Goal: Communication & Community: Answer question/provide support

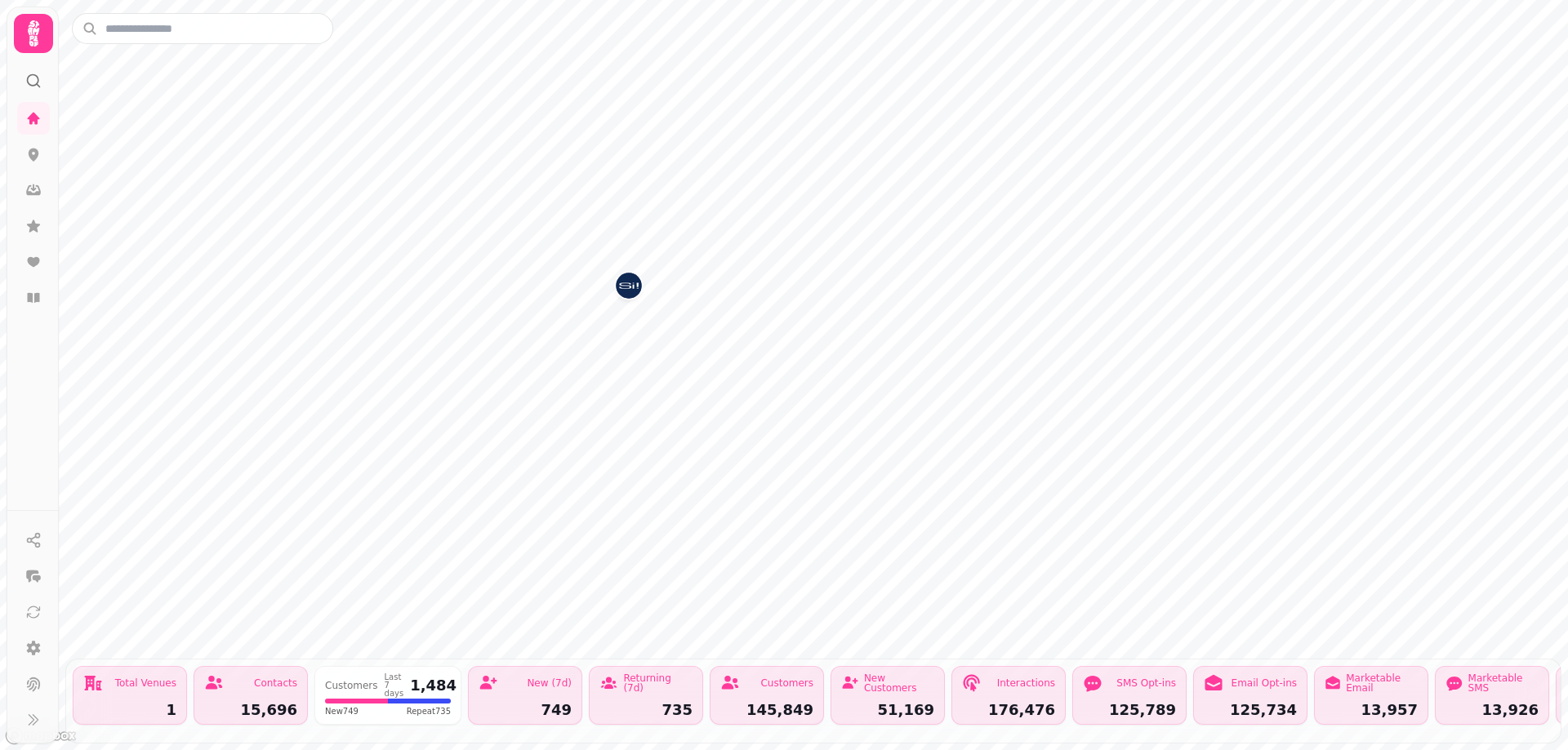
click at [628, 285] on img "Si!" at bounding box center [628, 285] width 26 height 26
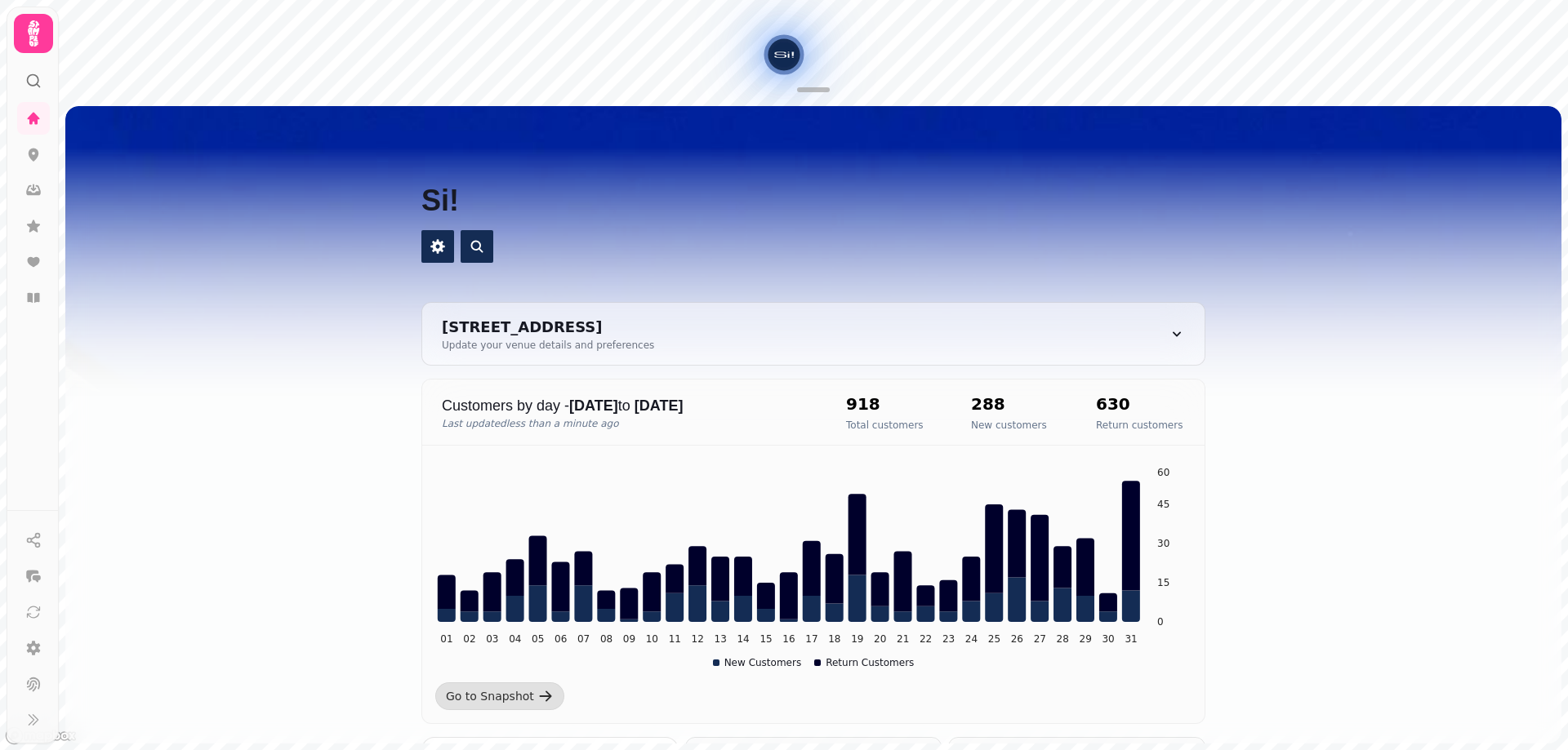
scroll to position [489, 0]
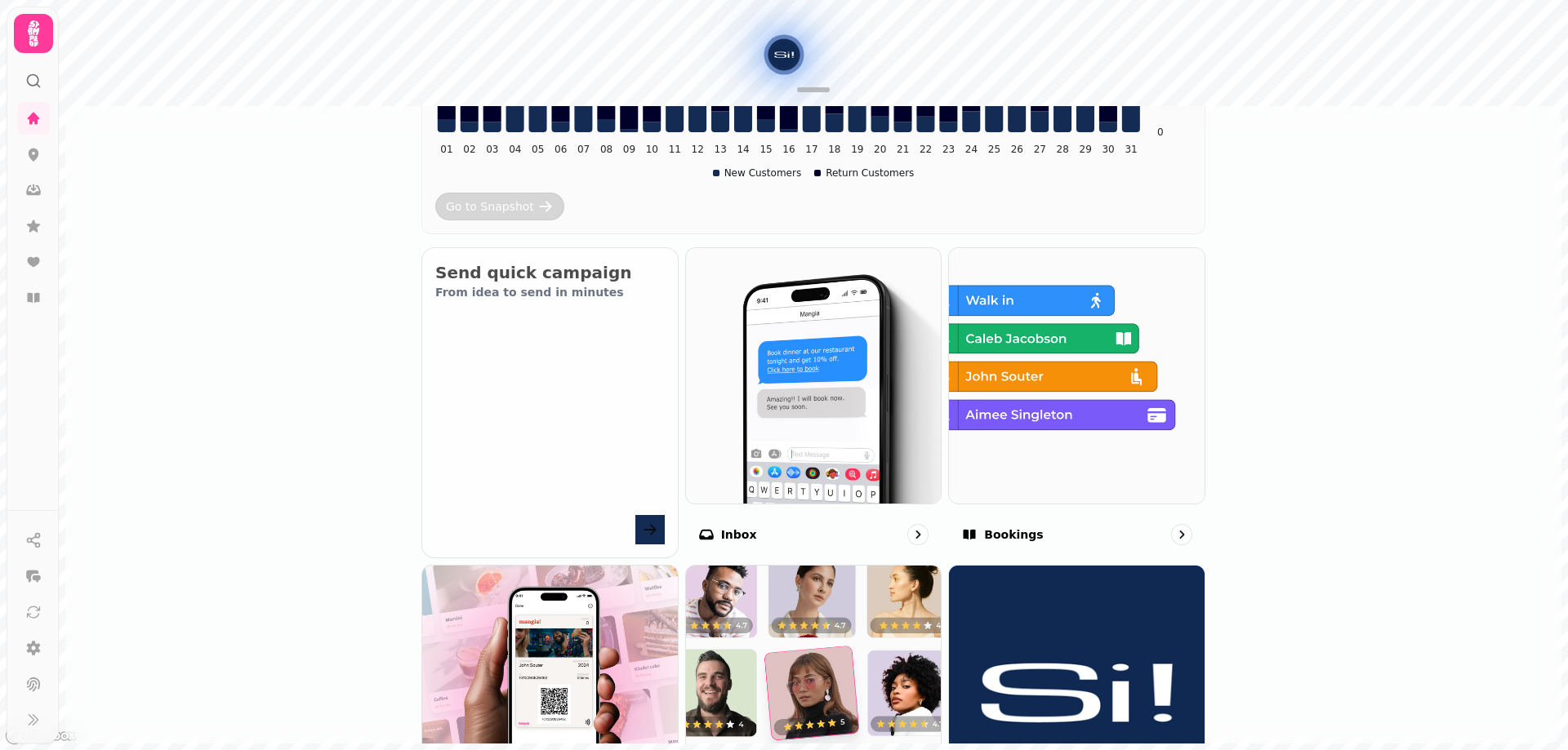
click at [466, 210] on div "Go to Snapshot" at bounding box center [490, 206] width 88 height 16
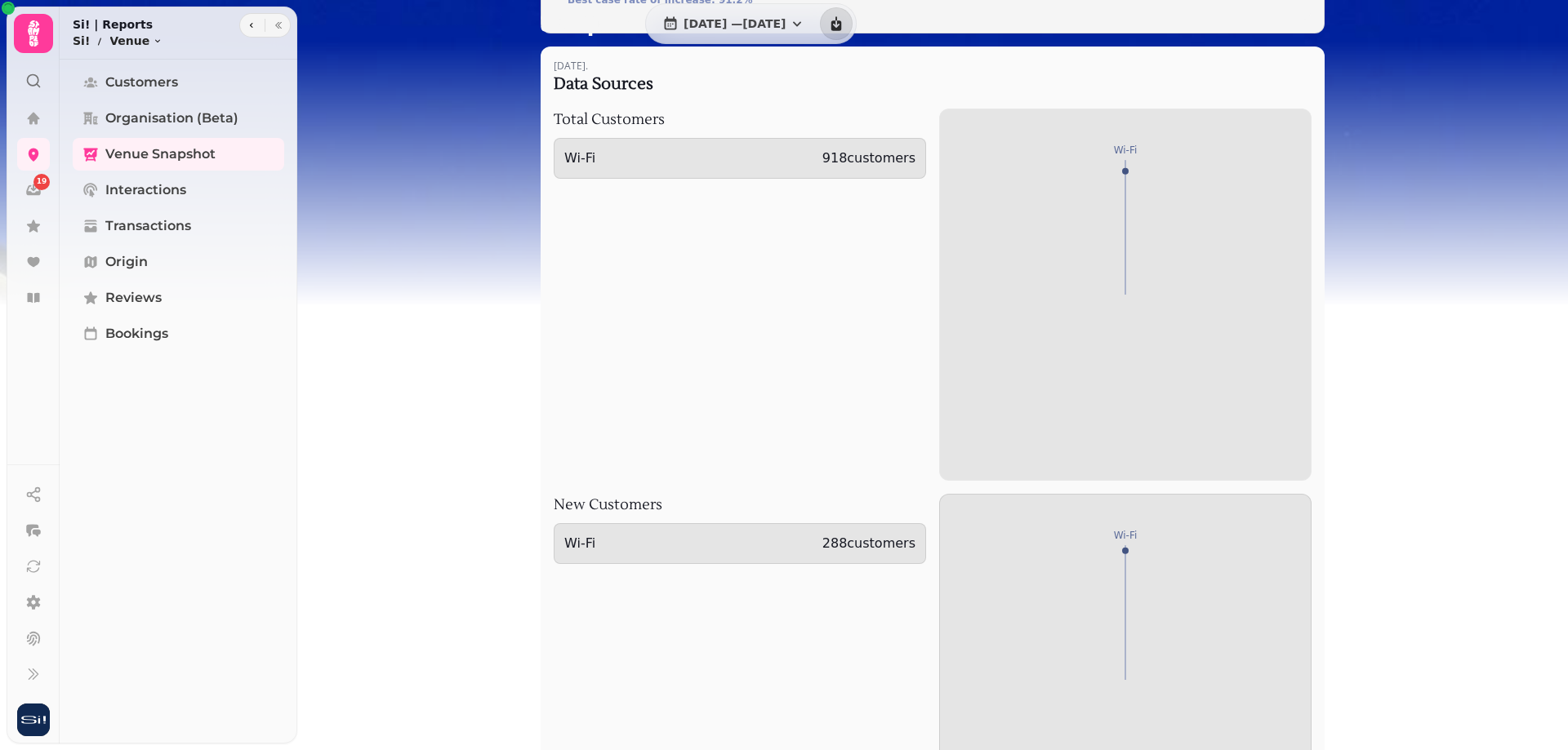
scroll to position [2204, 0]
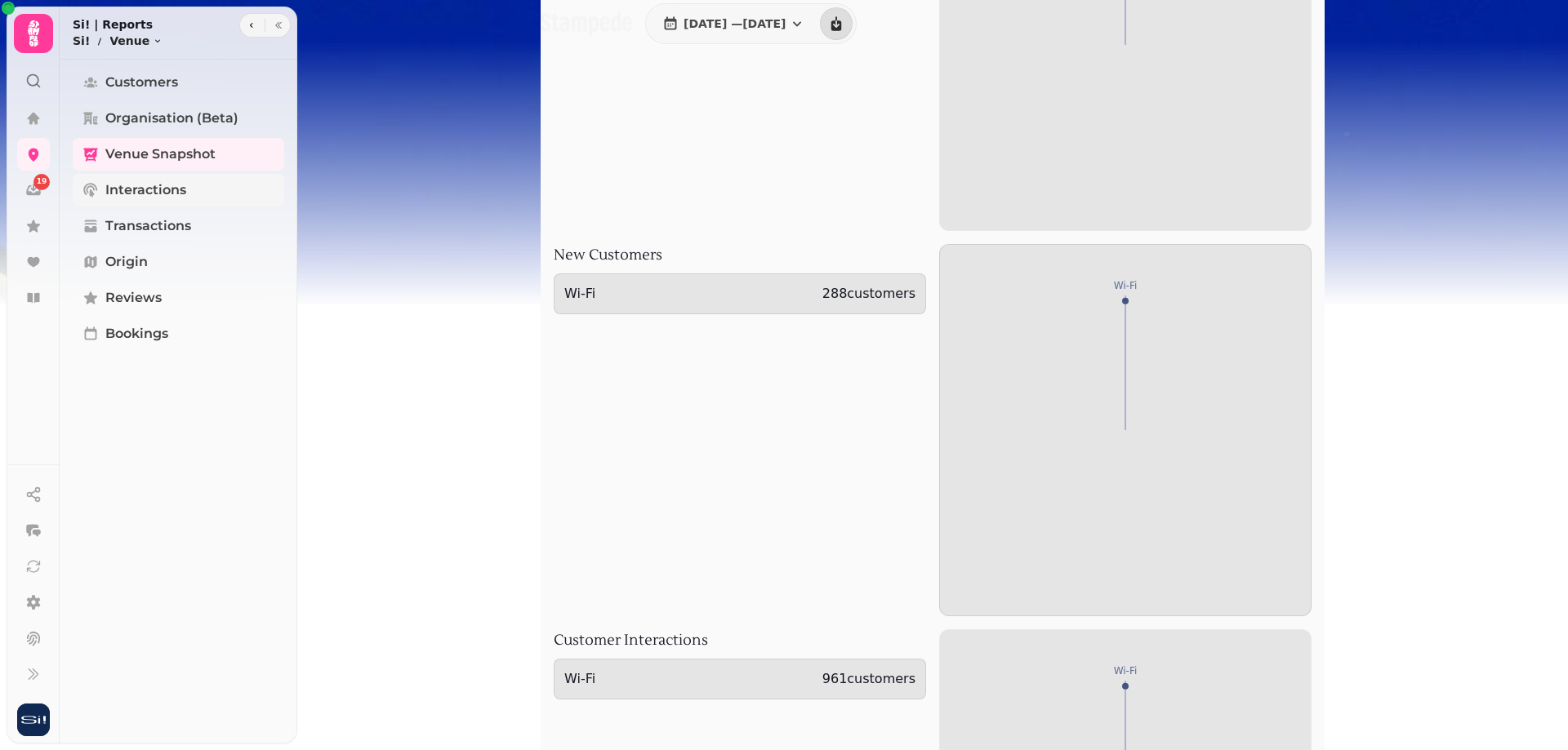
click at [165, 188] on span "Interactions" at bounding box center [146, 190] width 81 height 20
select select "**"
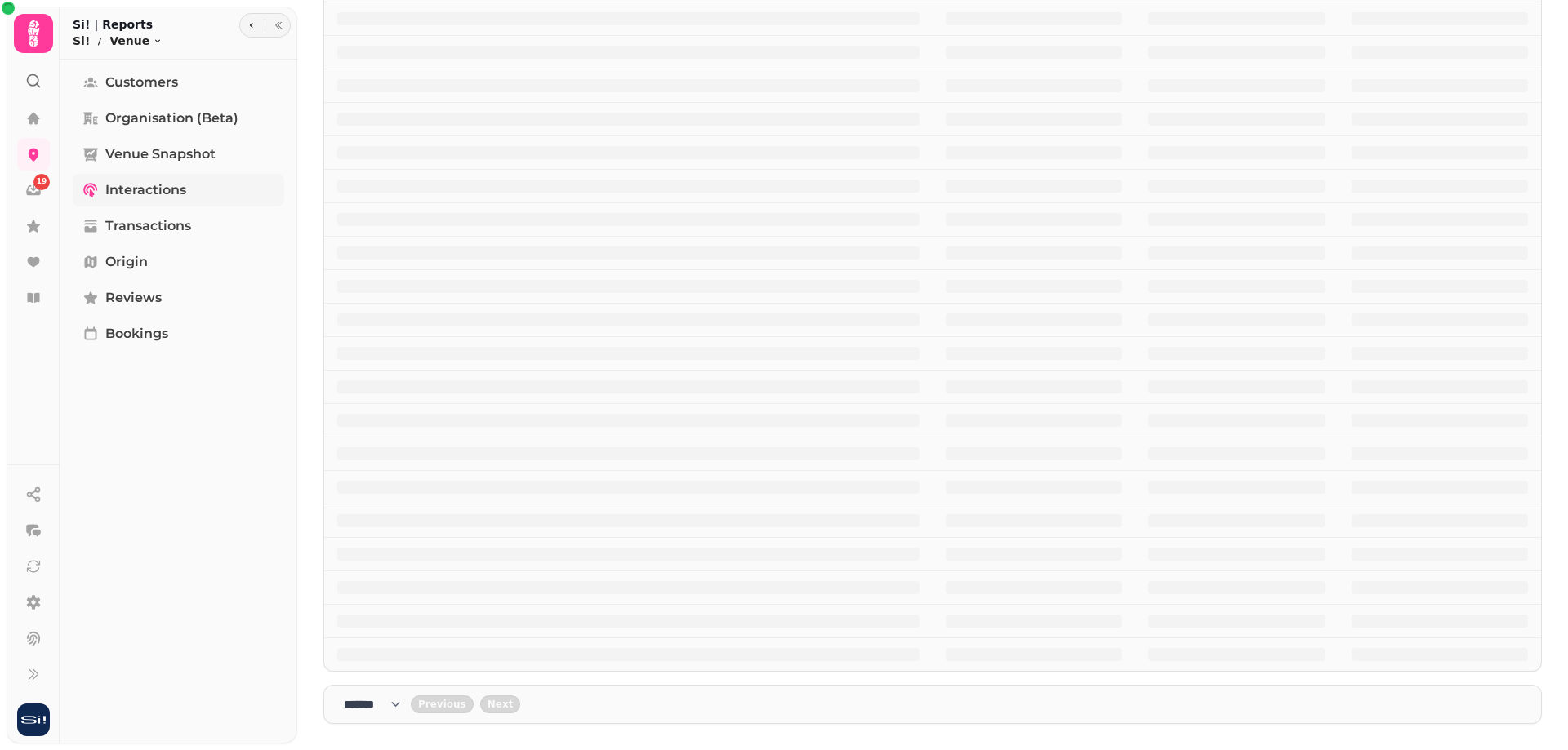
scroll to position [297, 0]
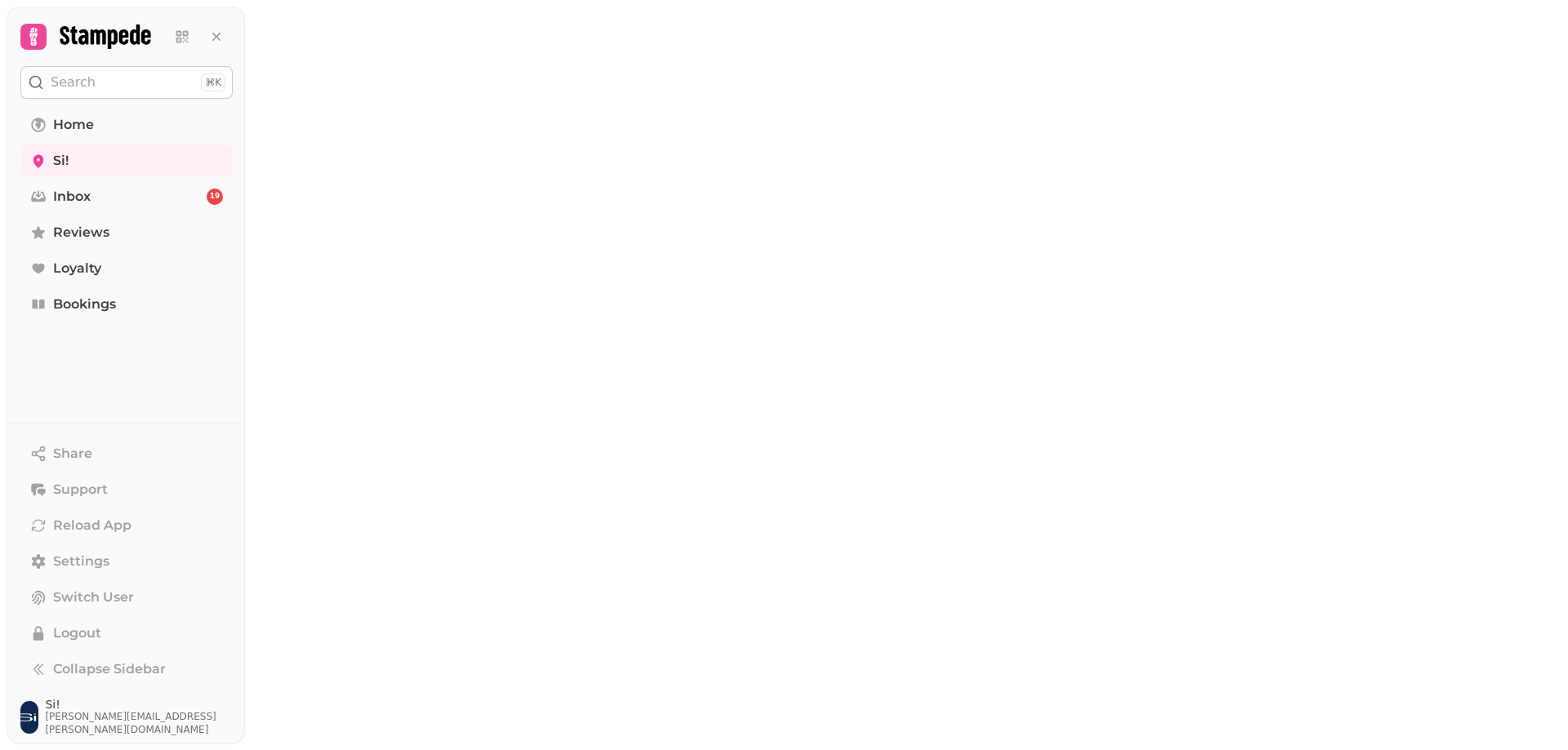
select select "**"
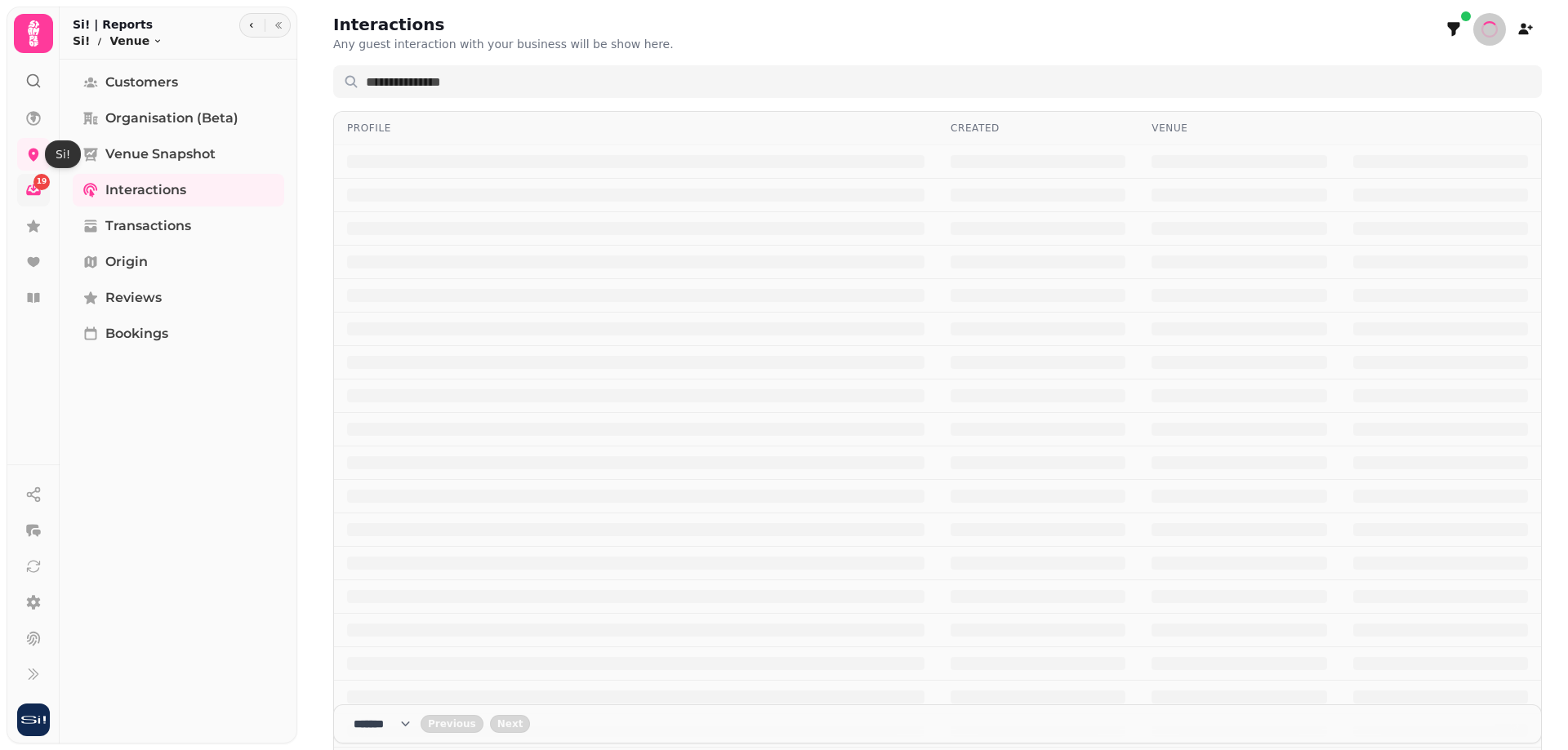
click at [40, 188] on div "19" at bounding box center [42, 182] width 16 height 16
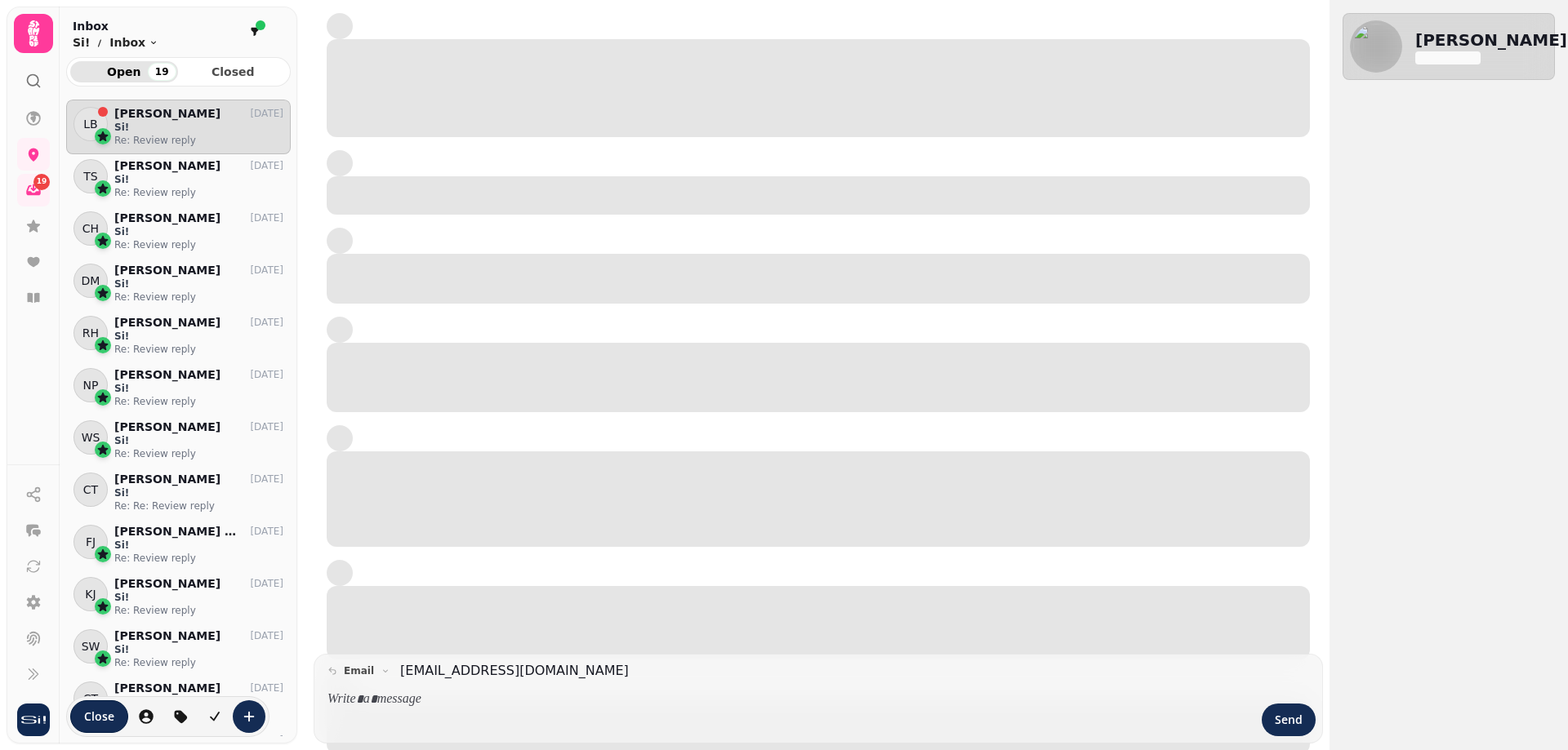
scroll to position [624, 212]
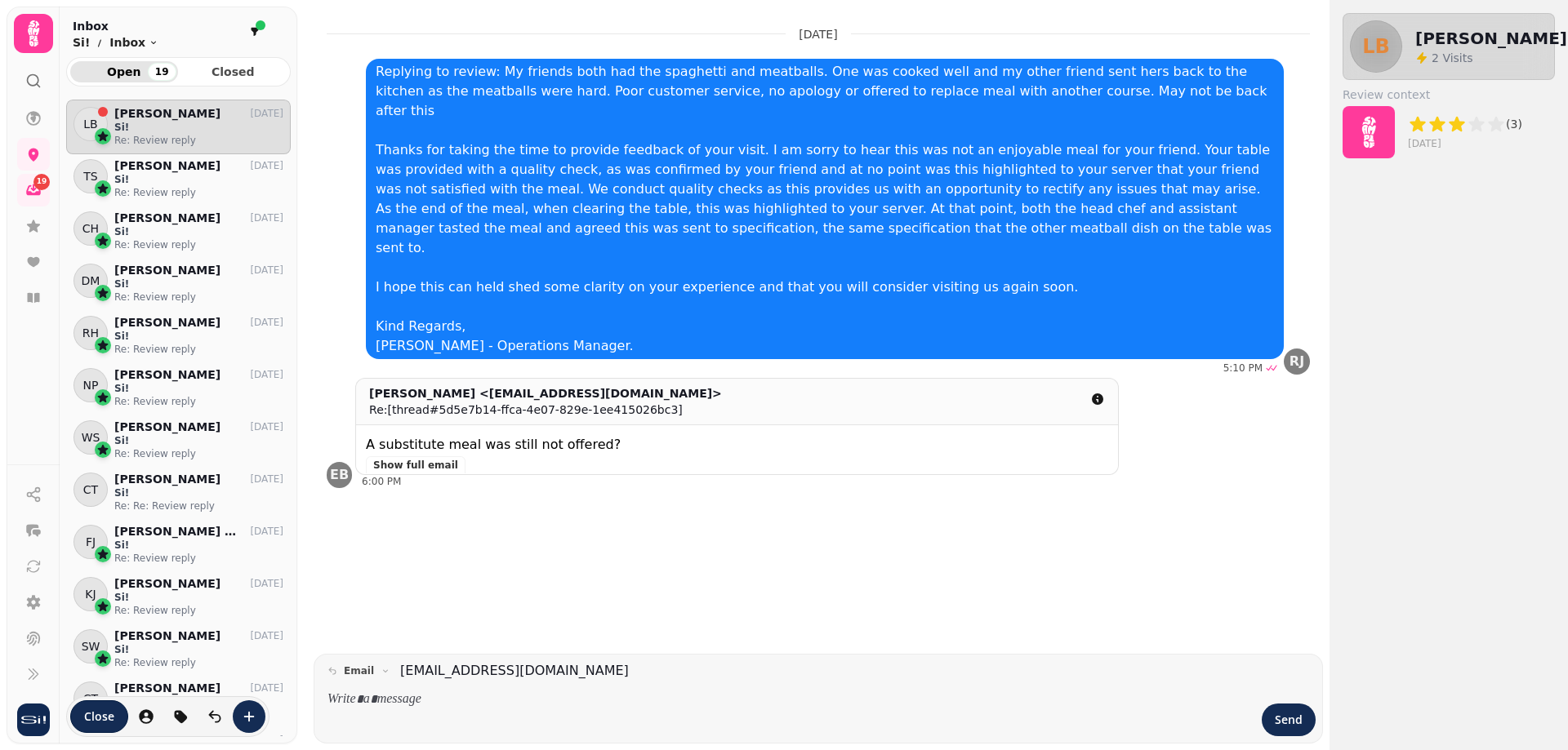
click at [585, 689] on div at bounding box center [790, 709] width 938 height 53
click at [571, 689] on div at bounding box center [790, 709] width 938 height 53
click at [564, 702] on p at bounding box center [789, 699] width 925 height 19
click at [198, 191] on p "Re: Review reply" at bounding box center [198, 192] width 169 height 13
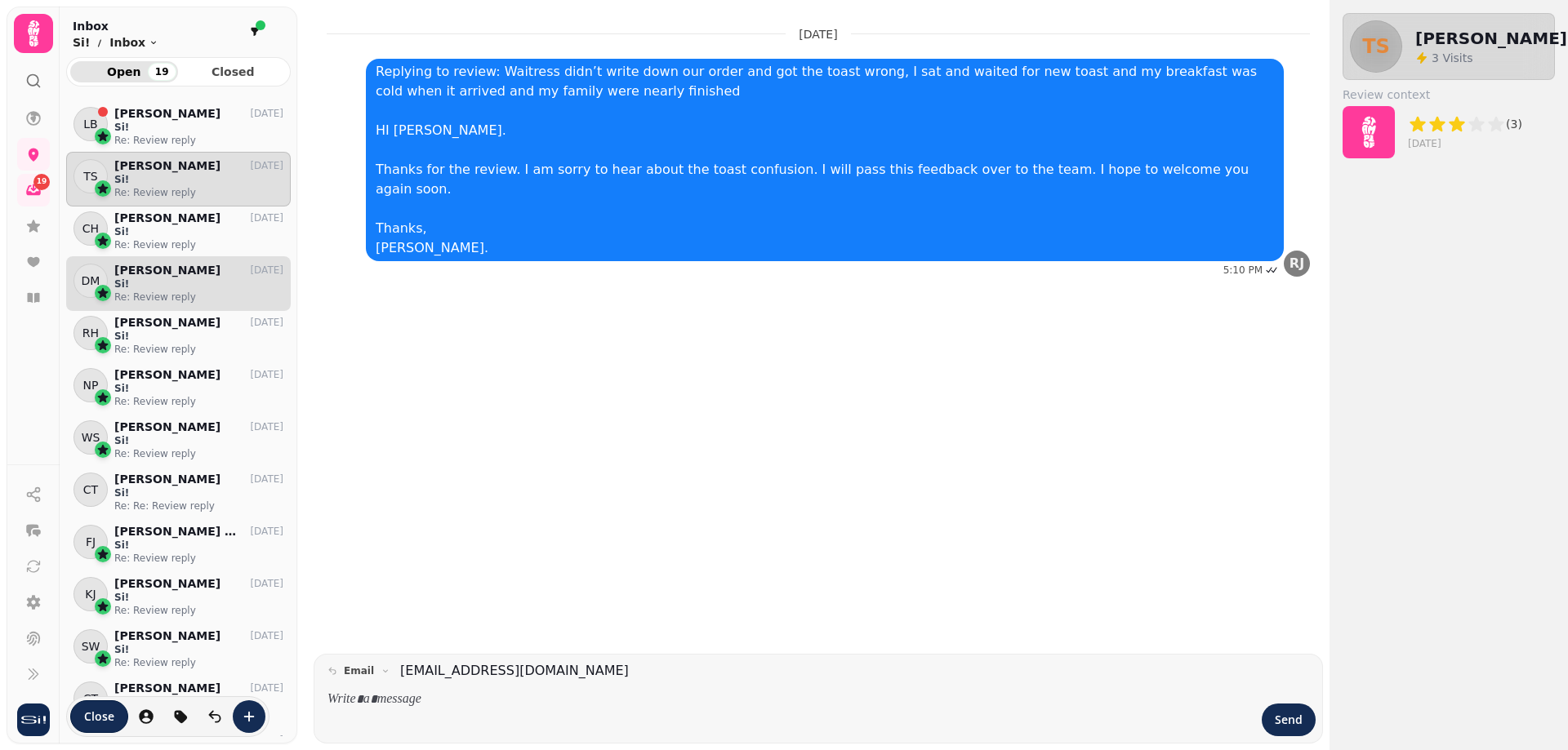
click at [158, 258] on div "DM Derek Mcglynn 17 Jul Si! Re: Review reply" at bounding box center [178, 283] width 225 height 54
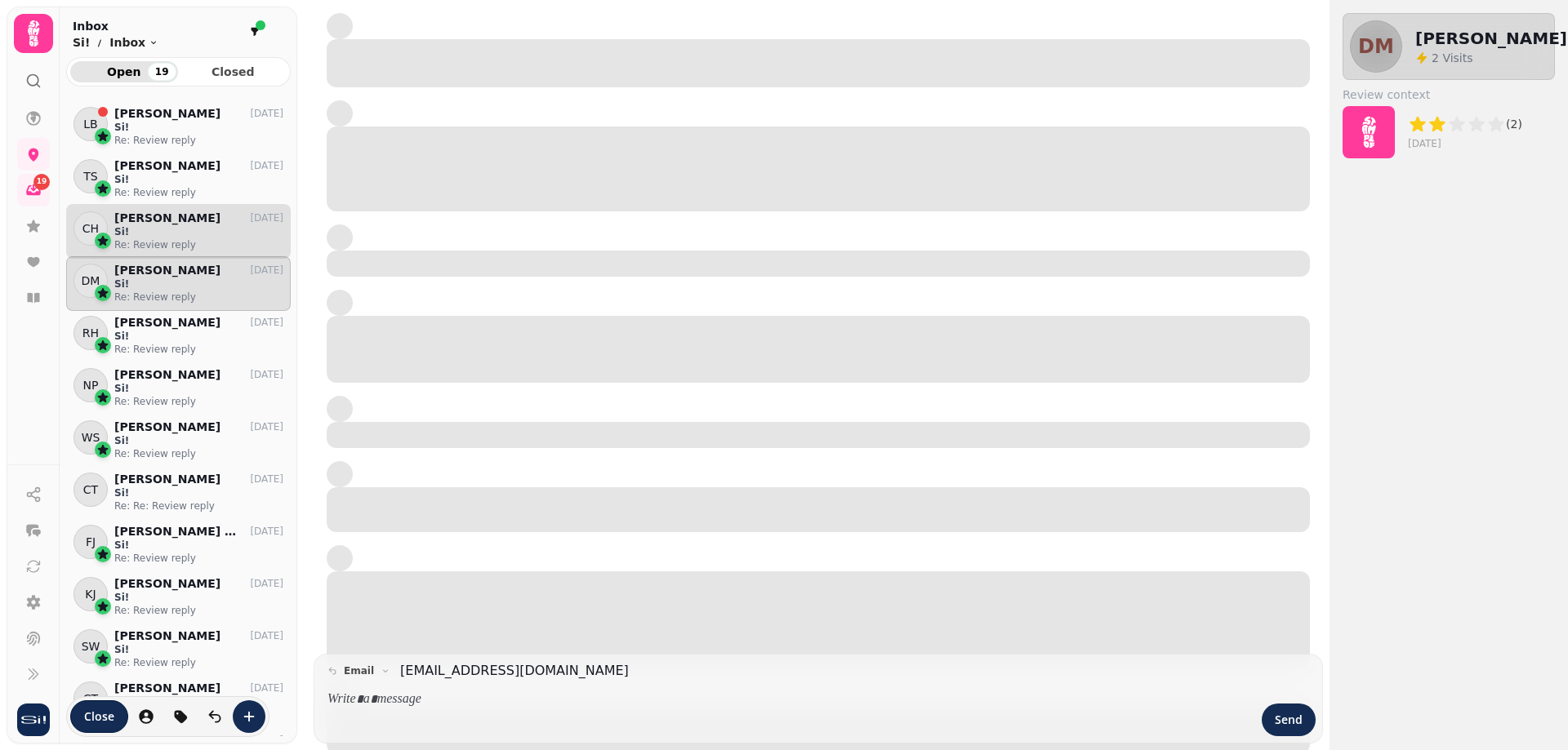
click at [165, 242] on p "Re: Review reply" at bounding box center [198, 245] width 169 height 13
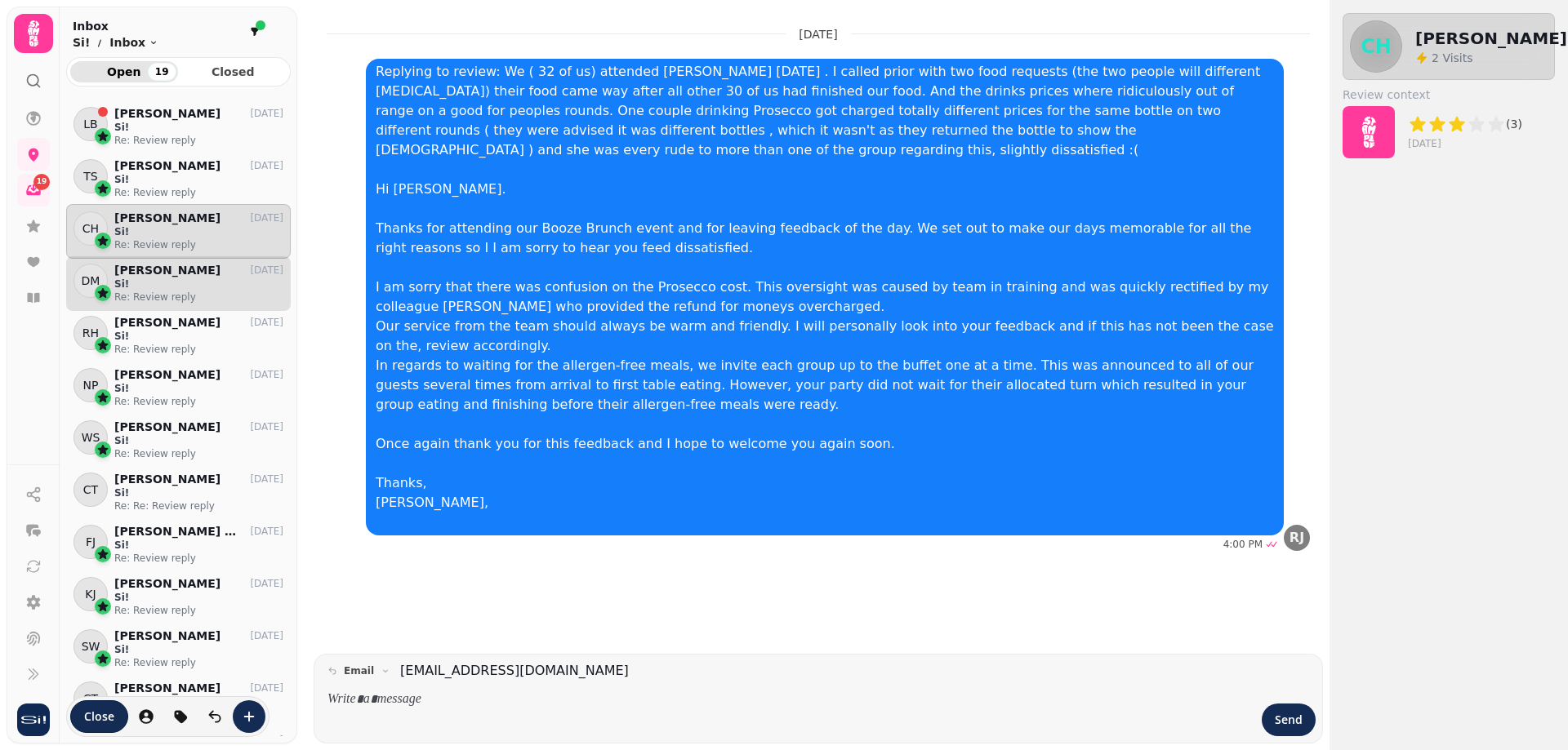
click at [166, 276] on p "[PERSON_NAME]" at bounding box center [167, 270] width 106 height 14
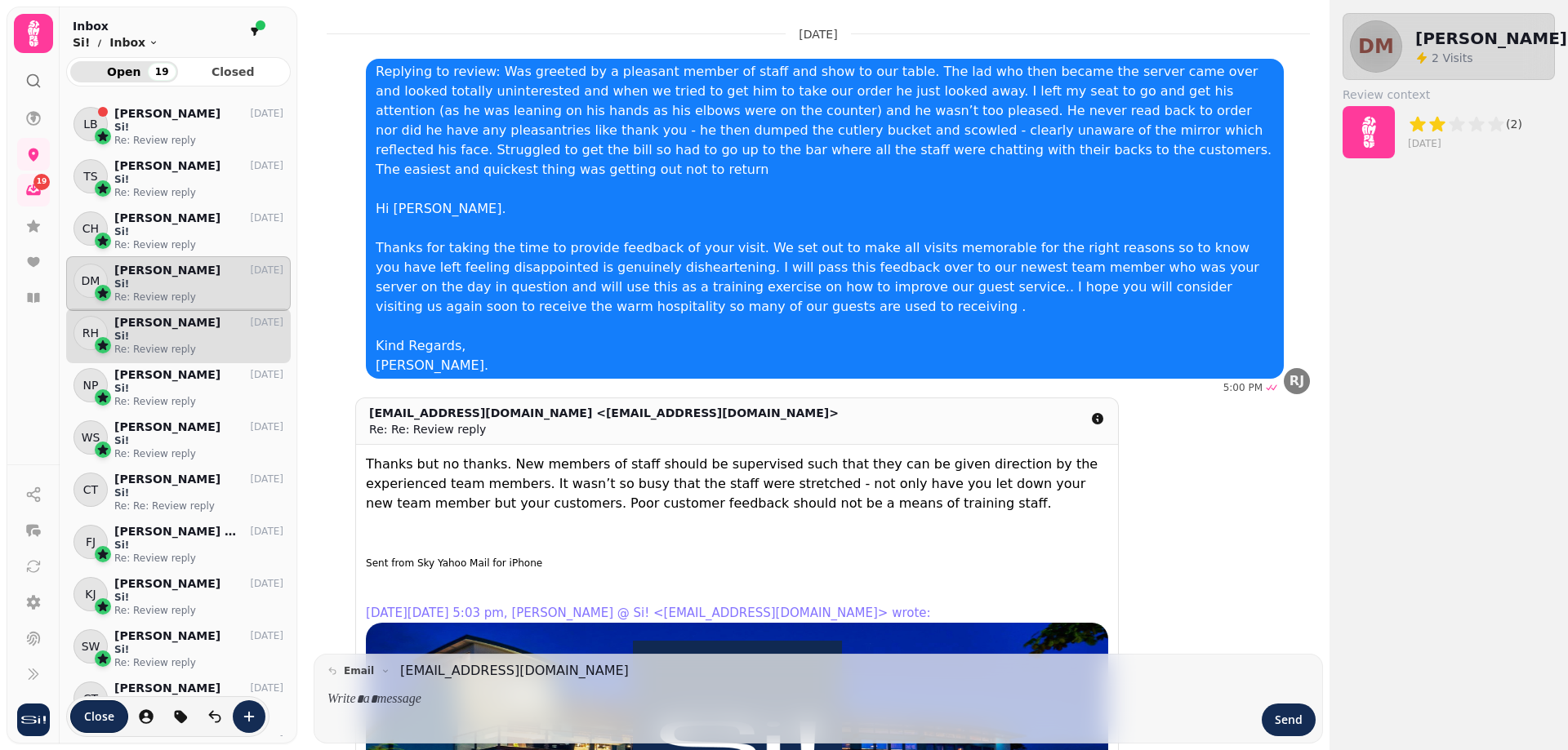
click at [157, 334] on p "Si!" at bounding box center [198, 336] width 169 height 13
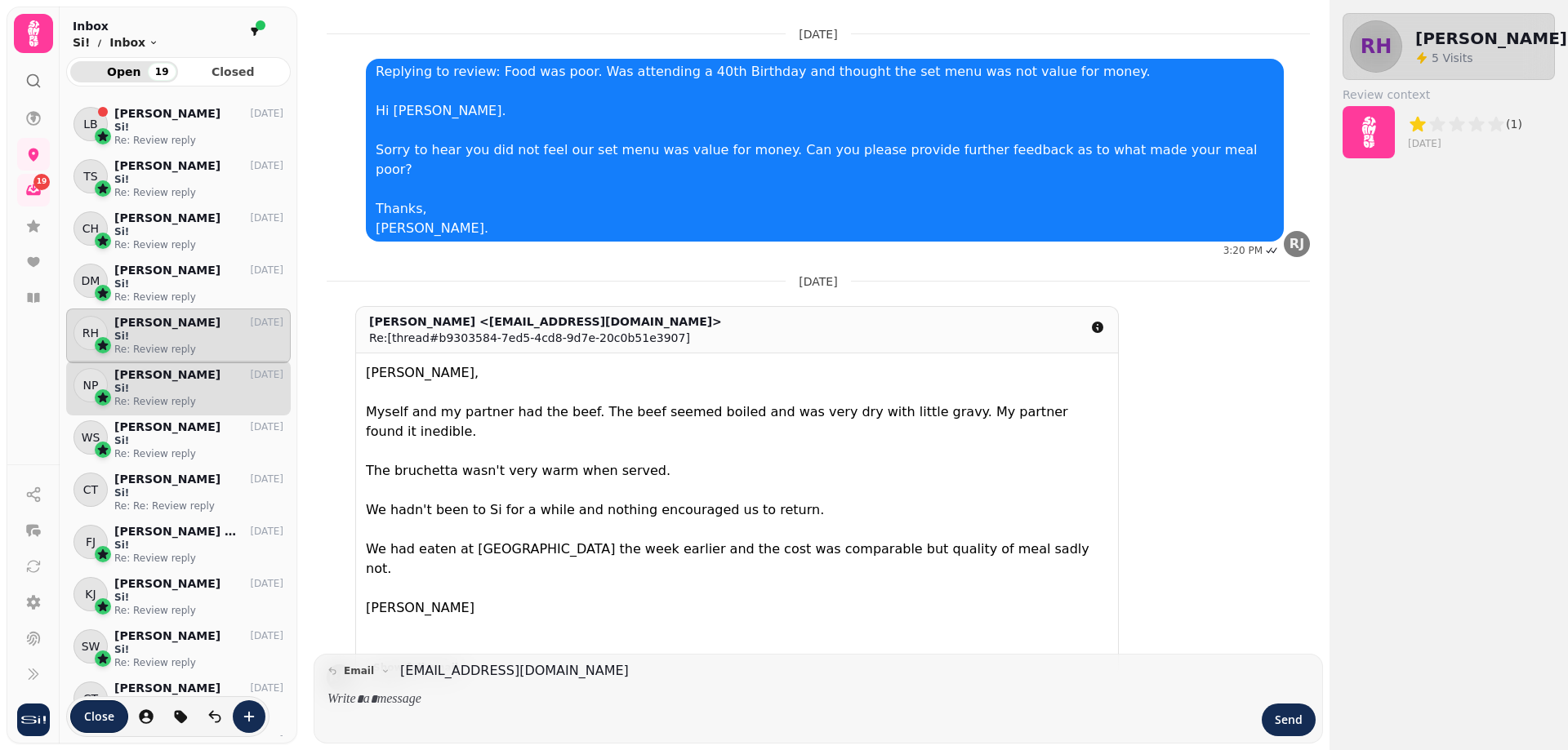
click at [152, 395] on p "Re: Review reply" at bounding box center [198, 401] width 169 height 13
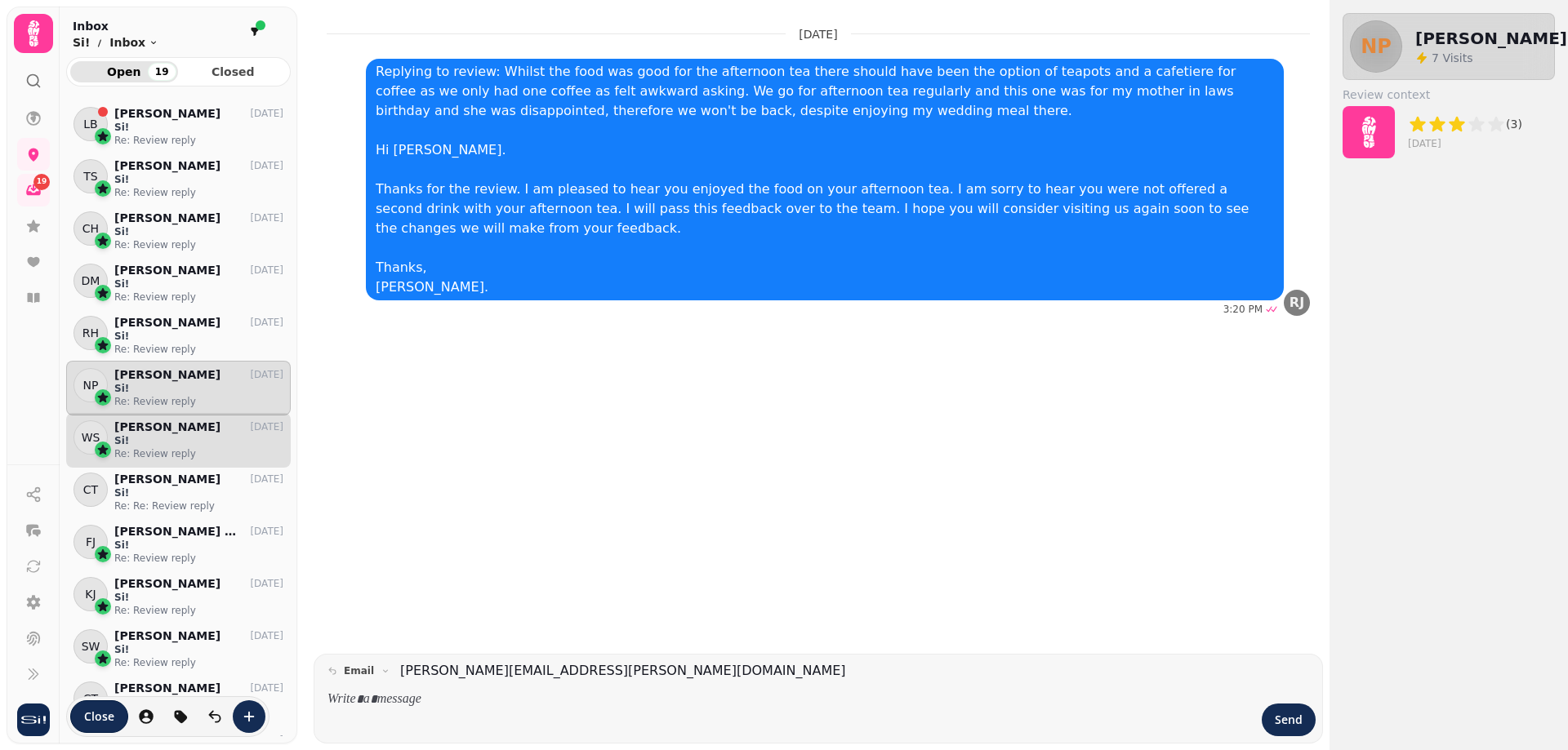
click at [135, 429] on p "[PERSON_NAME]" at bounding box center [167, 427] width 106 height 14
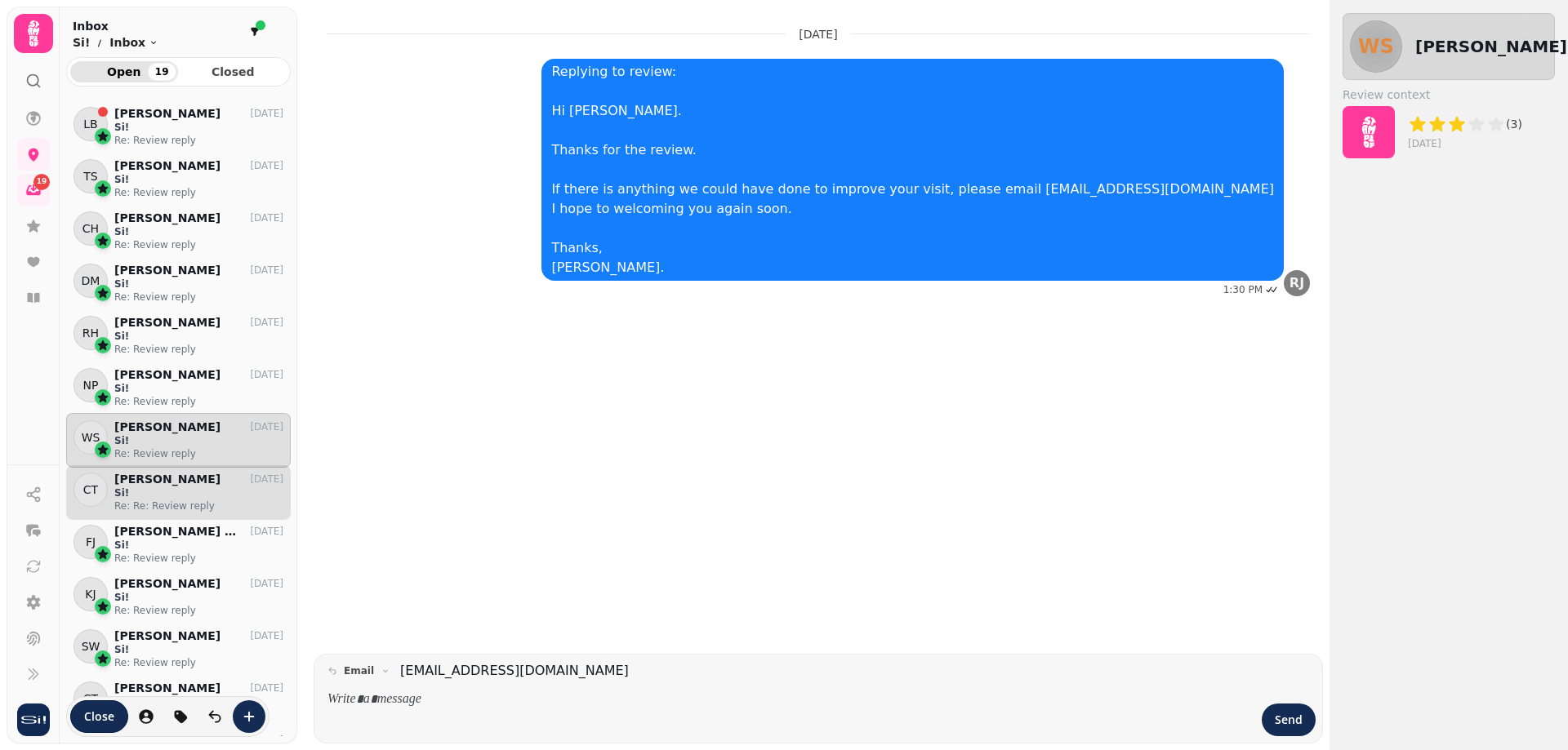
click at [140, 509] on p "Re: Re: Review reply" at bounding box center [198, 505] width 169 height 13
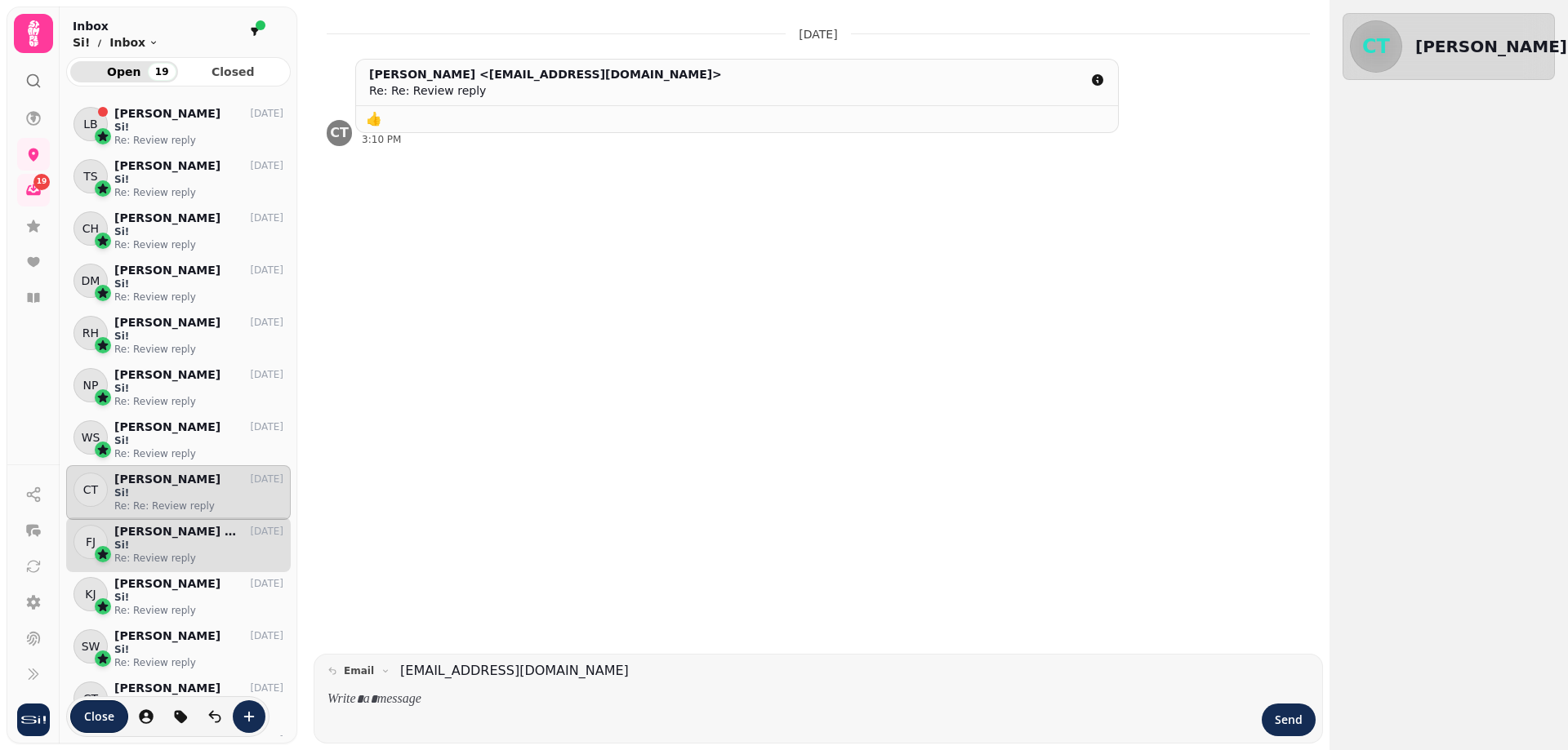
click at [186, 544] on p "Si!" at bounding box center [198, 545] width 169 height 13
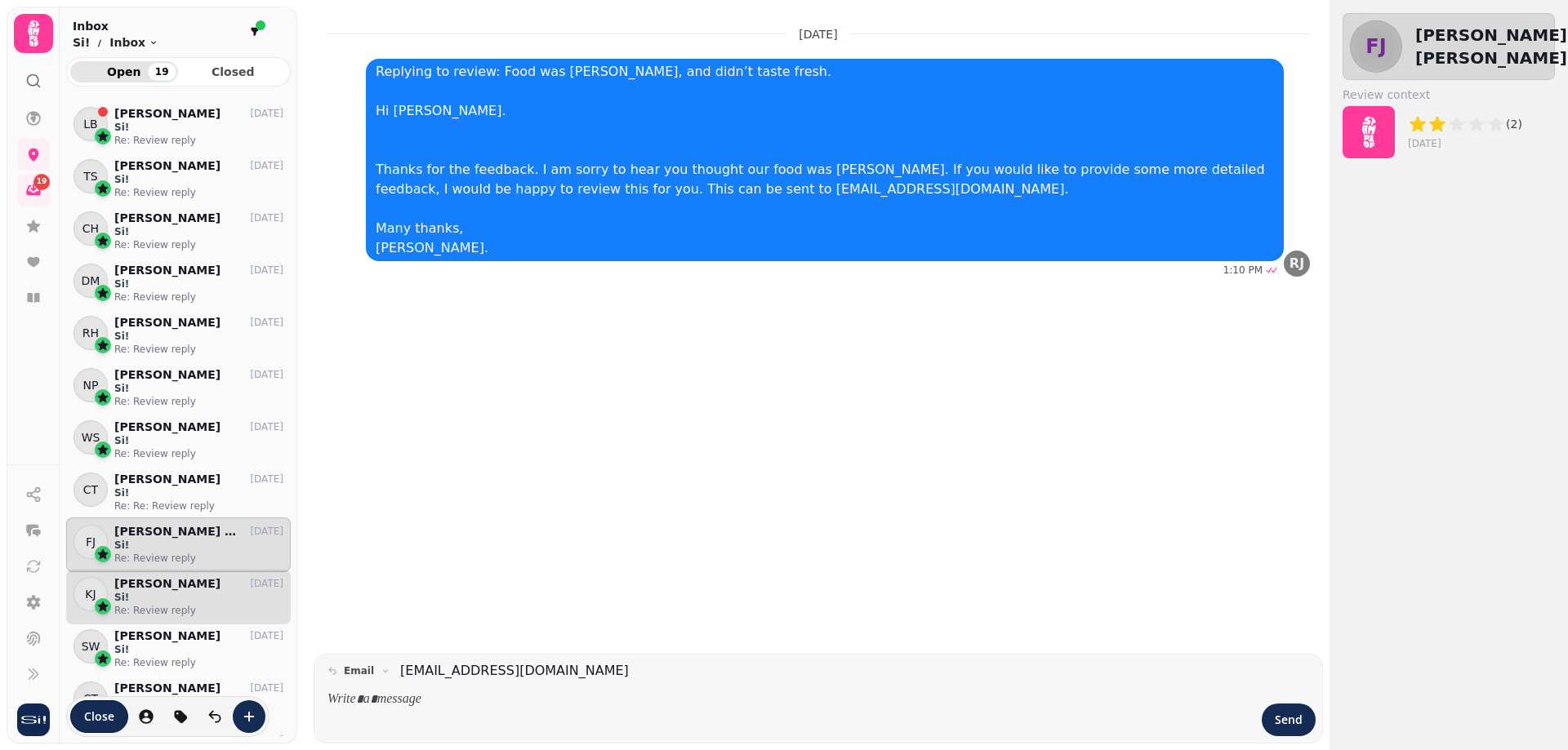
click at [170, 591] on p "Si!" at bounding box center [198, 597] width 169 height 13
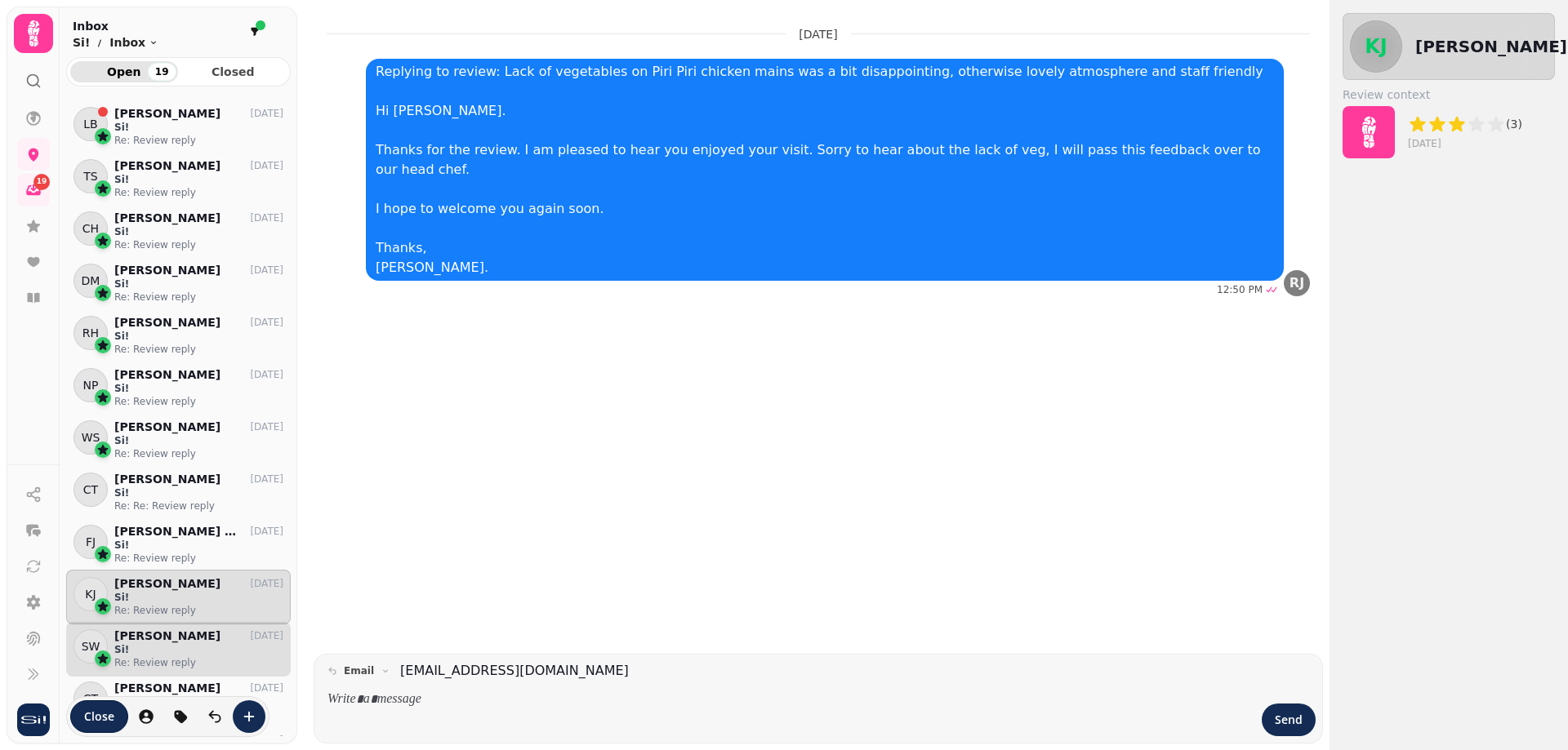
click at [144, 664] on p "Re: Review reply" at bounding box center [198, 662] width 169 height 13
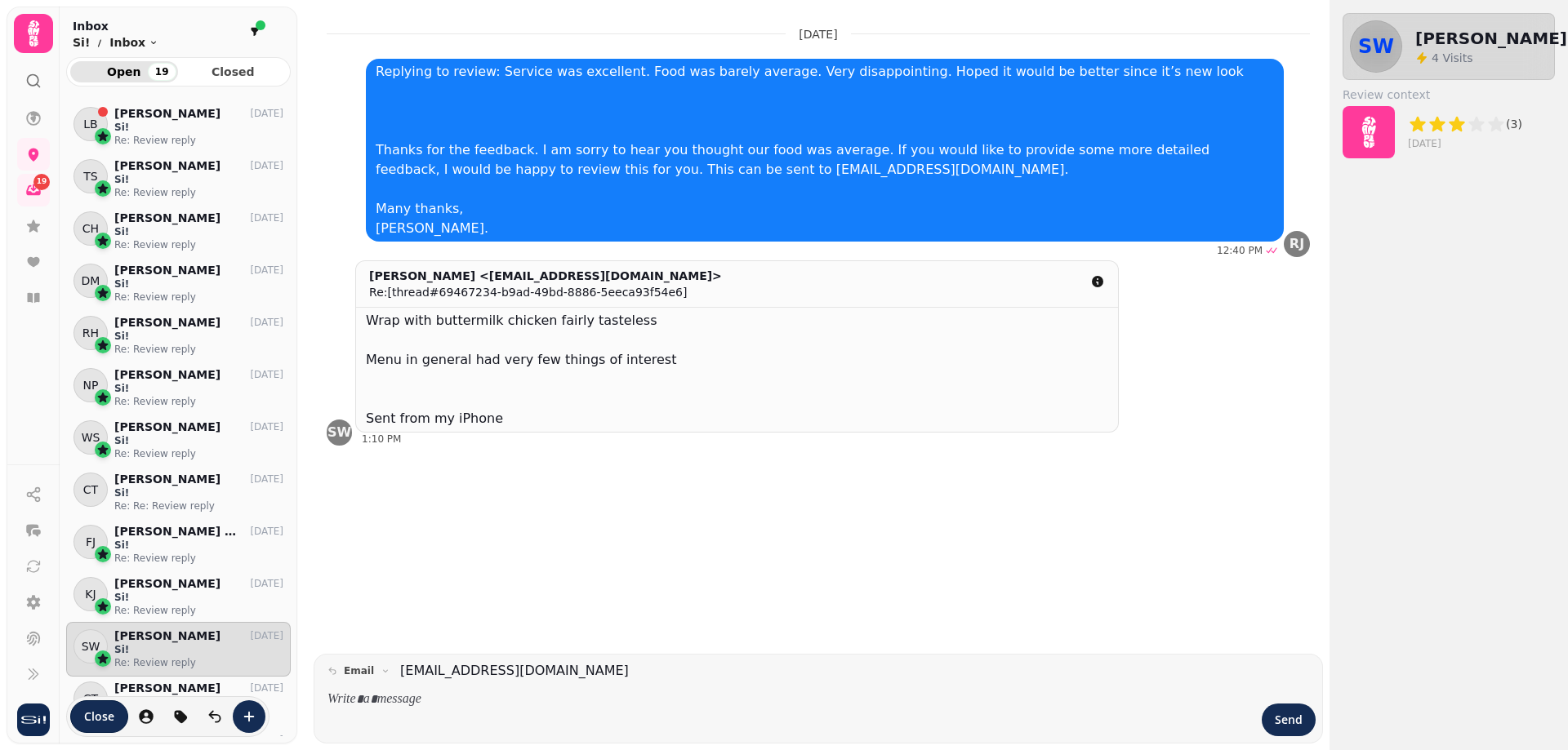
click at [176, 642] on p "[PERSON_NAME]" at bounding box center [167, 636] width 106 height 14
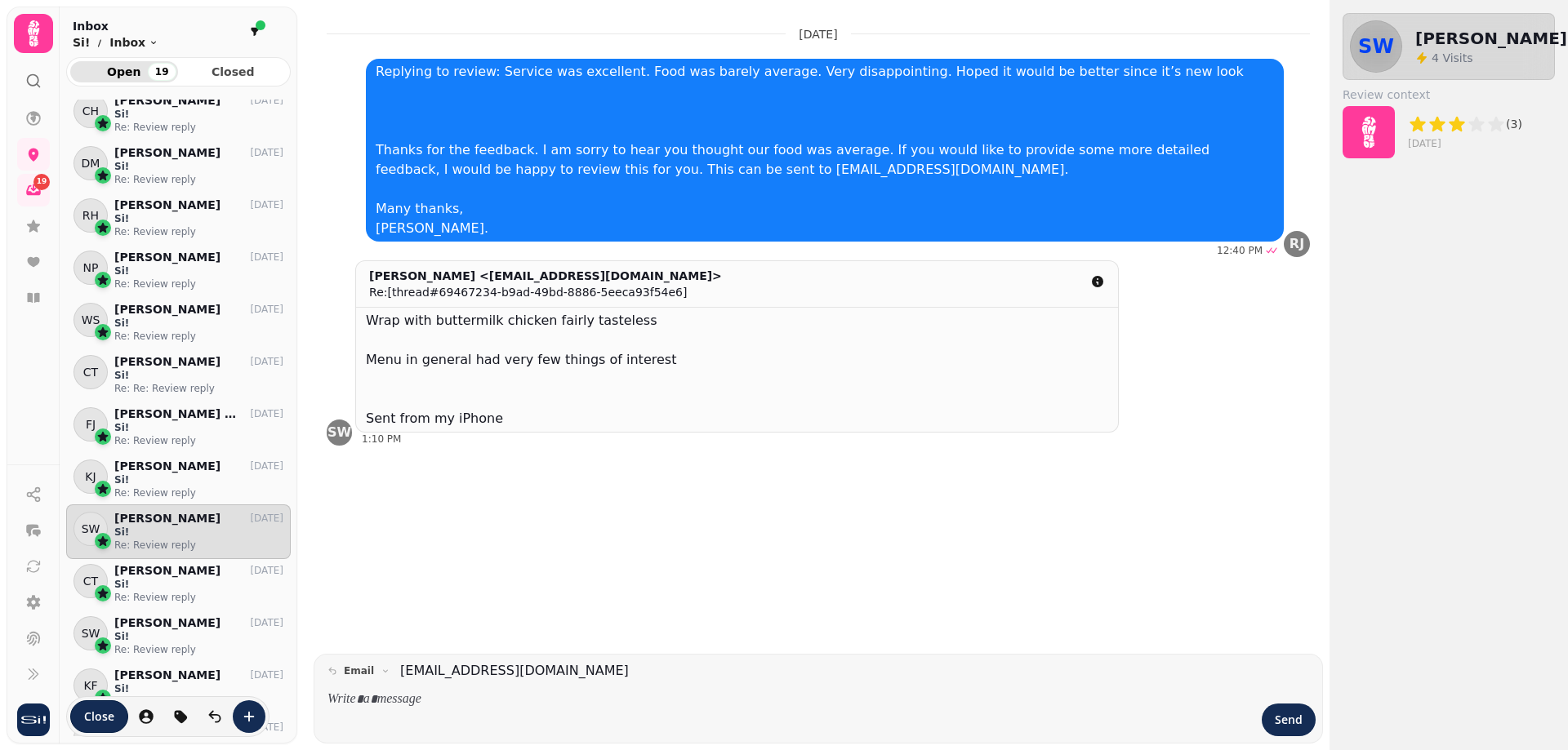
scroll to position [163, 0]
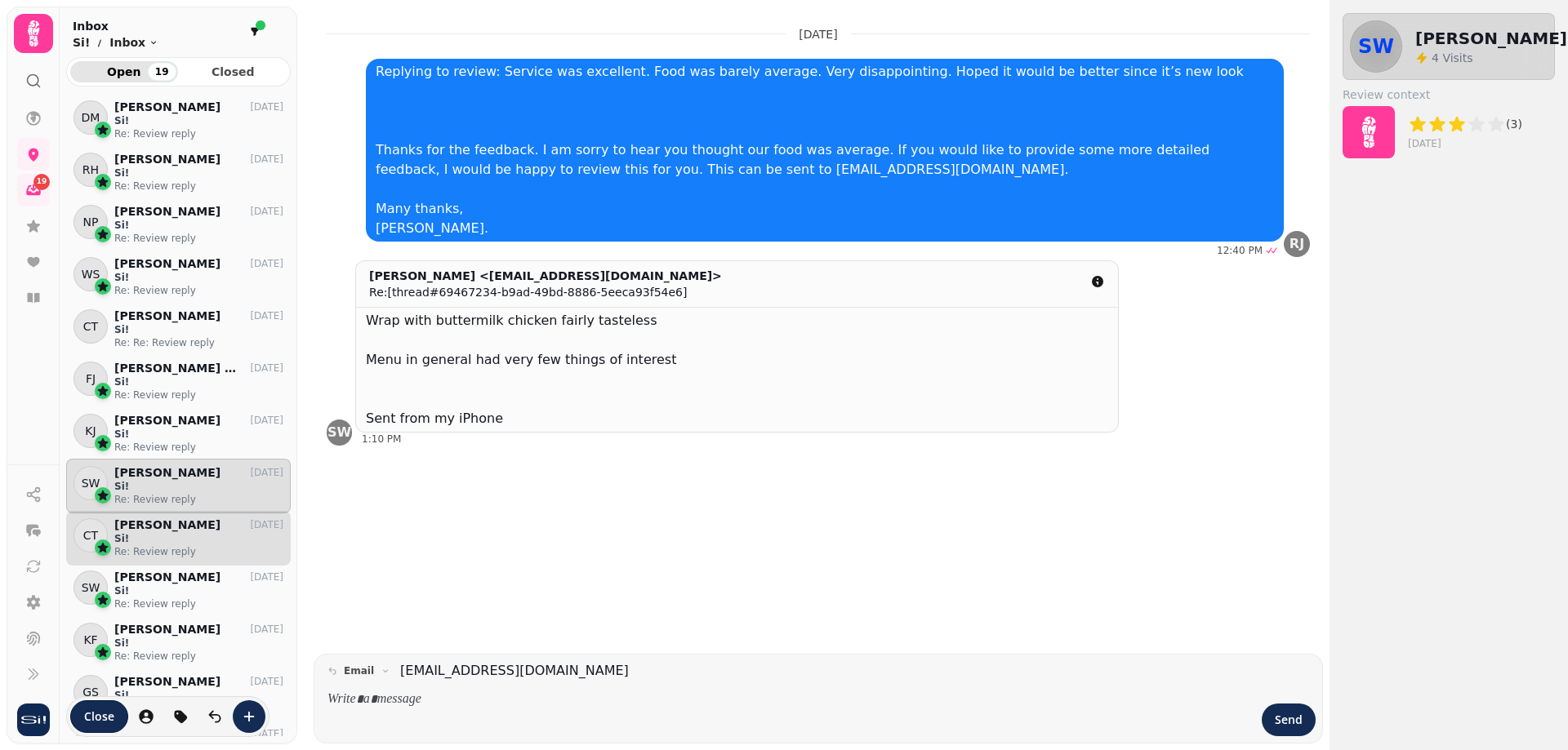
click at [164, 526] on p "[PERSON_NAME]" at bounding box center [167, 525] width 106 height 14
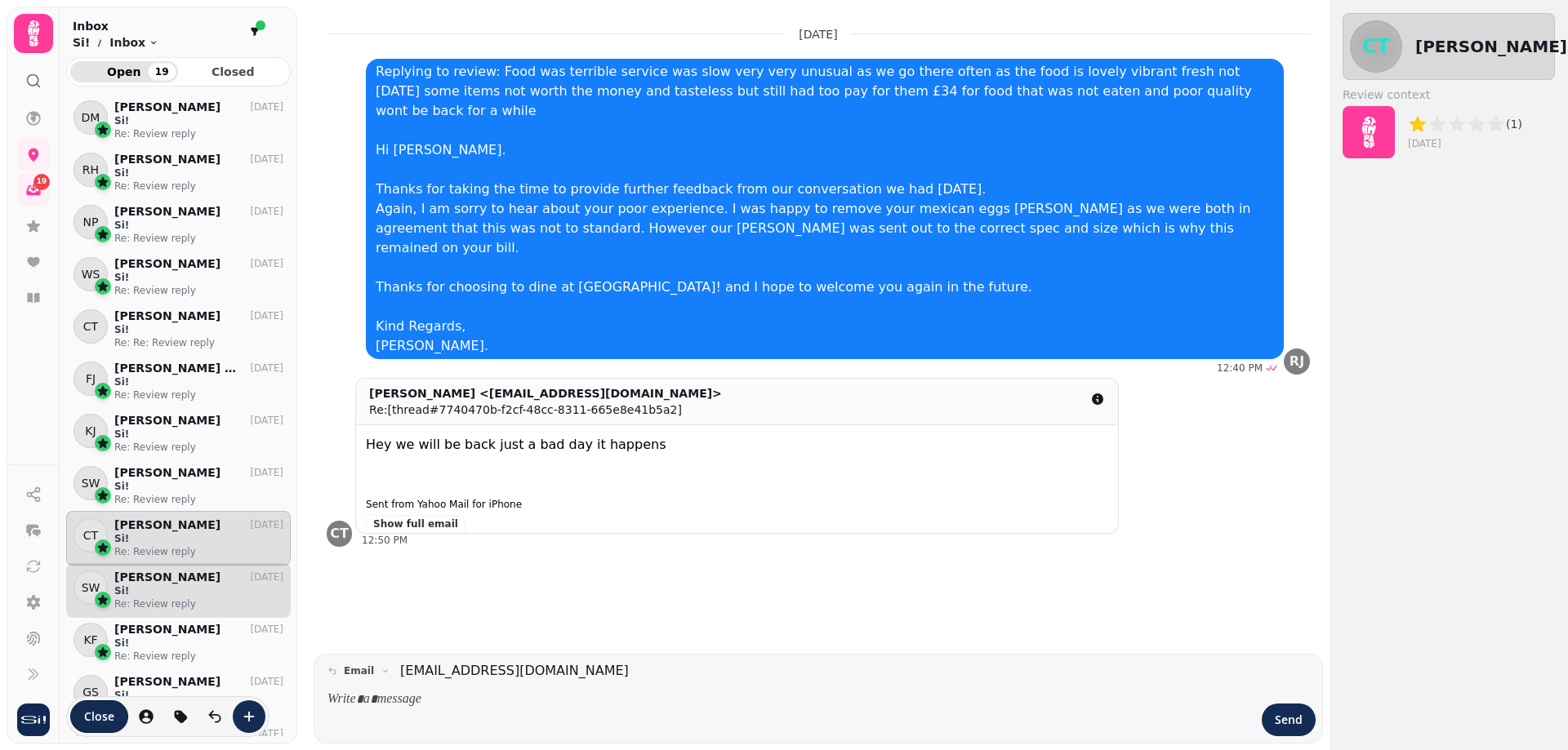
click at [149, 582] on p "[PERSON_NAME]" at bounding box center [167, 578] width 106 height 14
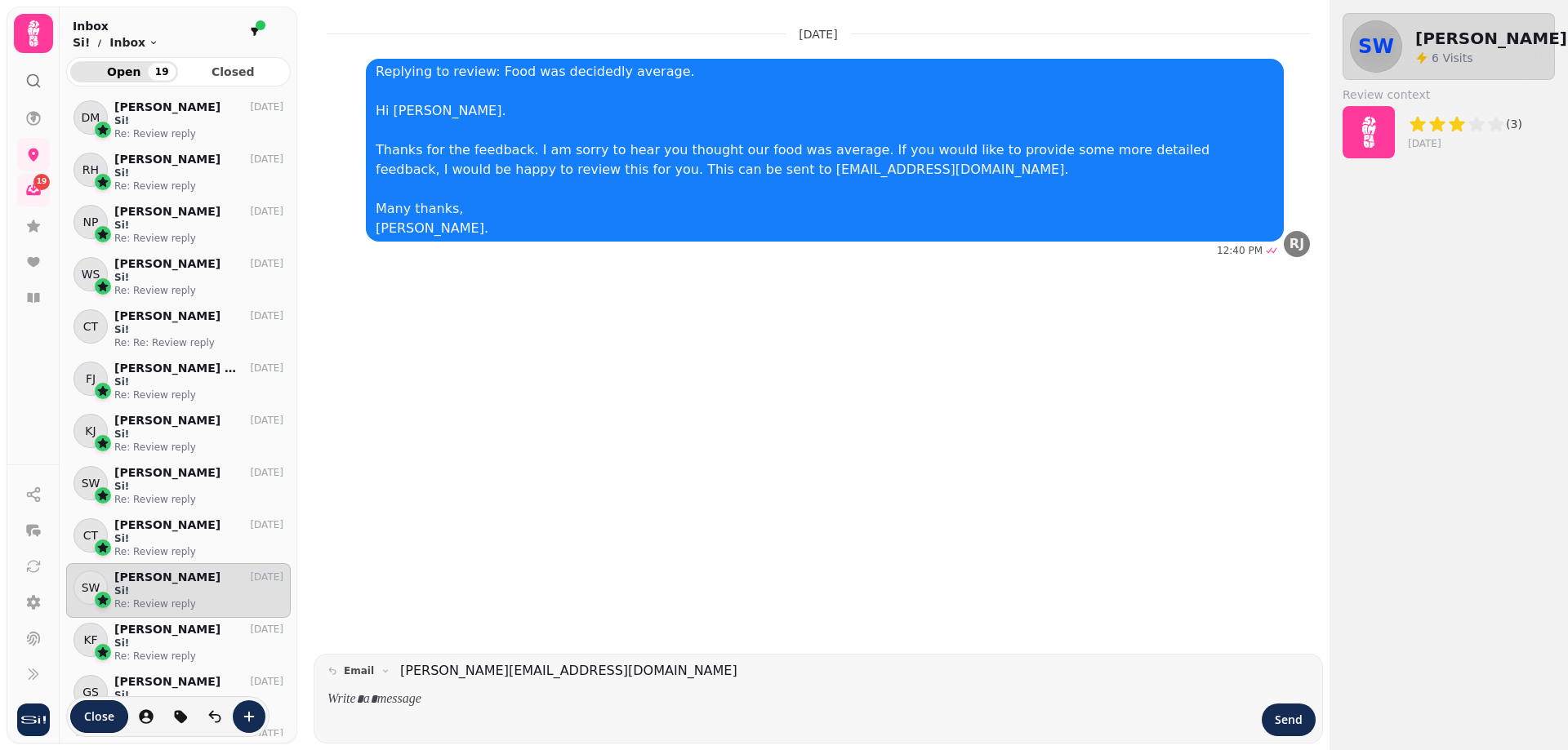
scroll to position [327, 0]
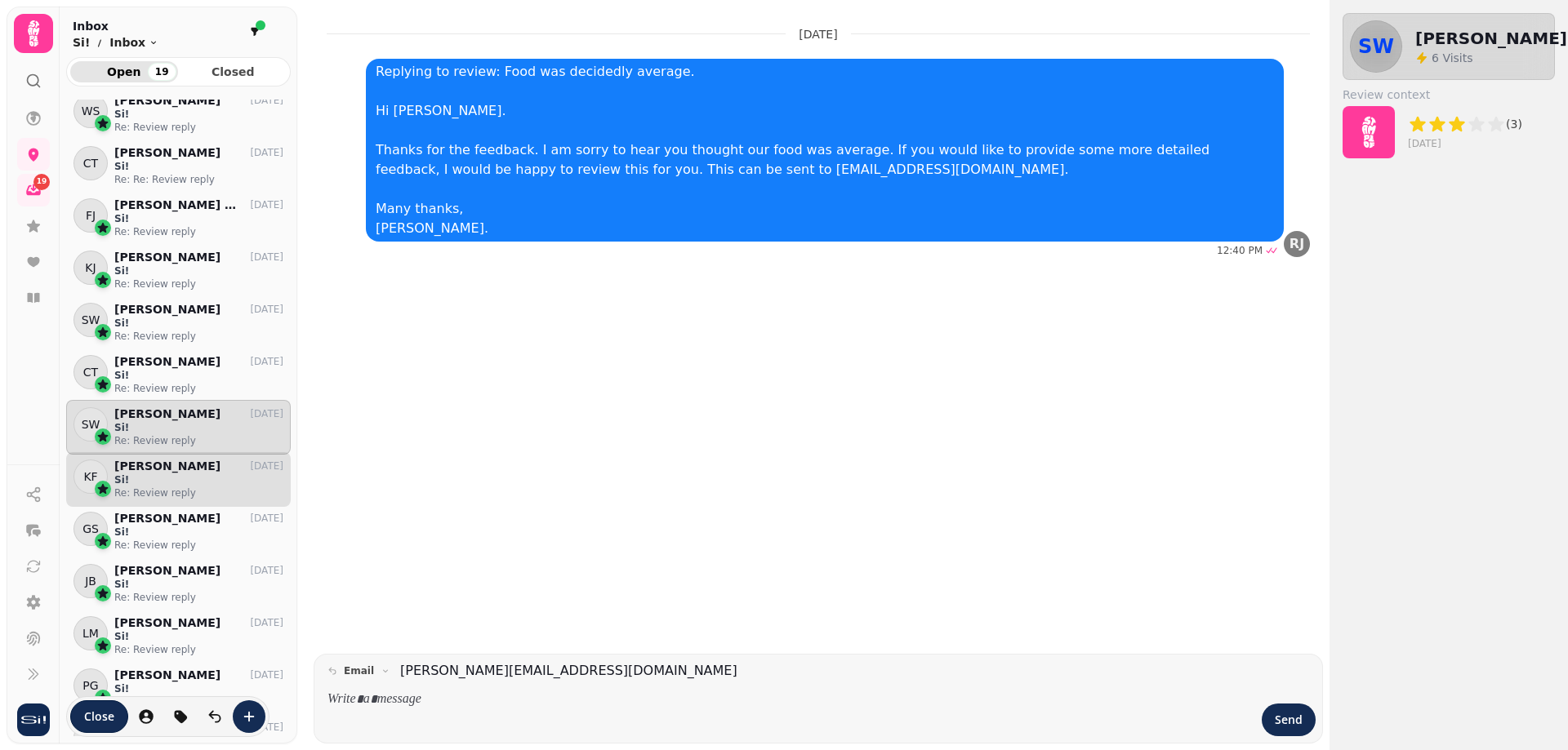
click at [188, 476] on p "Si!" at bounding box center [198, 480] width 169 height 13
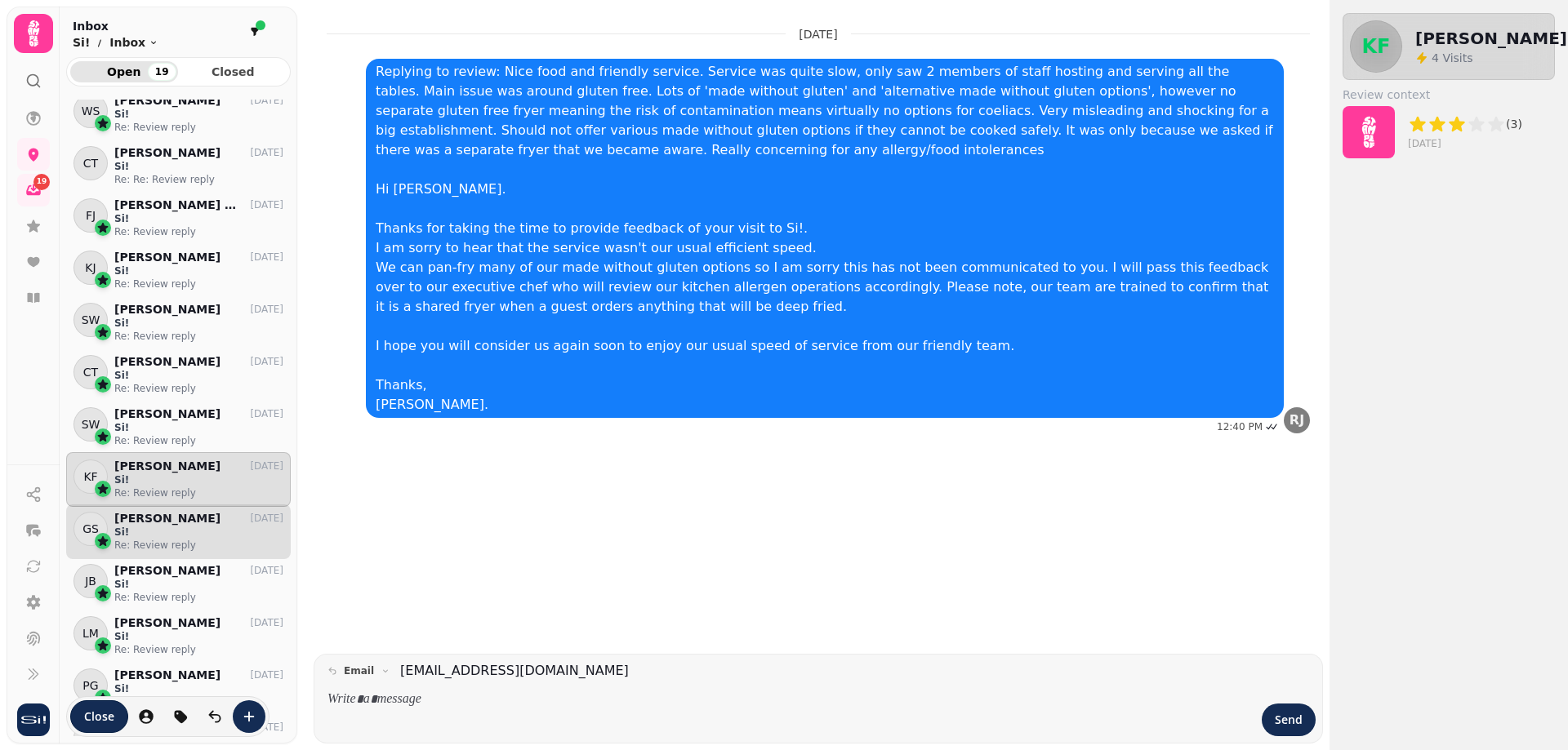
click at [165, 520] on p "[PERSON_NAME]" at bounding box center [167, 519] width 106 height 14
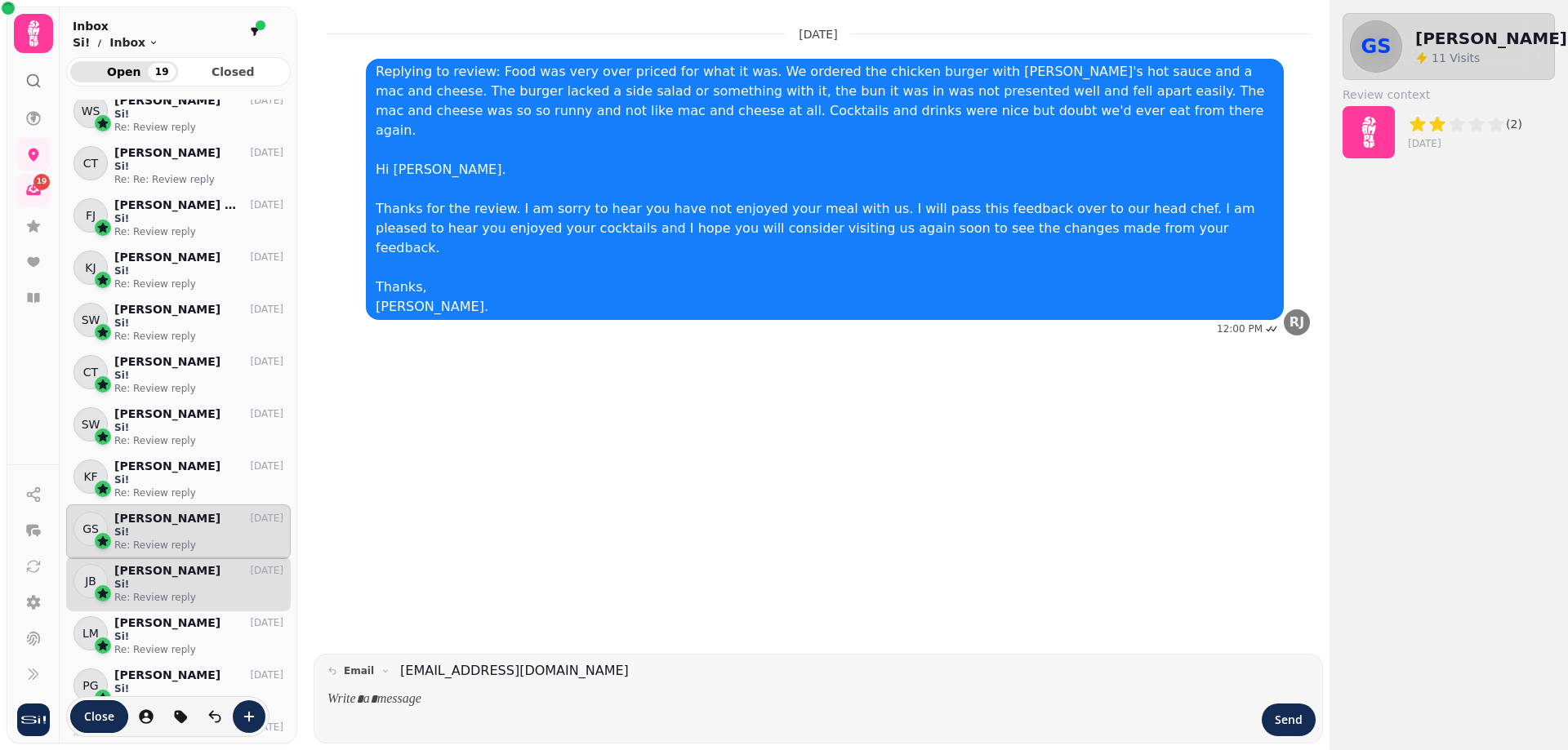
click at [166, 564] on div "JB Jackie Browne 14 Jun Si! Re: Review reply" at bounding box center [178, 584] width 225 height 54
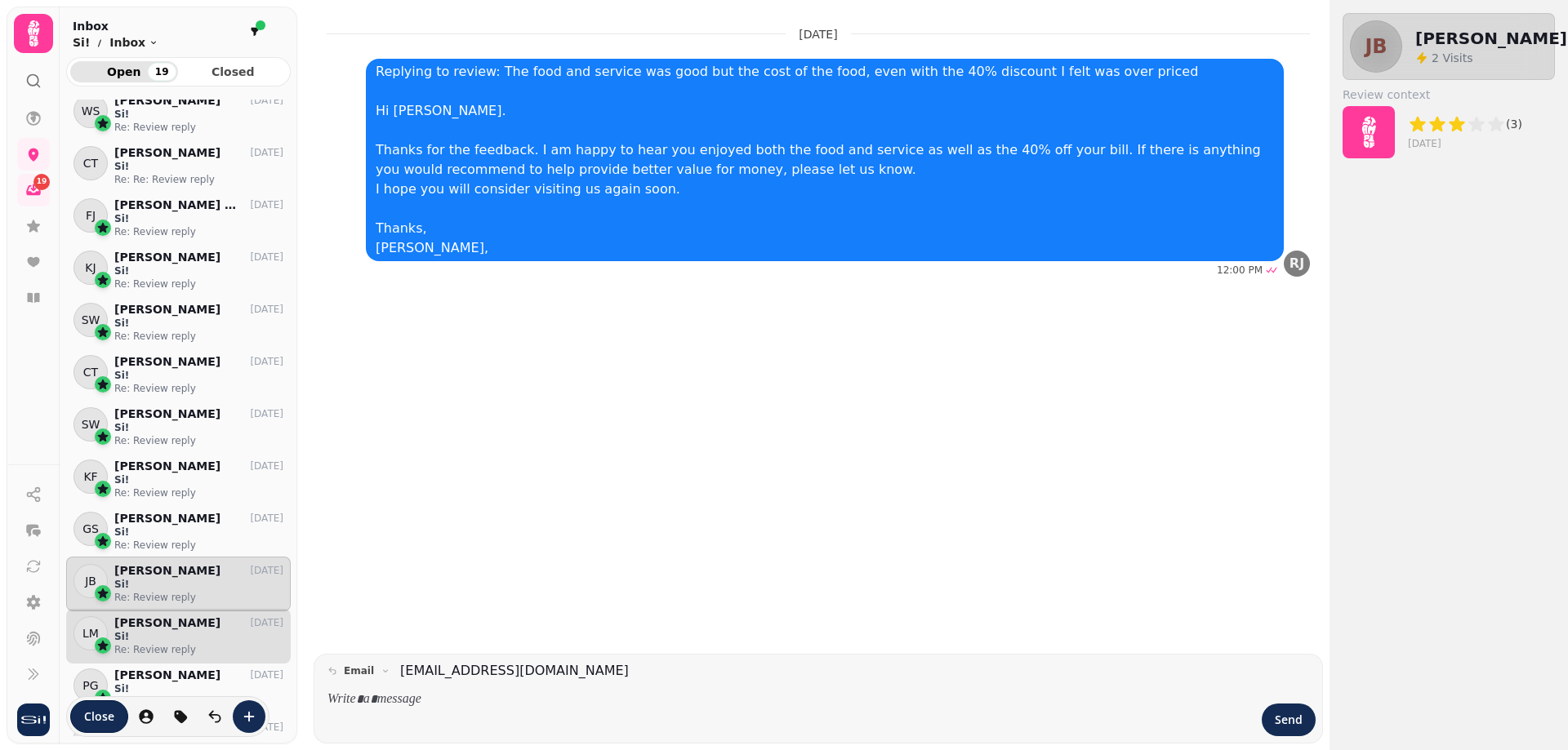
click at [154, 652] on p "Re: Review reply" at bounding box center [198, 649] width 169 height 13
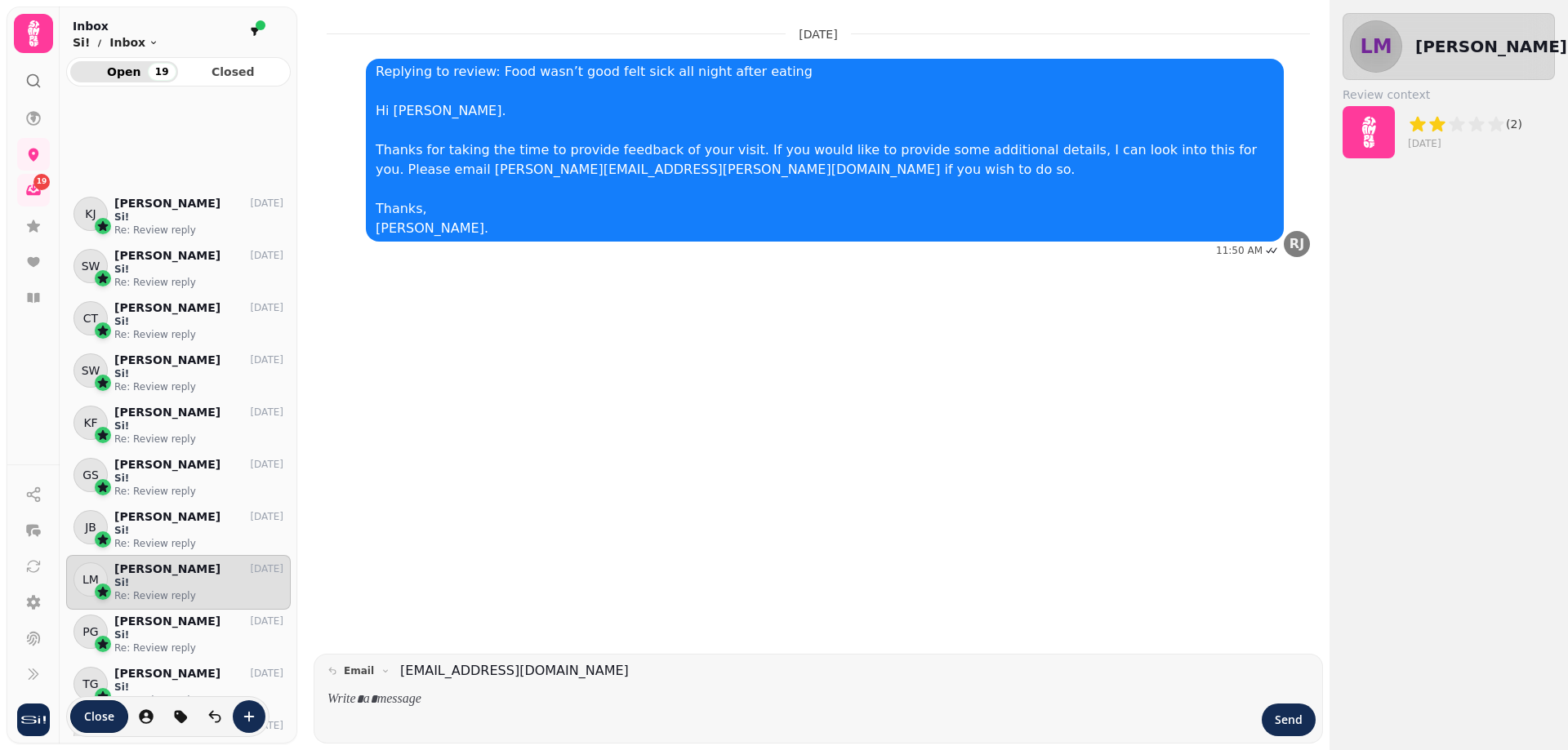
scroll to position [572, 0]
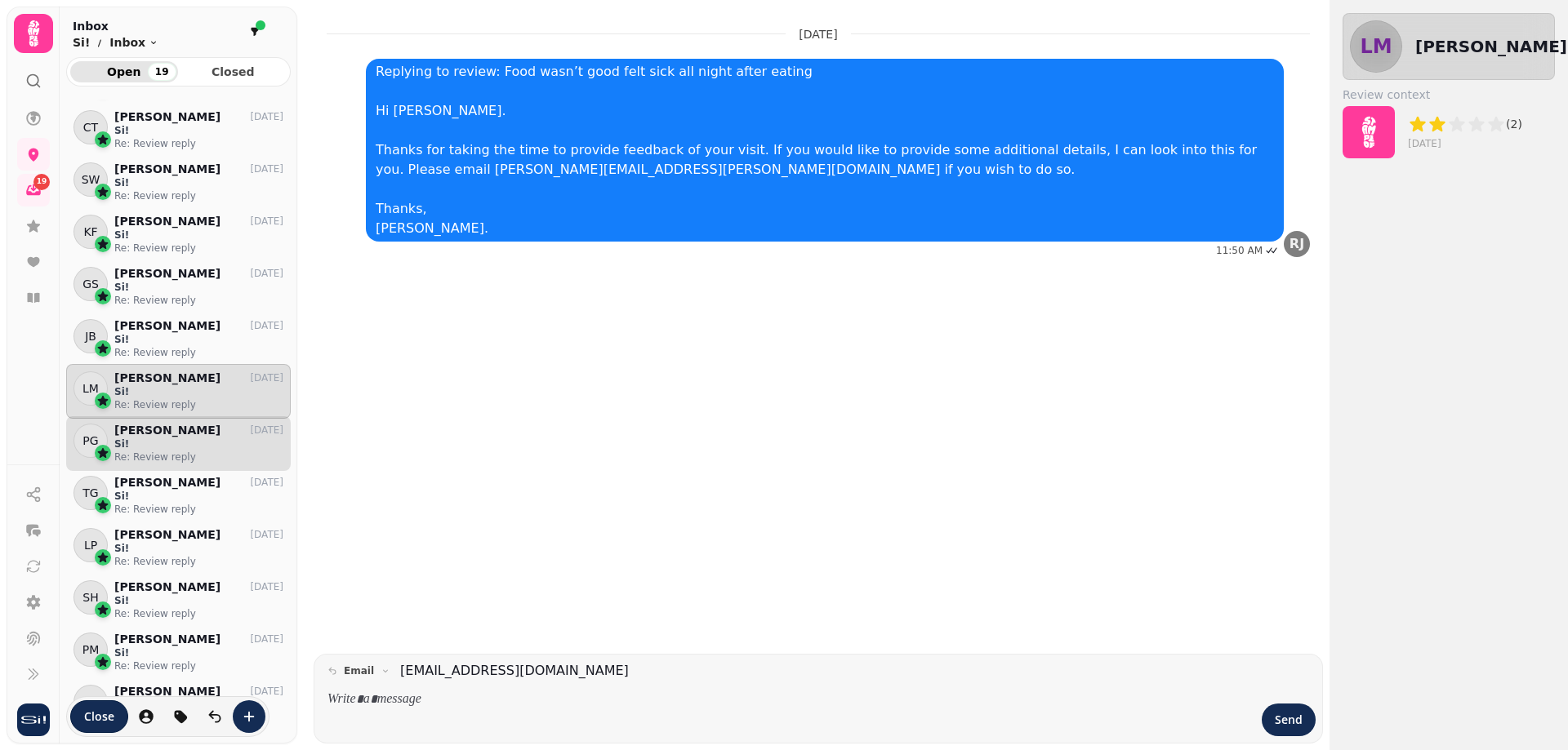
click at [177, 451] on p "Re: Review reply" at bounding box center [198, 457] width 169 height 13
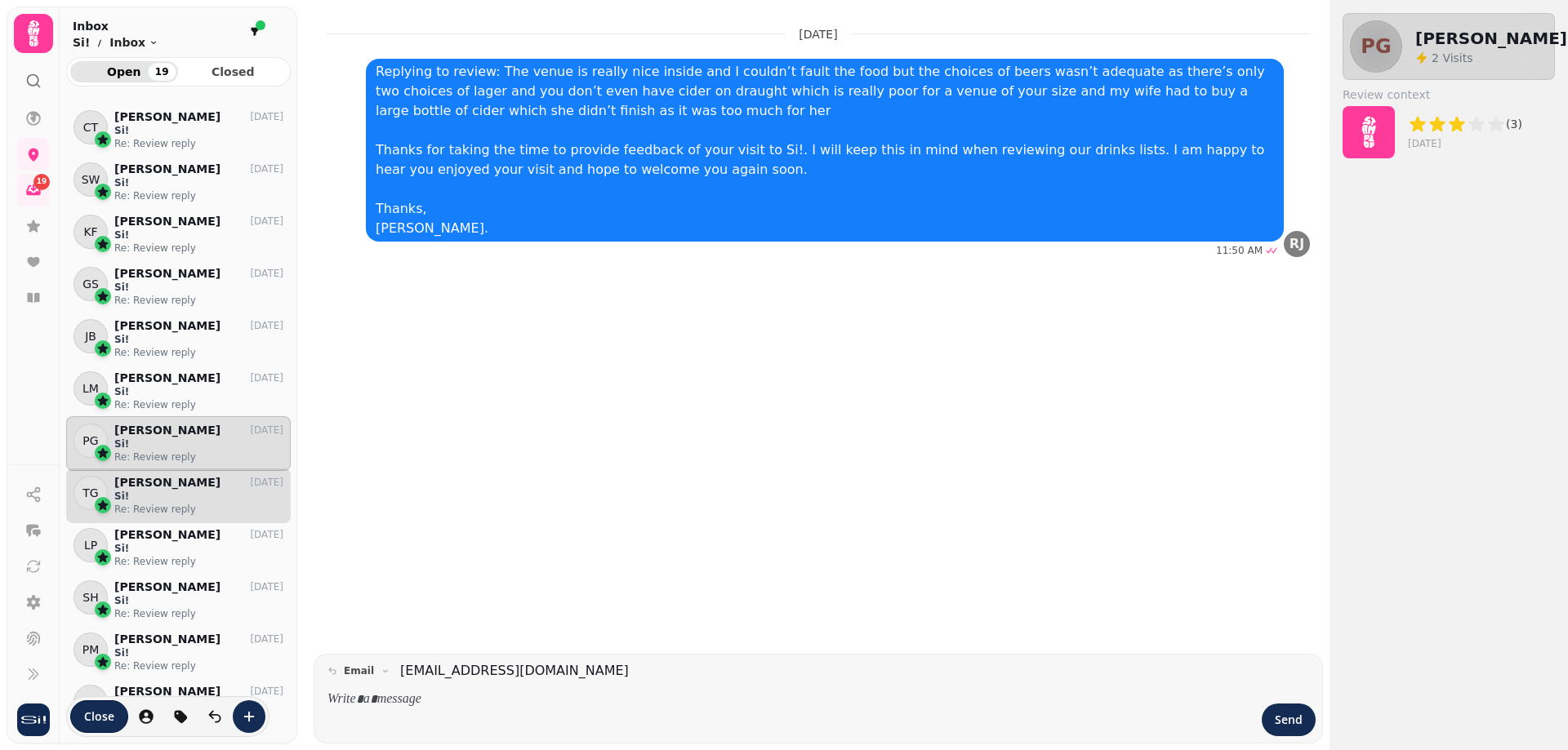
click at [168, 500] on p "Si!" at bounding box center [198, 495] width 169 height 13
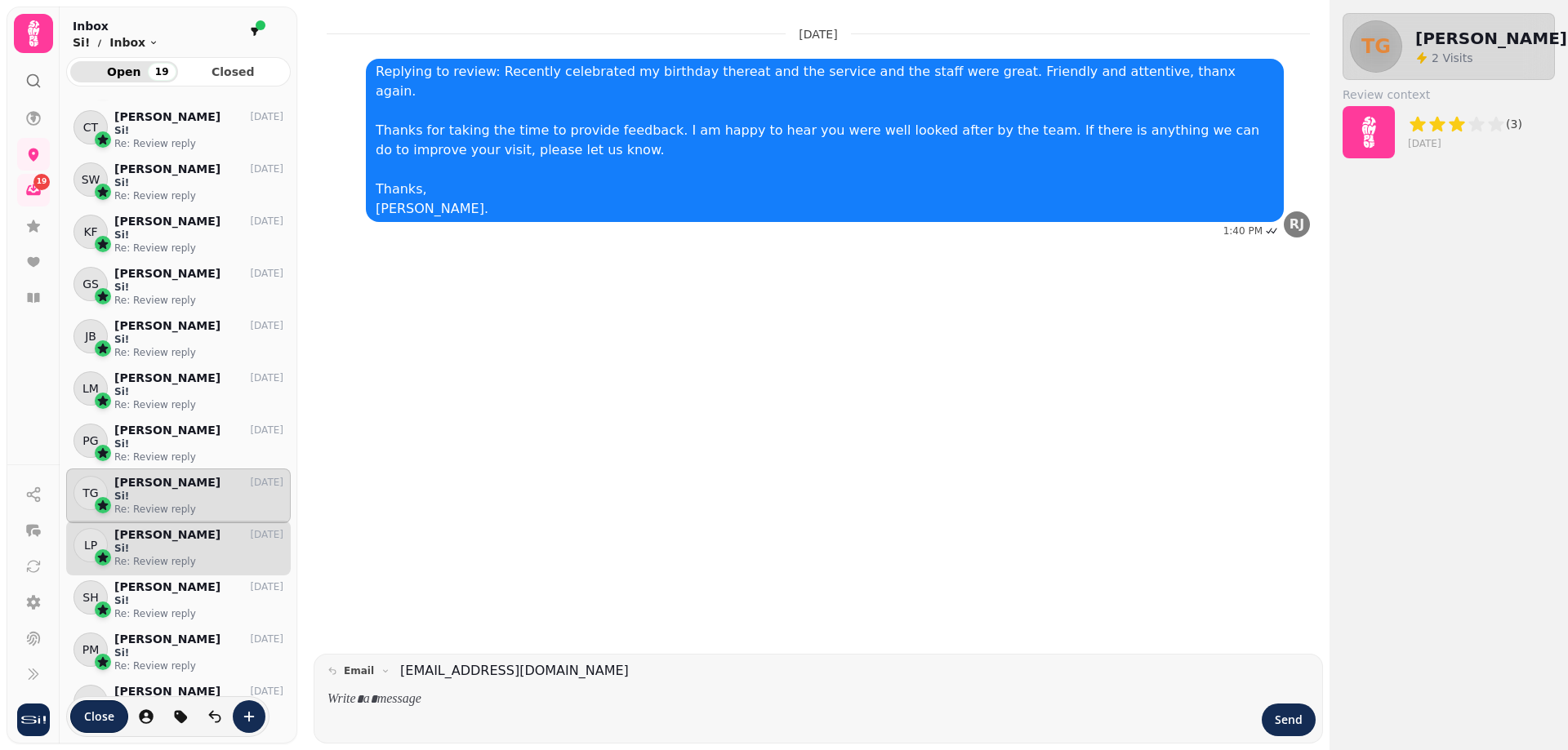
click at [150, 545] on p "Si!" at bounding box center [198, 548] width 169 height 13
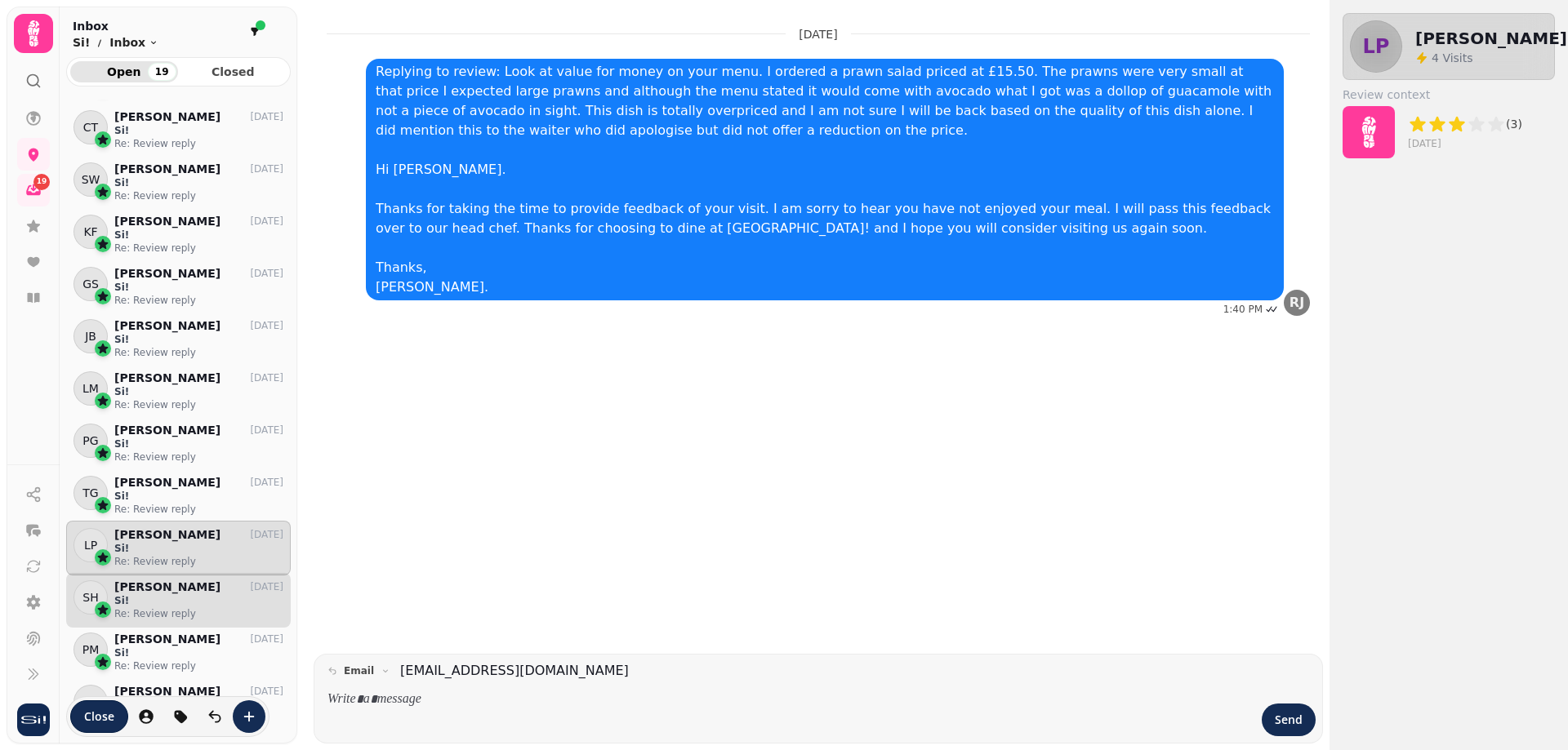
click at [139, 605] on p "Si!" at bounding box center [198, 600] width 169 height 13
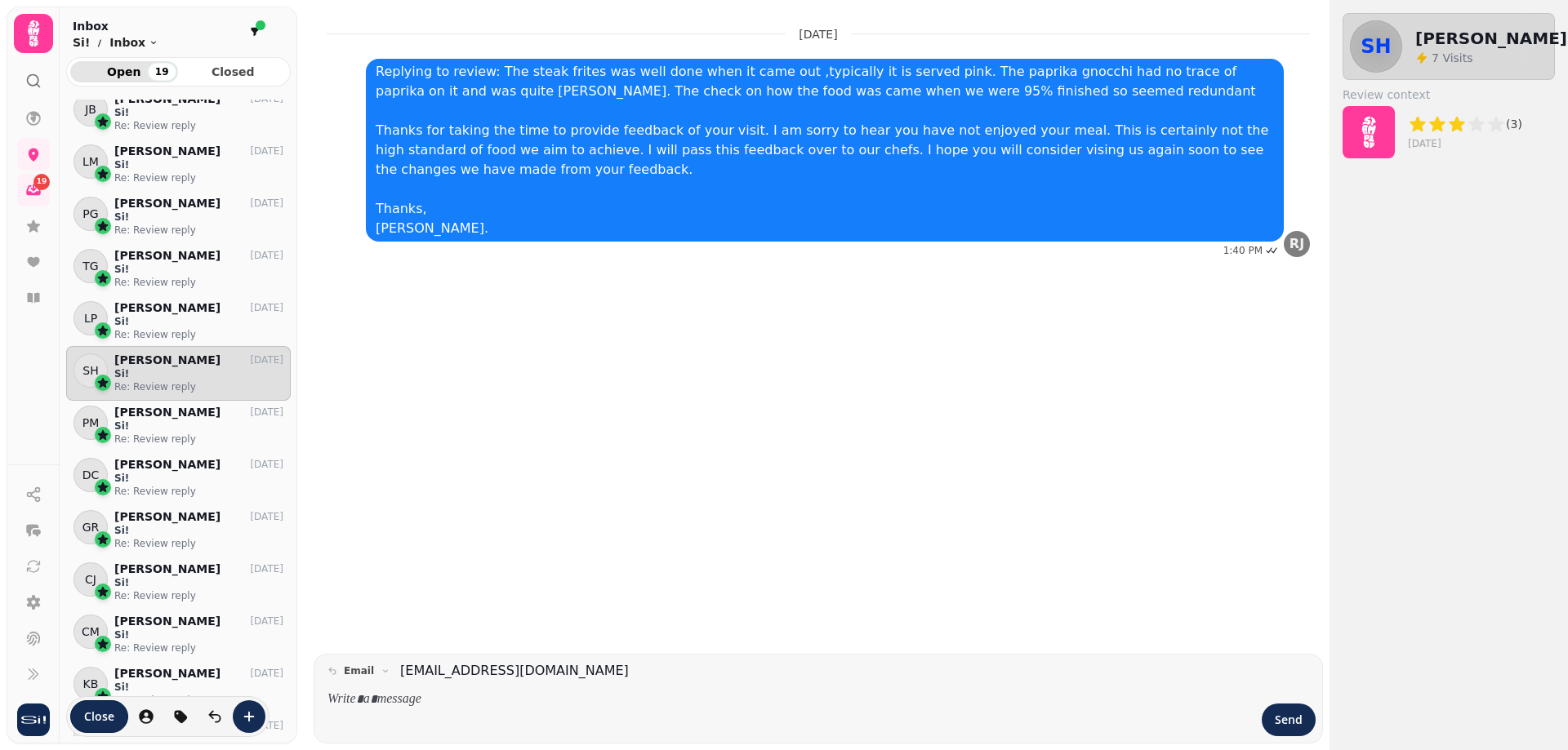
scroll to position [816, 0]
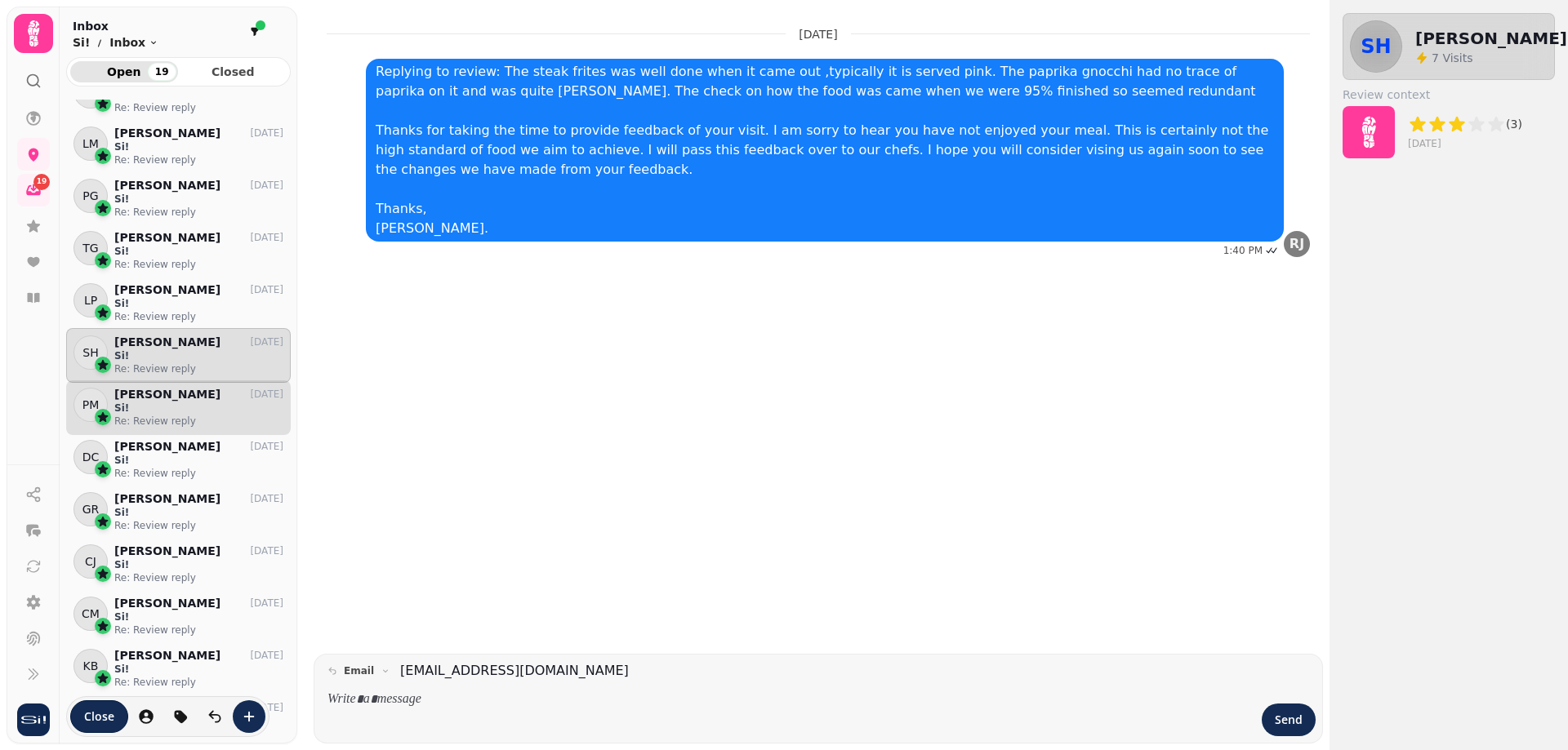
click at [192, 421] on p "Re: Review reply" at bounding box center [198, 421] width 169 height 13
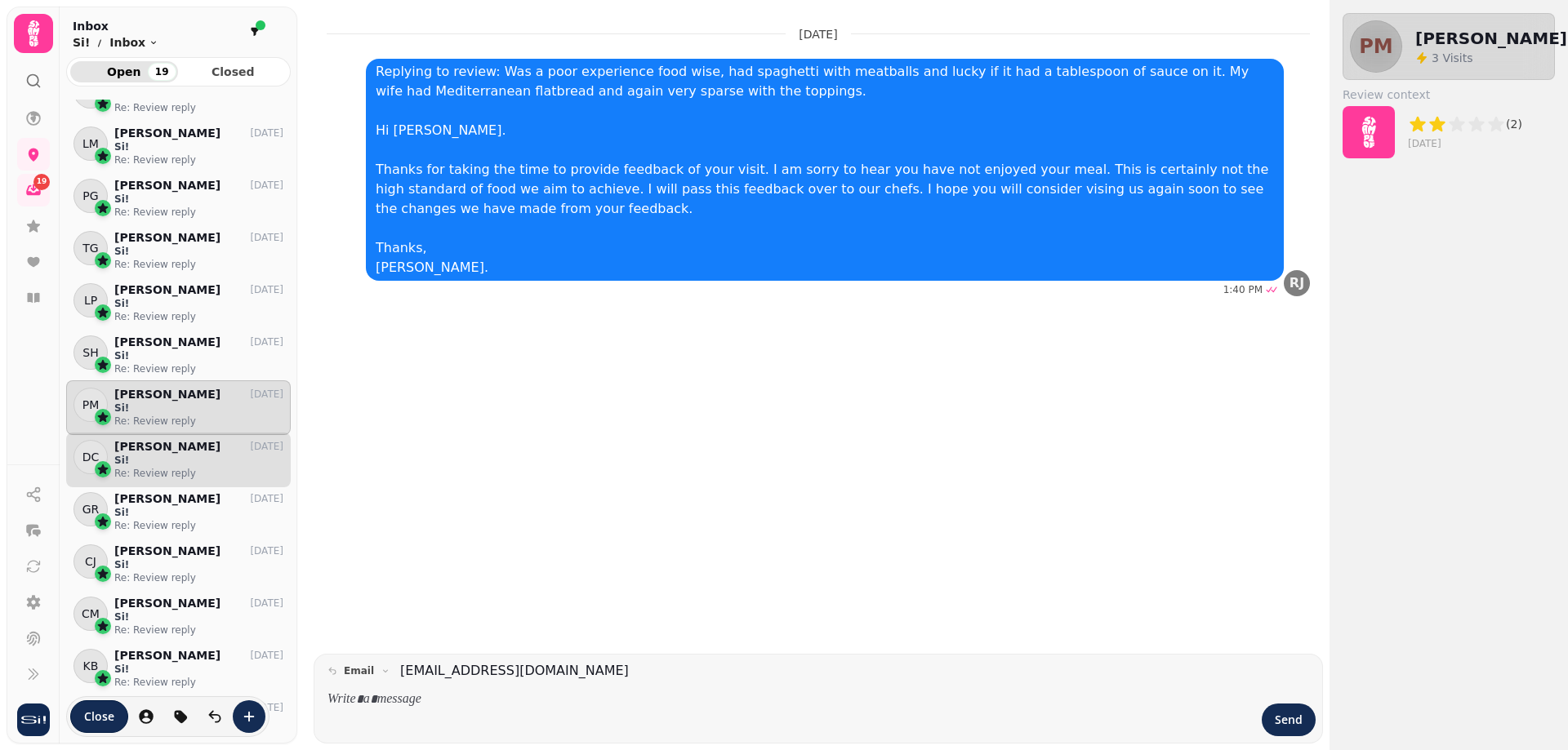
click at [177, 464] on p "Si!" at bounding box center [198, 460] width 169 height 13
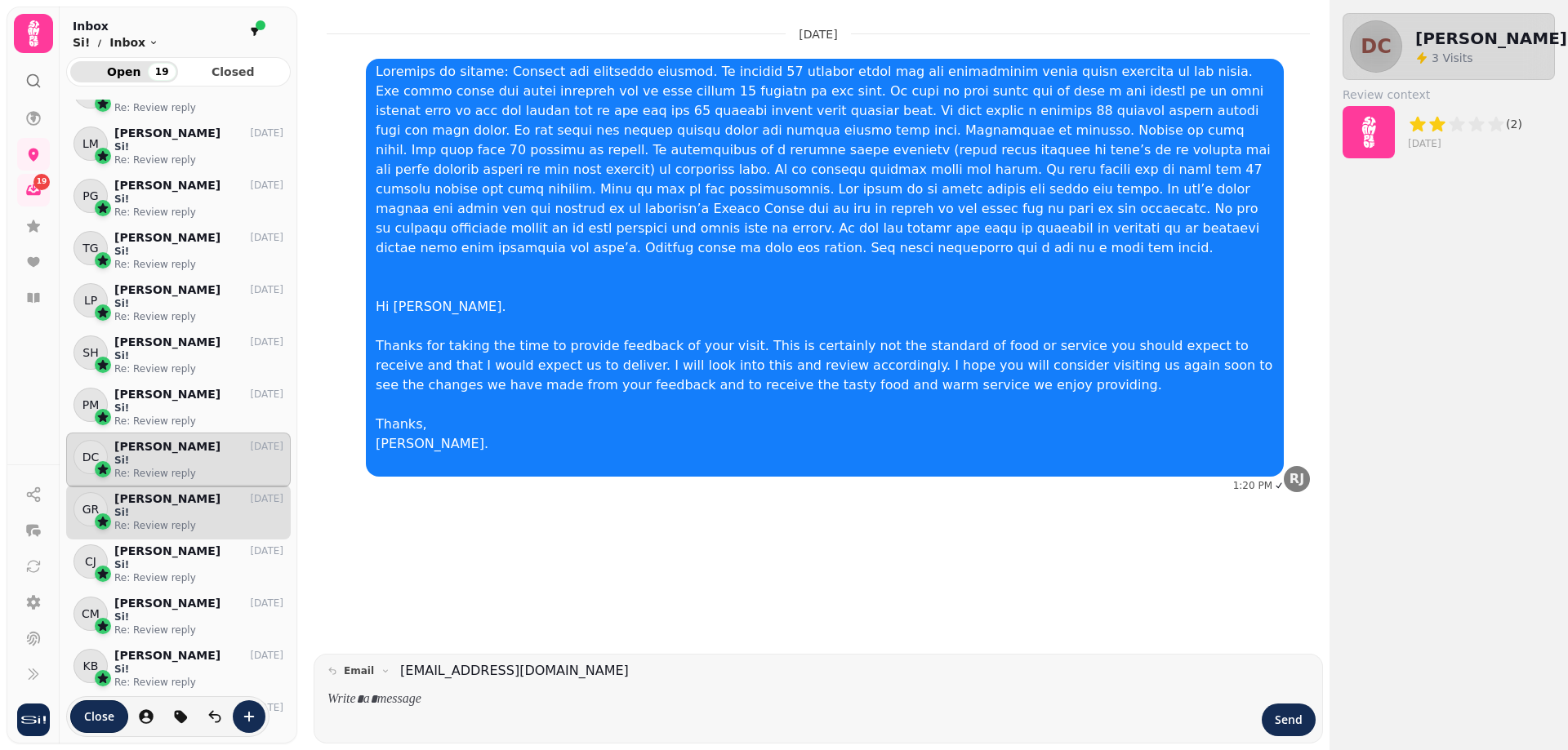
click at [234, 516] on p "Si!" at bounding box center [198, 512] width 169 height 13
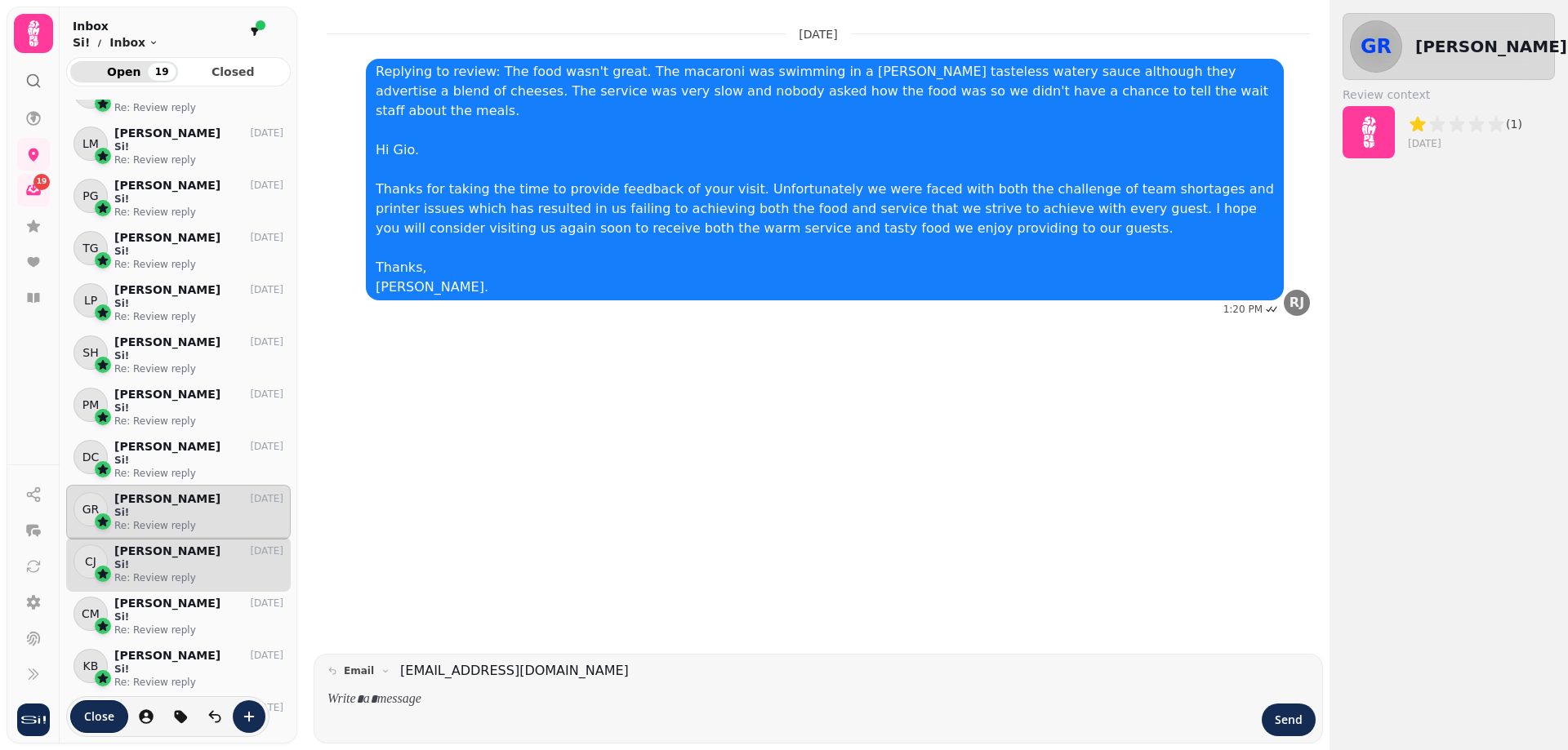
click at [218, 550] on div "Chris Jones 5 Jun" at bounding box center [198, 552] width 169 height 14
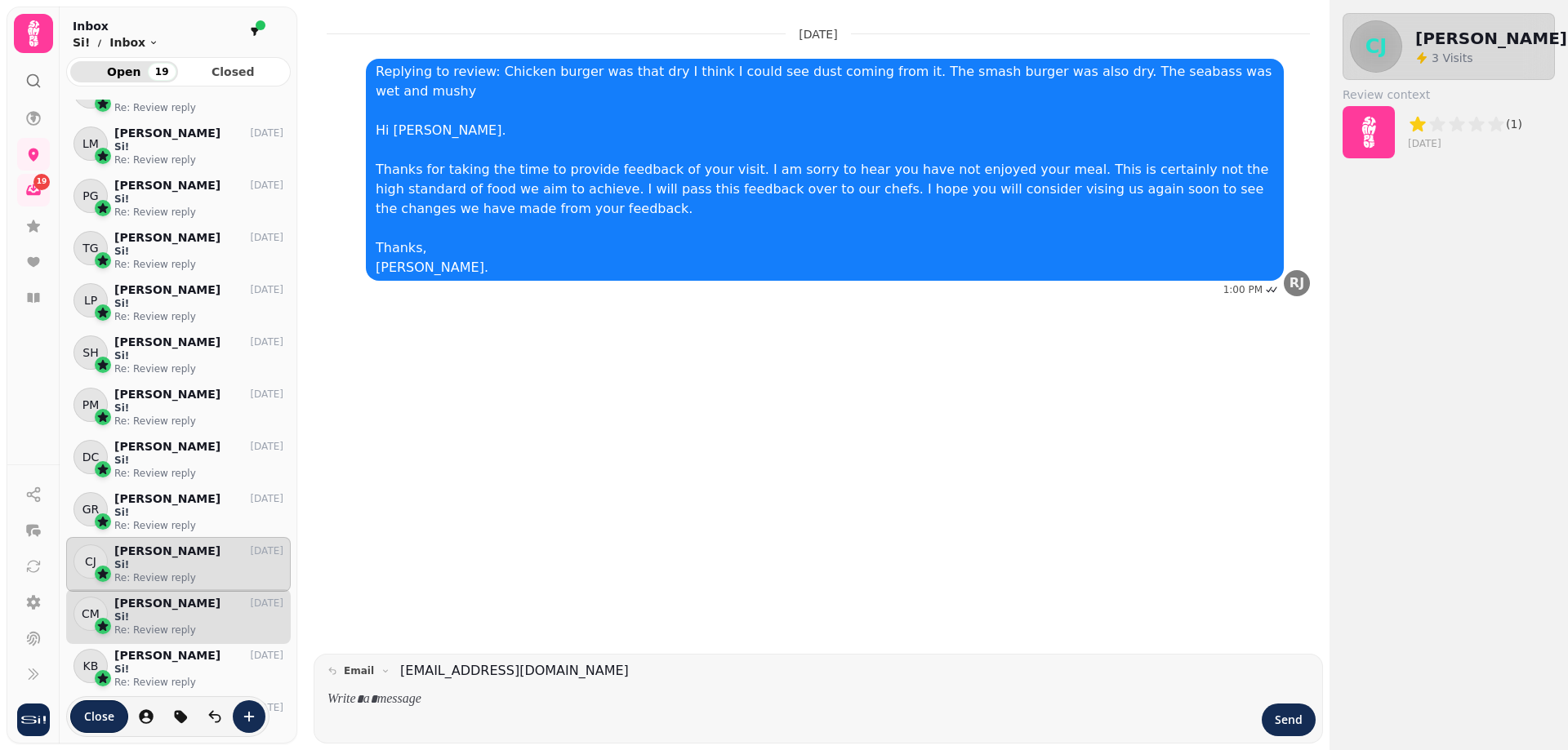
click at [197, 599] on p "Claire McArthur" at bounding box center [167, 603] width 106 height 14
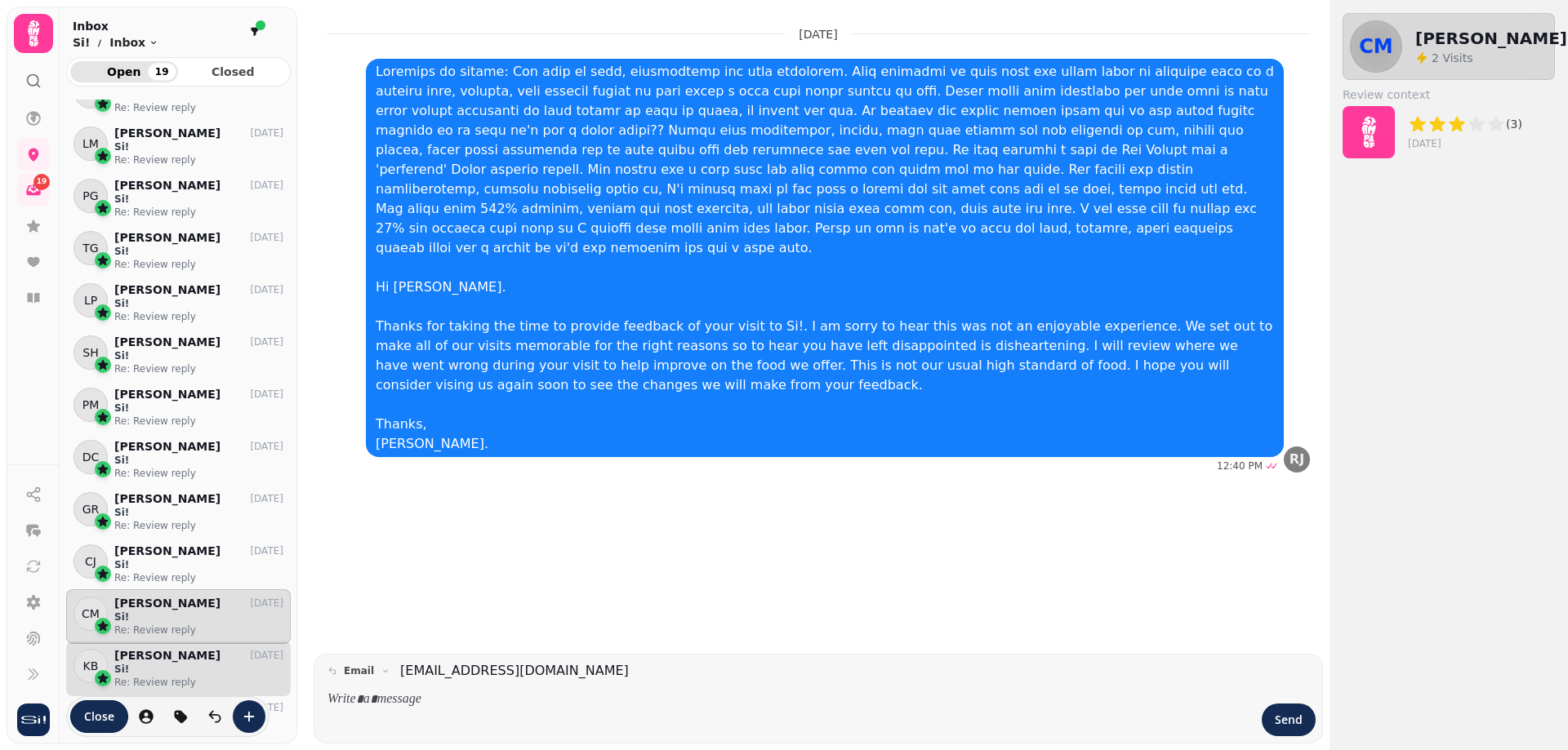
click at [177, 667] on p "Si!" at bounding box center [198, 669] width 169 height 13
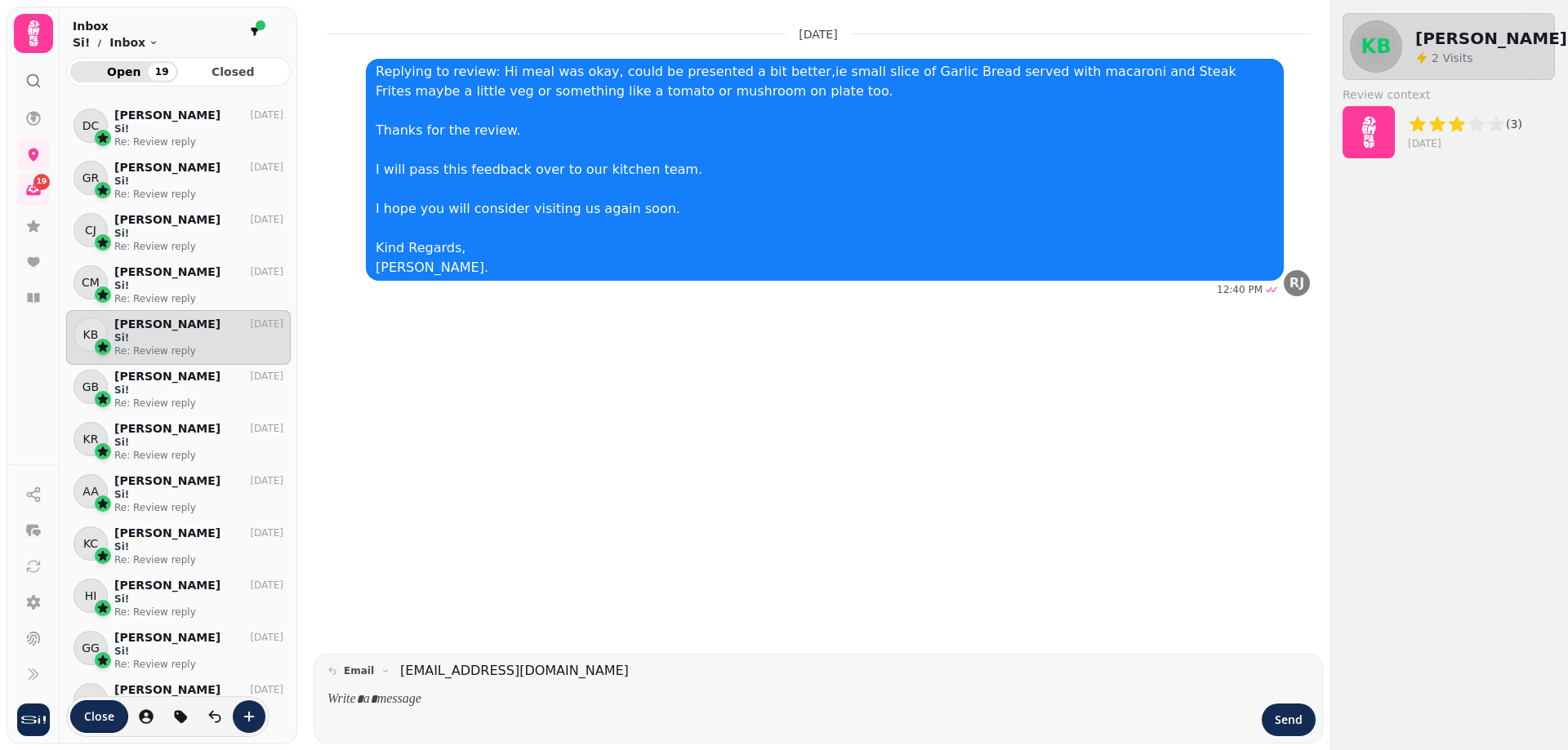
scroll to position [1225, 0]
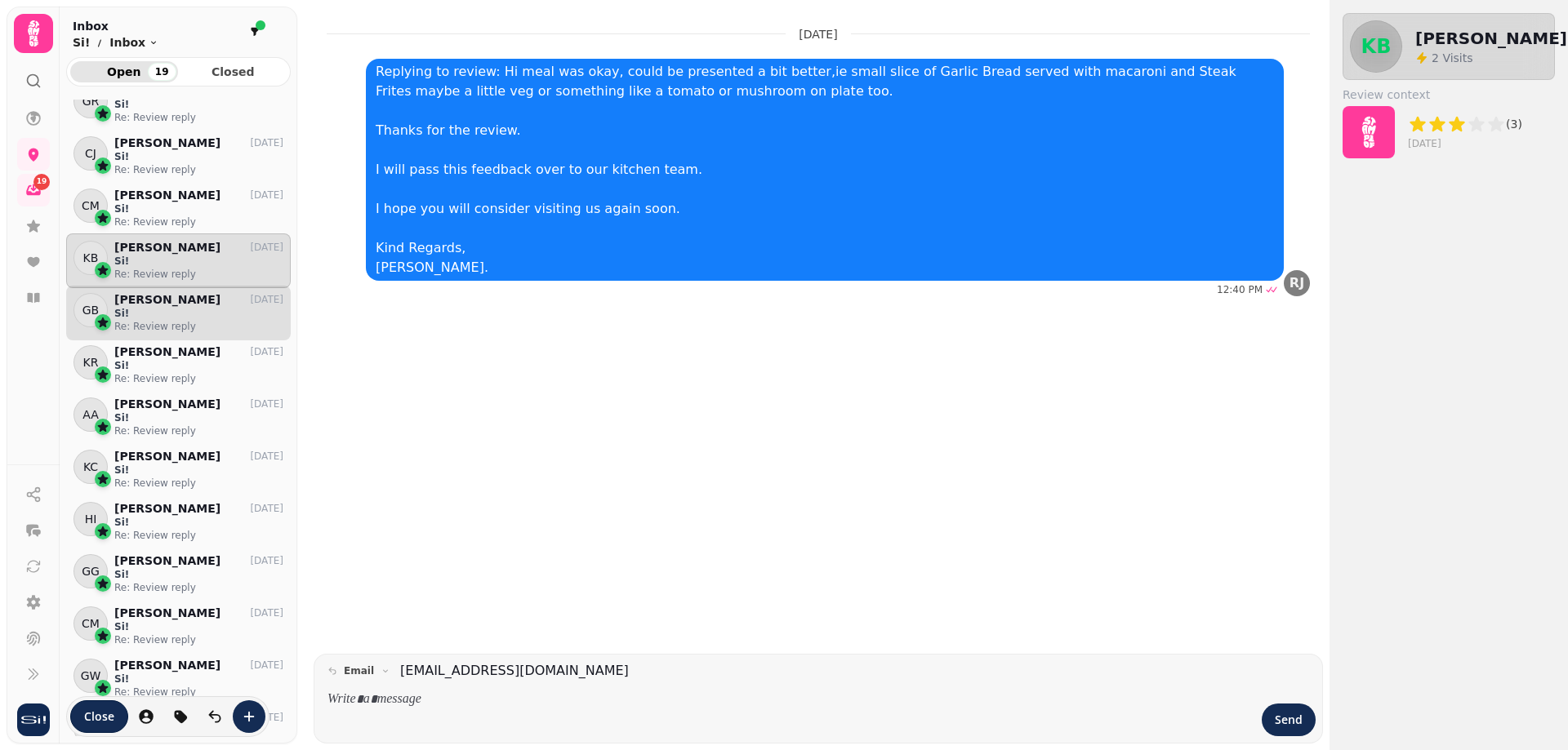
click at [208, 329] on p "Re: Review reply" at bounding box center [198, 326] width 169 height 13
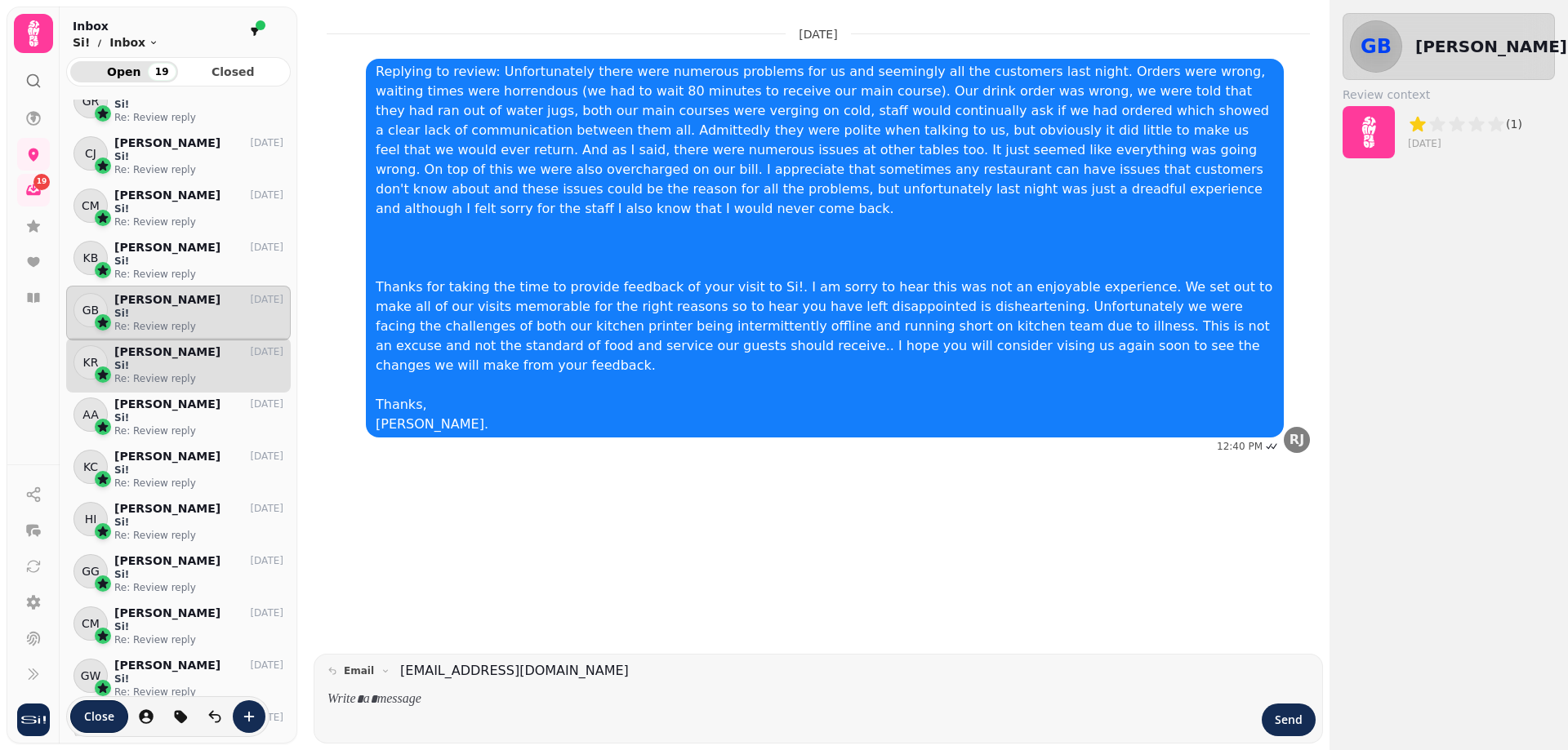
click at [186, 365] on p "Si!" at bounding box center [198, 366] width 169 height 13
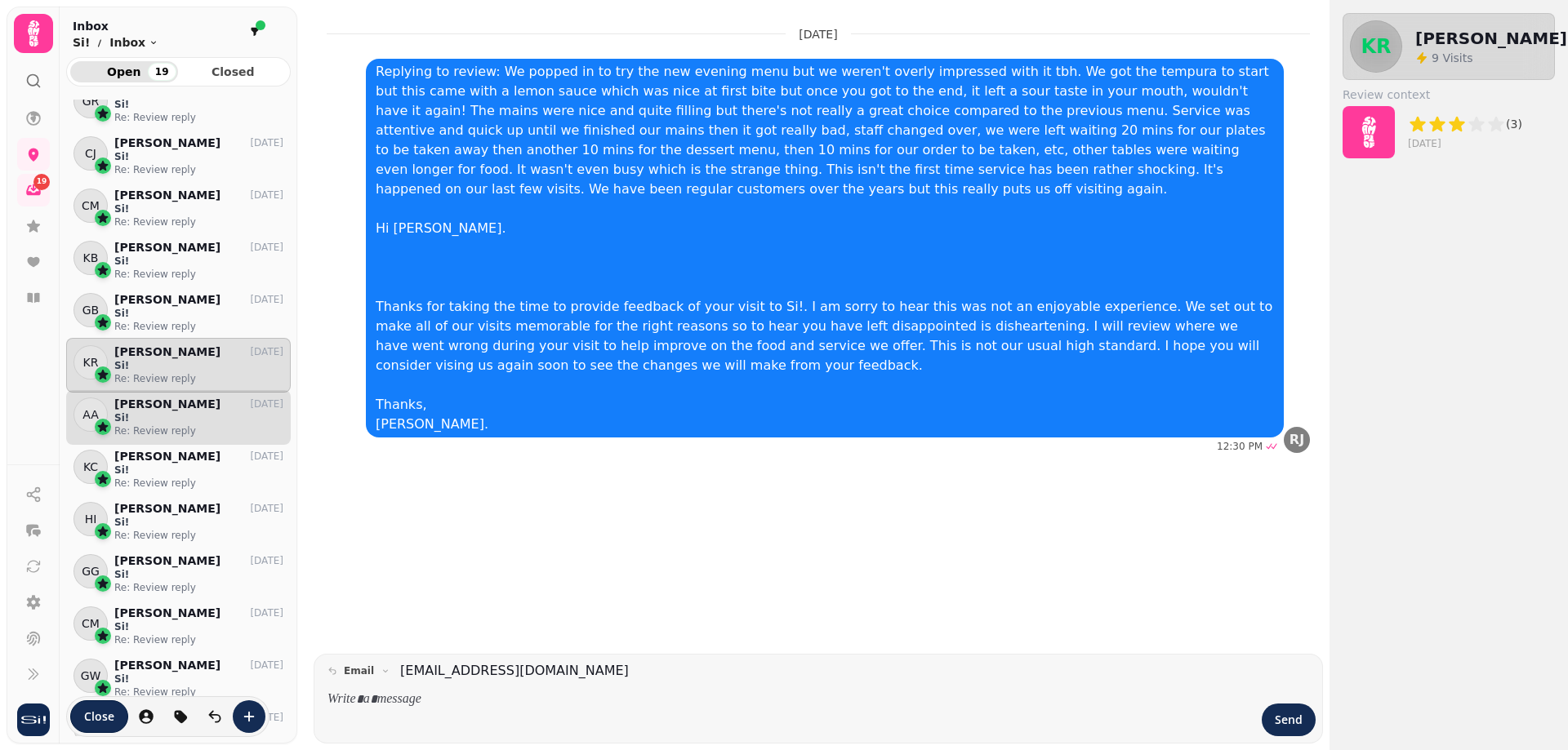
click at [145, 414] on p "Si!" at bounding box center [198, 417] width 169 height 13
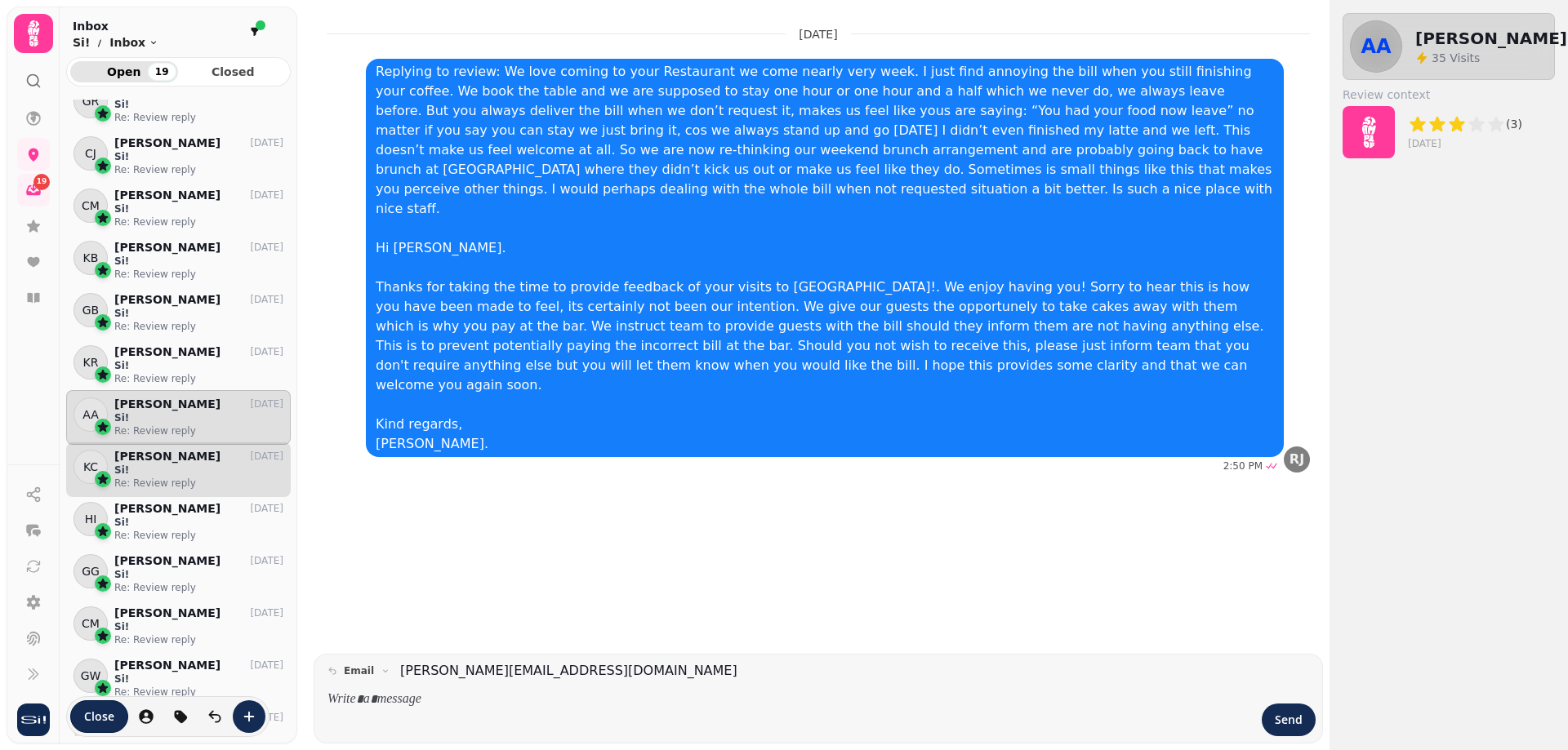
click at [141, 482] on p "Re: Review reply" at bounding box center [198, 482] width 169 height 13
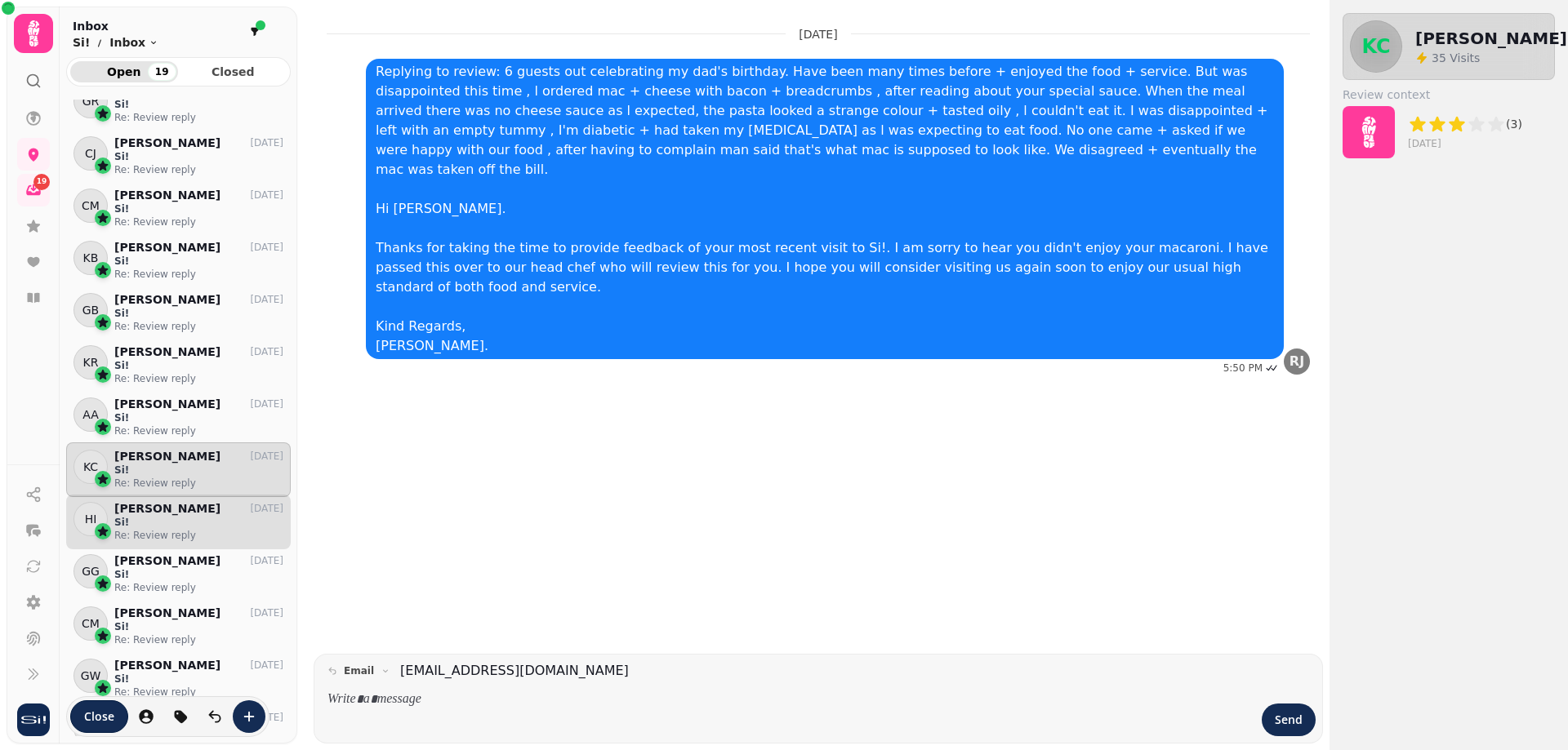
click at [136, 511] on p "Hayley Ilett" at bounding box center [167, 509] width 106 height 14
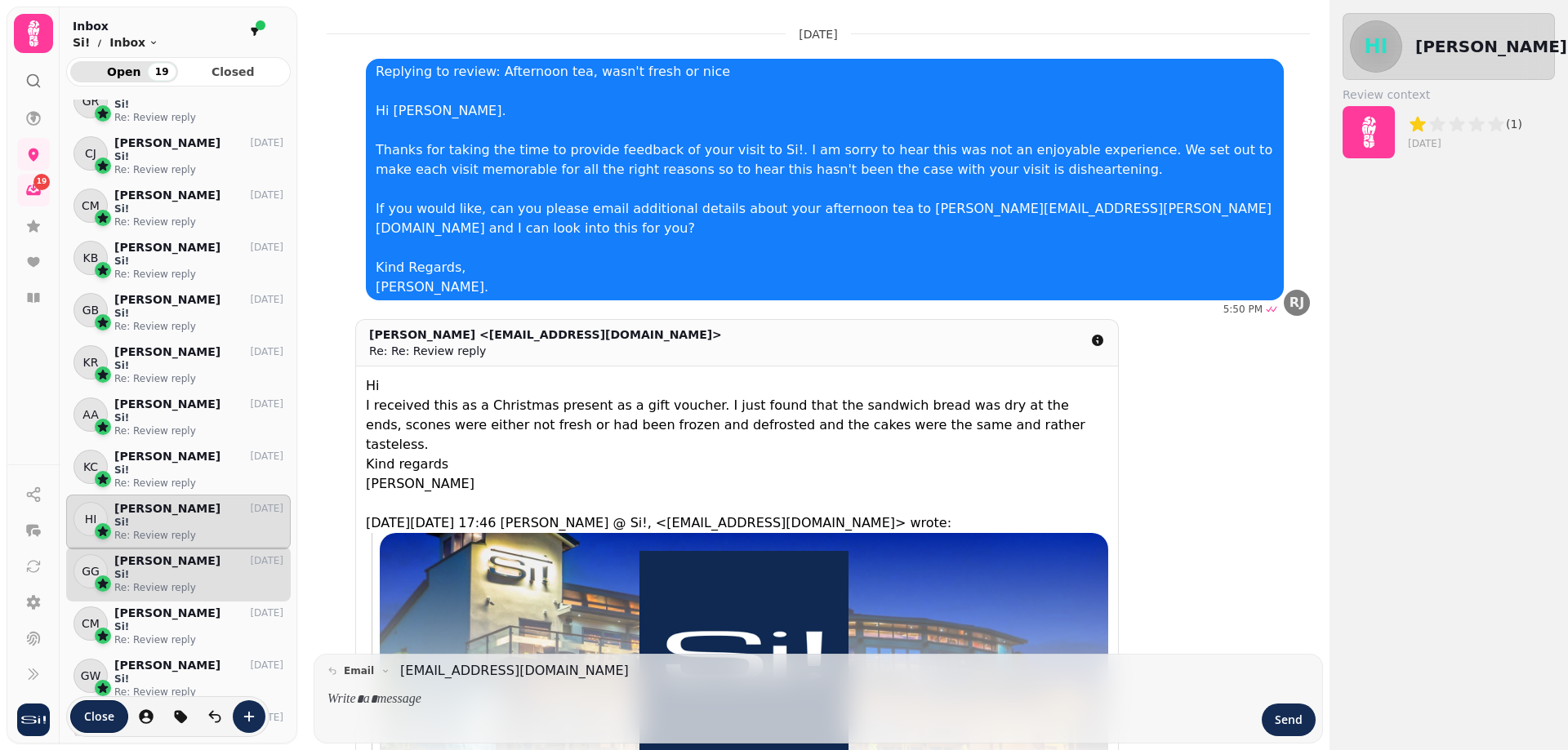
click at [170, 580] on p "Si!" at bounding box center [198, 574] width 169 height 13
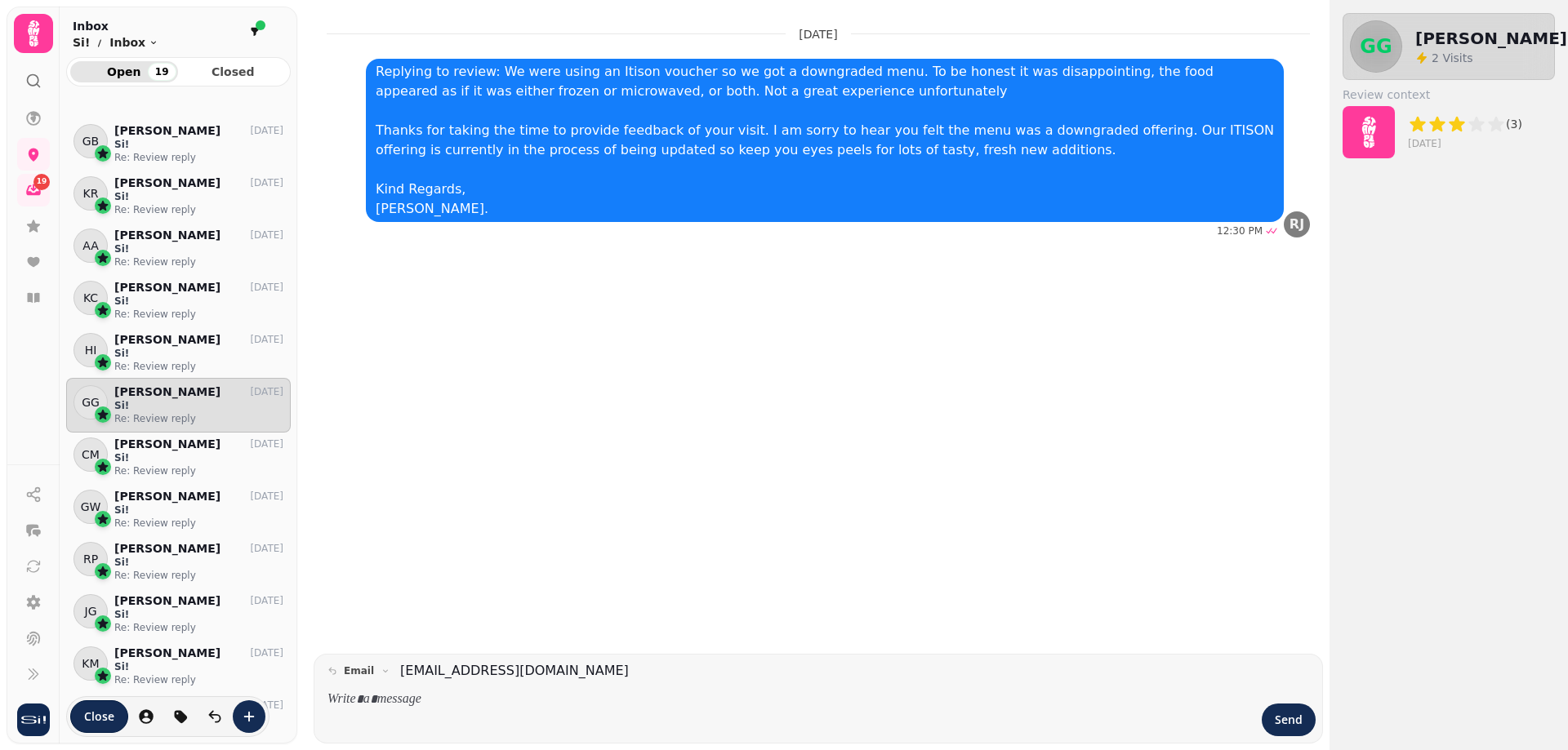
scroll to position [1552, 0]
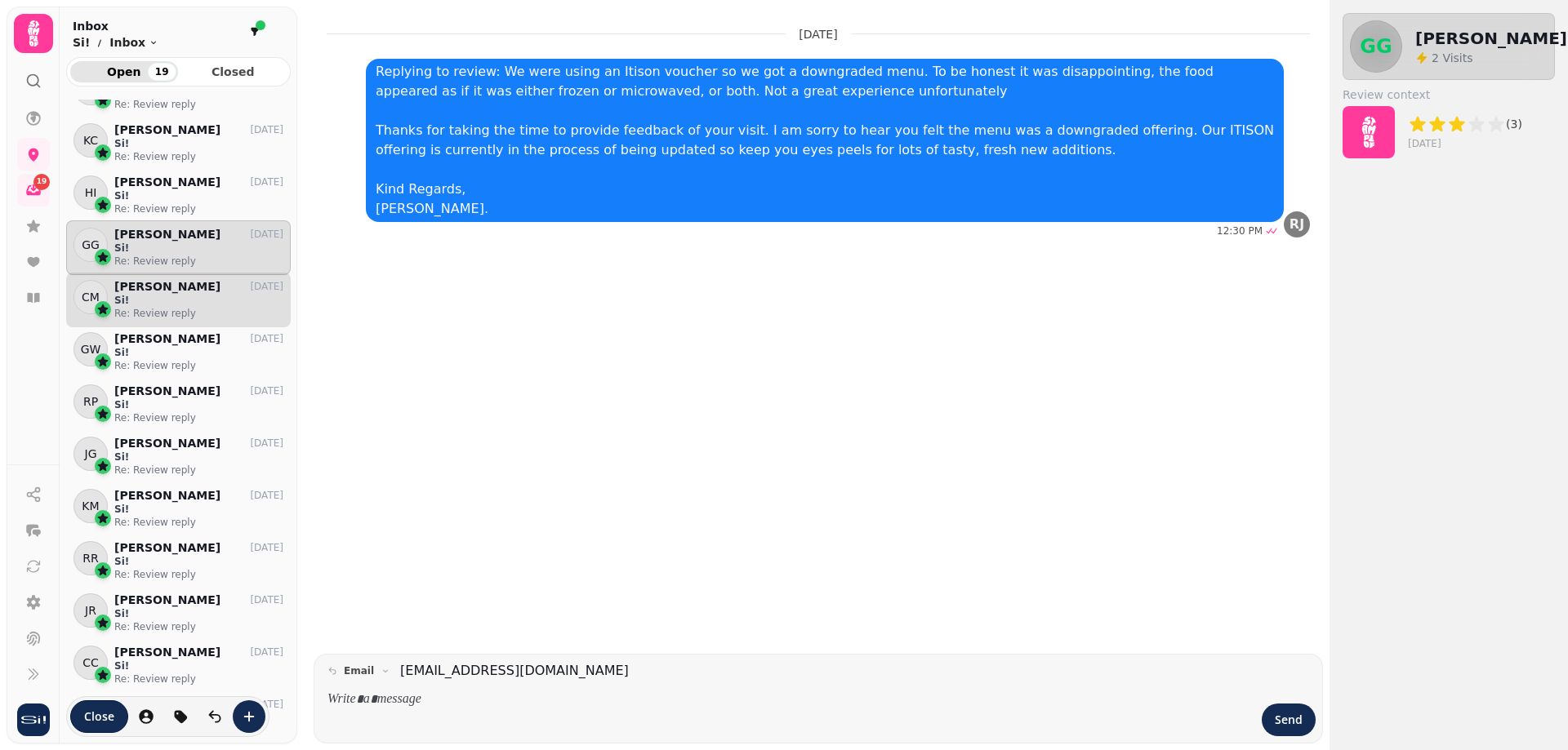
click at [181, 298] on p "Si!" at bounding box center [198, 300] width 169 height 13
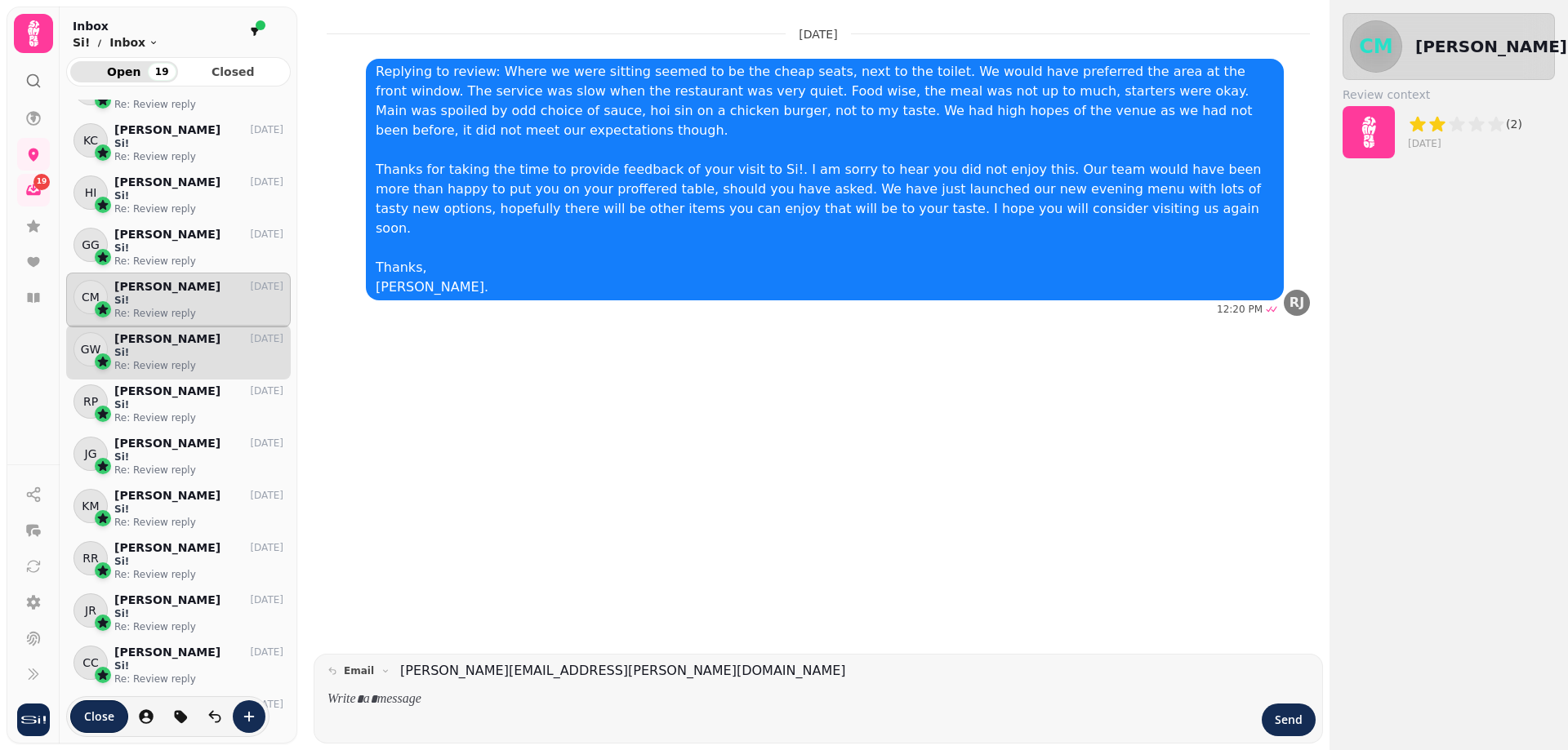
click at [167, 341] on p "Gillian Westcott" at bounding box center [167, 339] width 106 height 14
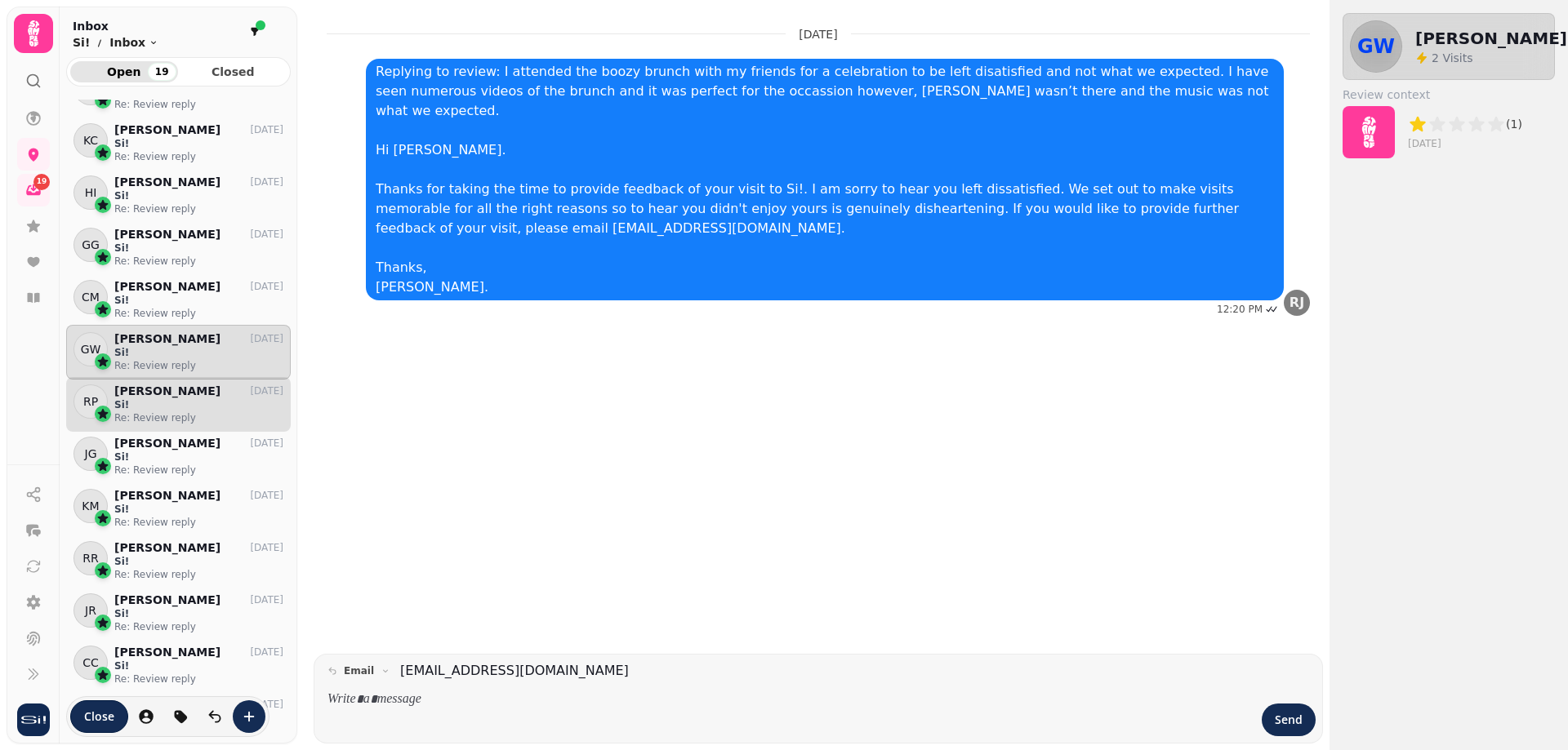
click at [140, 398] on p "Si!" at bounding box center [198, 404] width 169 height 13
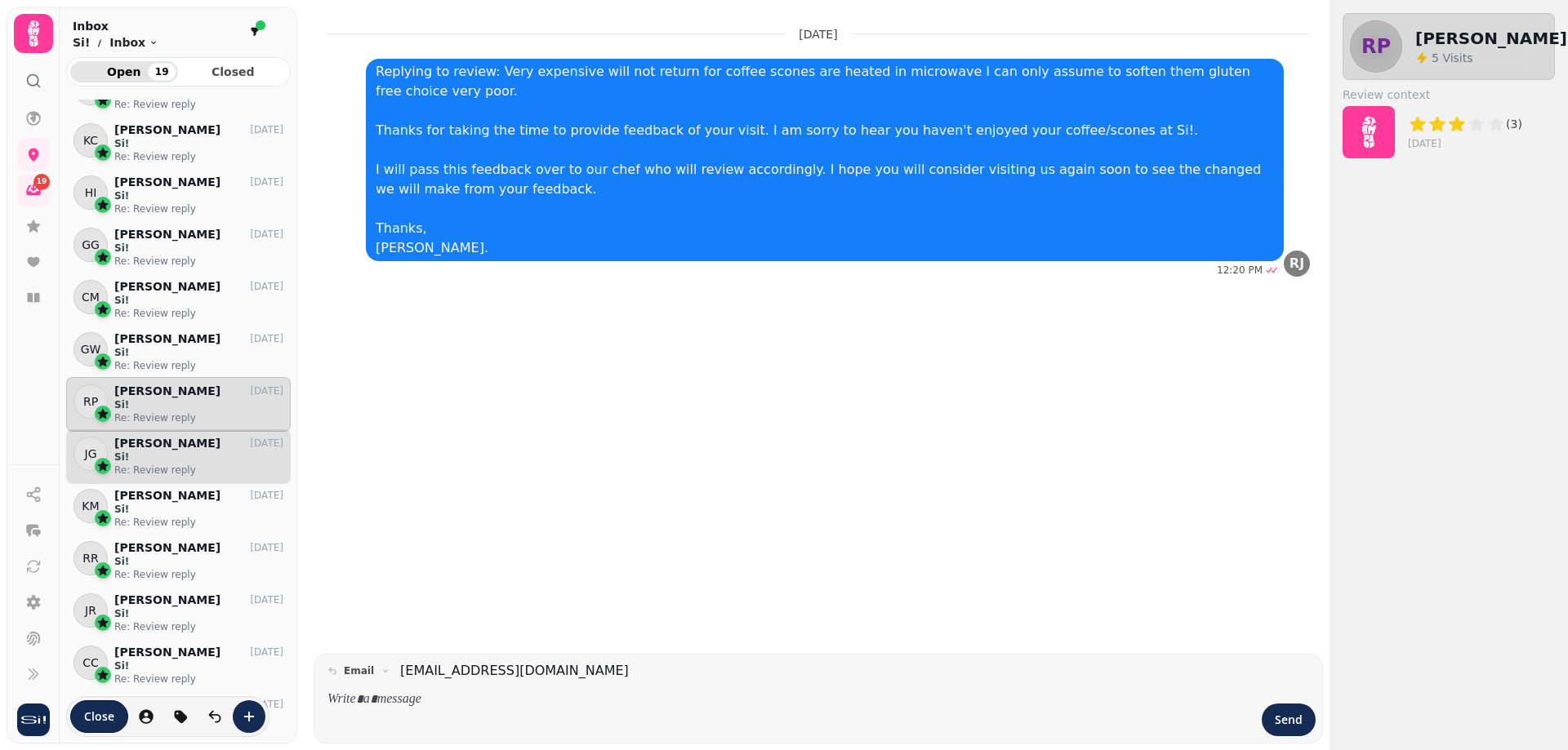
click at [140, 444] on p "John Gilfillan" at bounding box center [167, 444] width 106 height 14
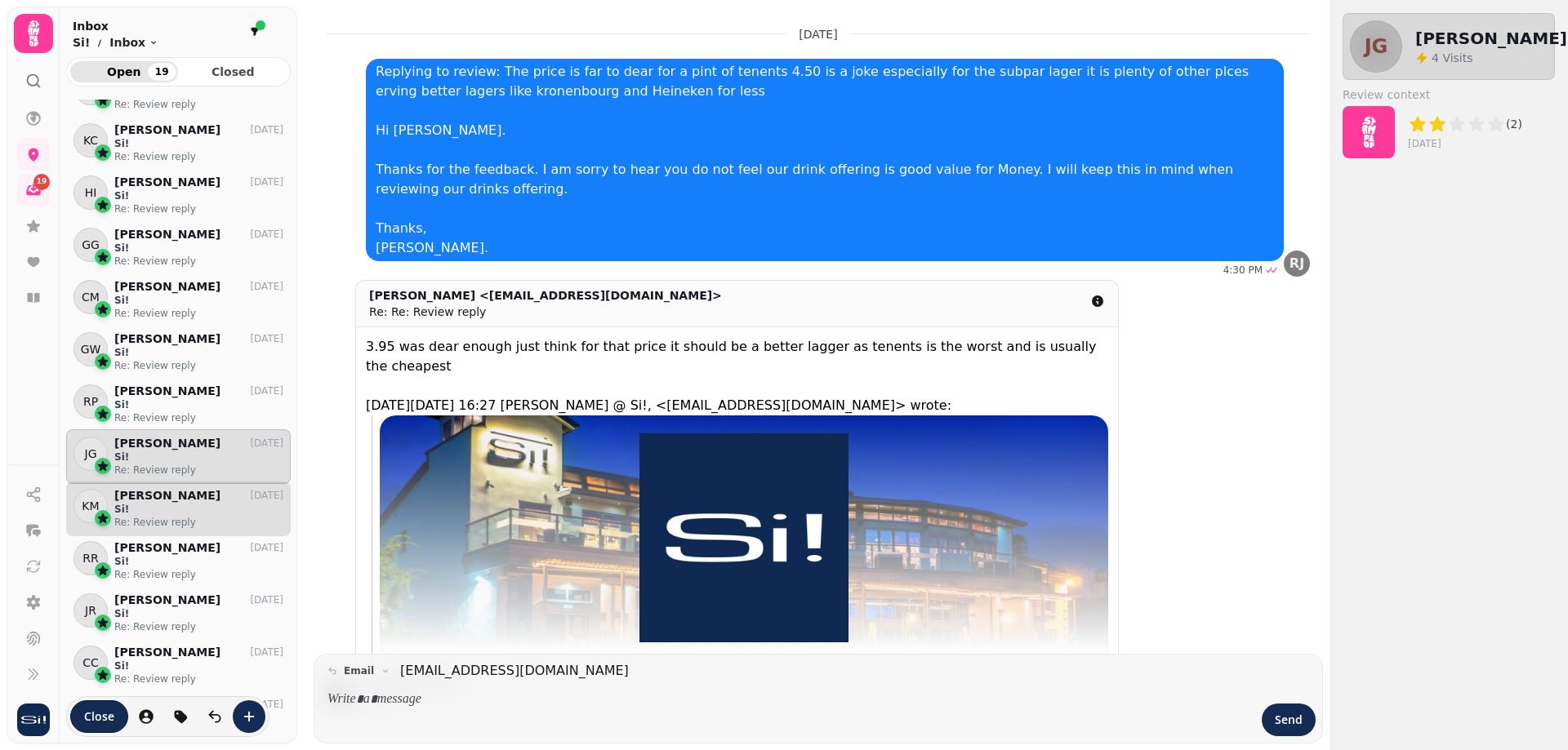
click at [143, 498] on p "Keri McCrindle" at bounding box center [167, 496] width 106 height 14
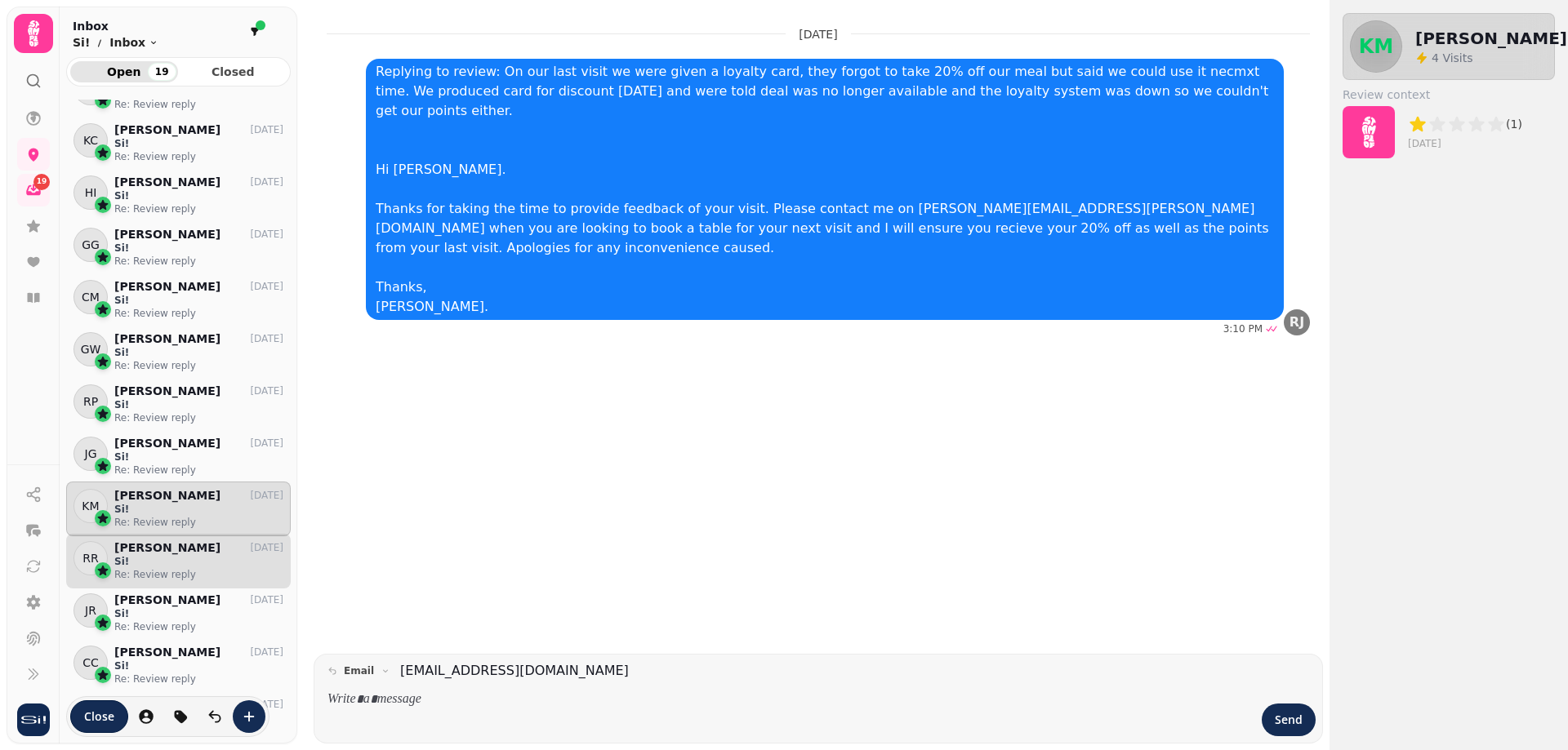
click at [142, 548] on p "Robert Rodger" at bounding box center [167, 548] width 106 height 14
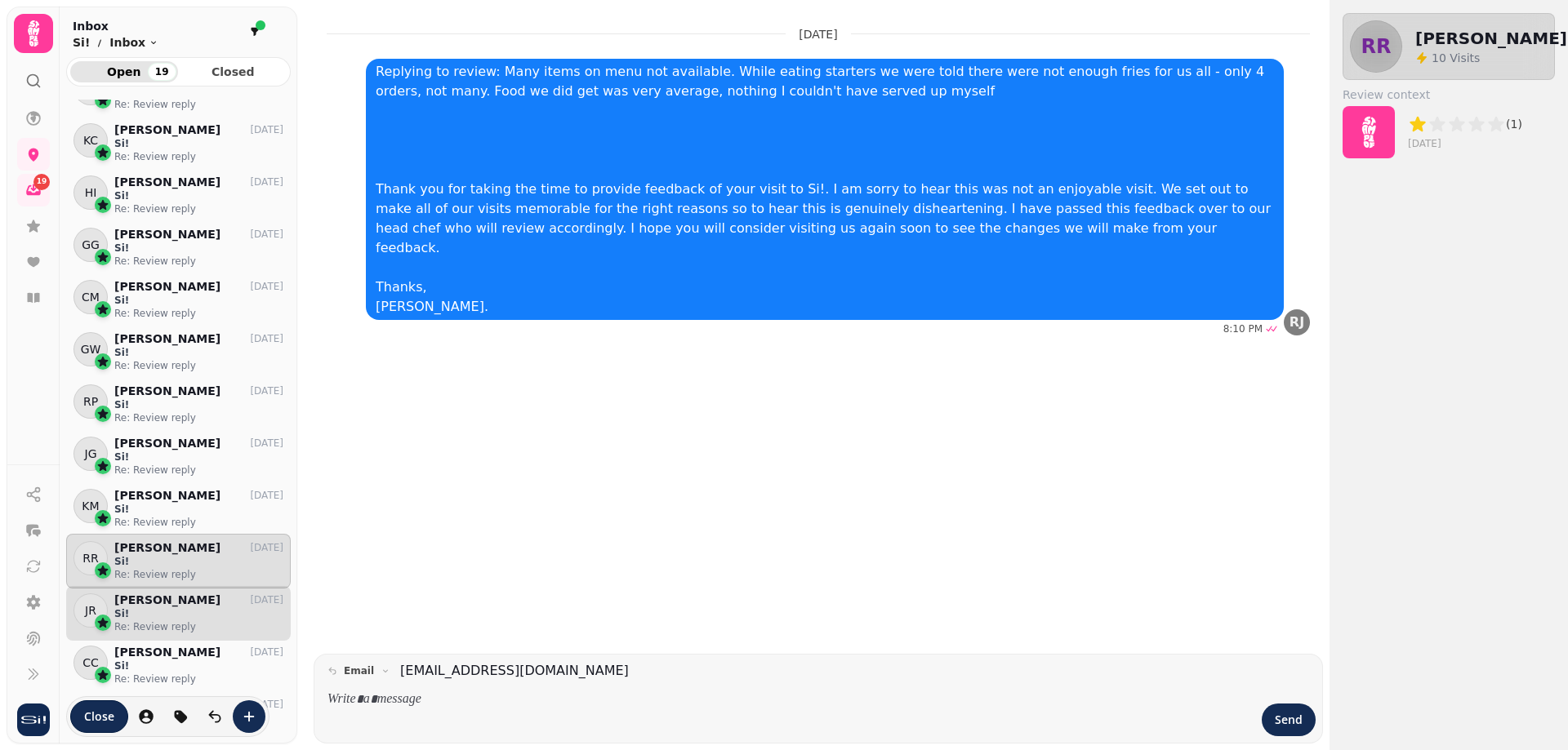
click at [146, 592] on div "JR Jacqui Rodger 28 Mar Si! Re: Review reply" at bounding box center [178, 613] width 225 height 54
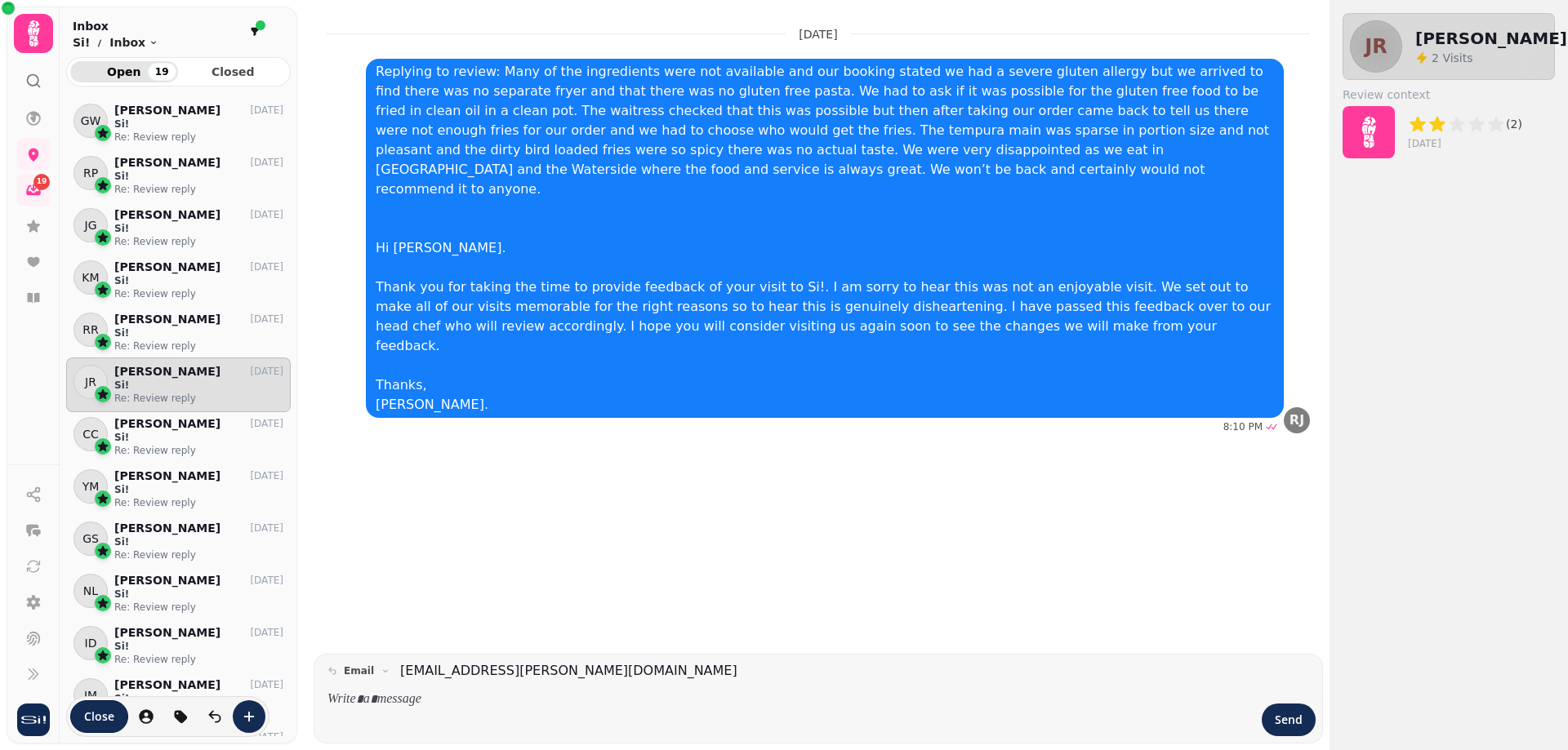
scroll to position [1796, 0]
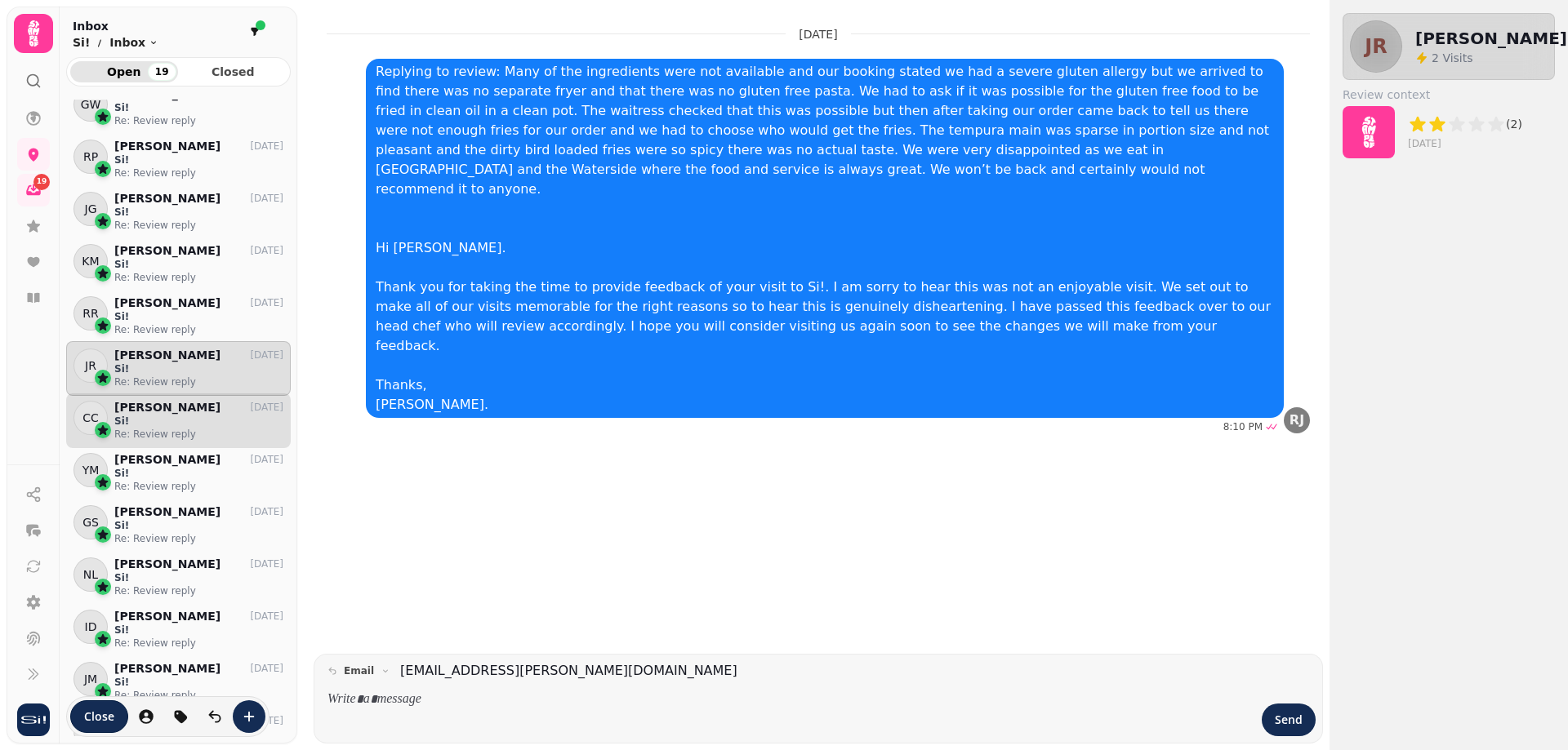
click at [183, 418] on p "Si!" at bounding box center [198, 421] width 169 height 13
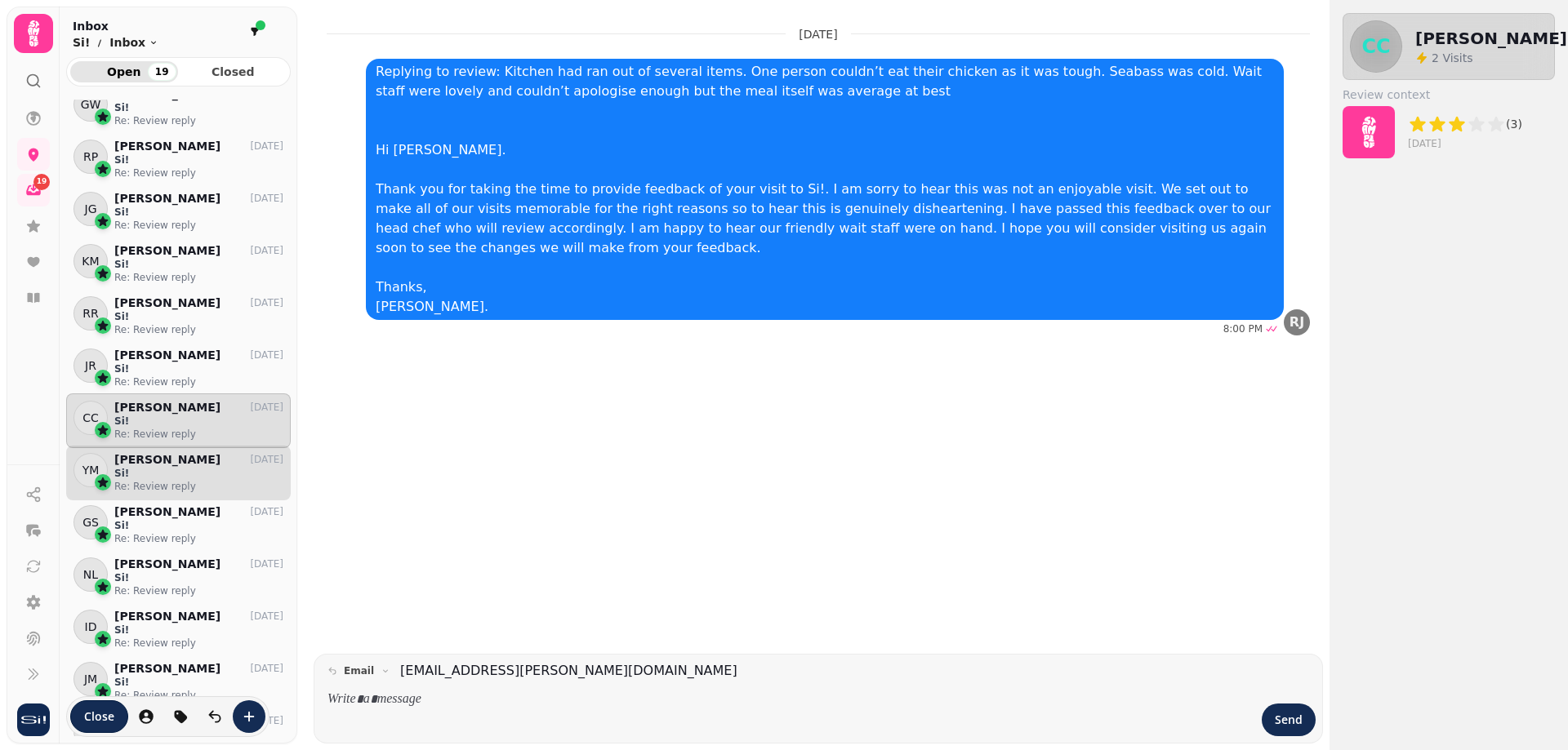
click at [161, 460] on p "Yvonne McLaughlin" at bounding box center [167, 460] width 106 height 14
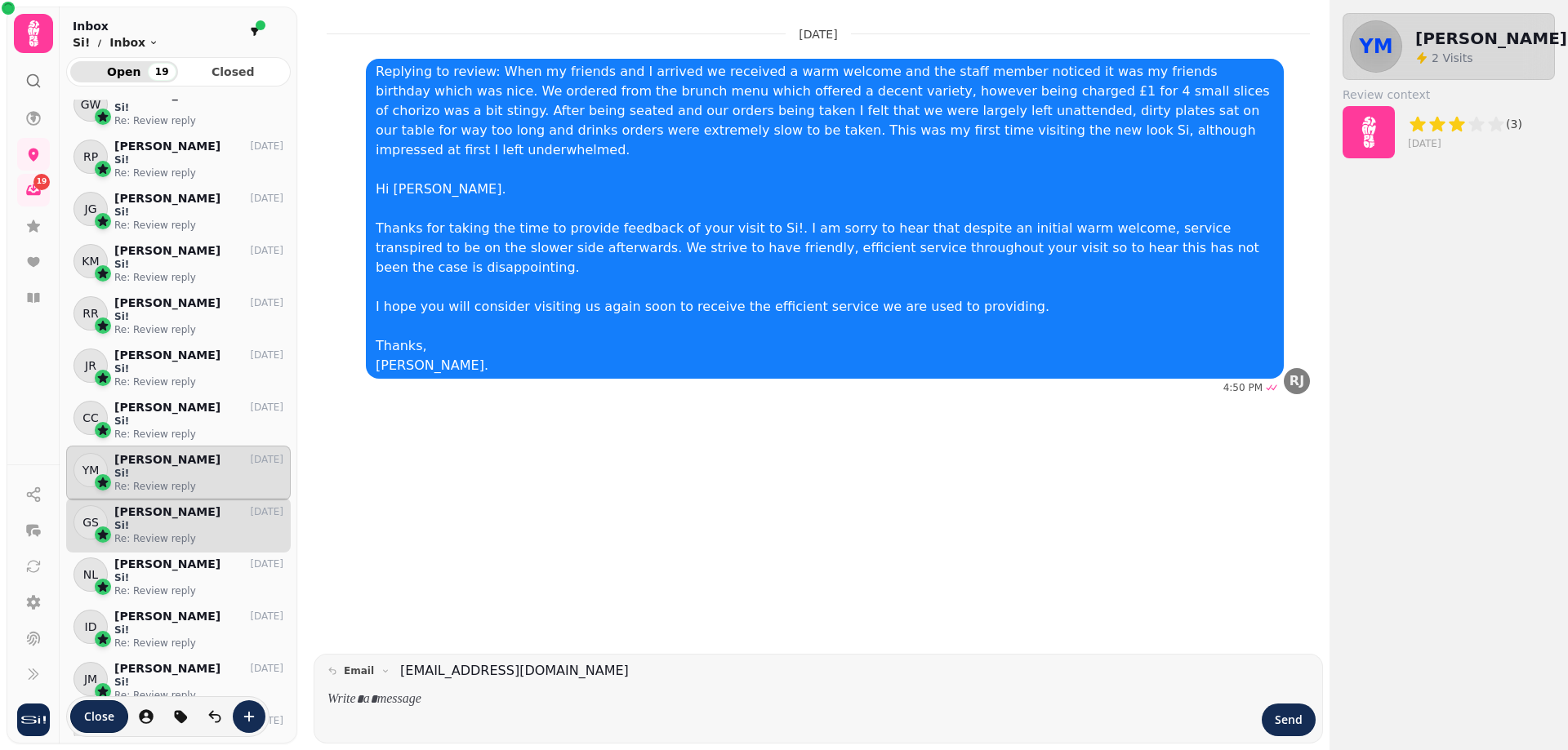
click at [161, 519] on p "Si!" at bounding box center [198, 525] width 169 height 13
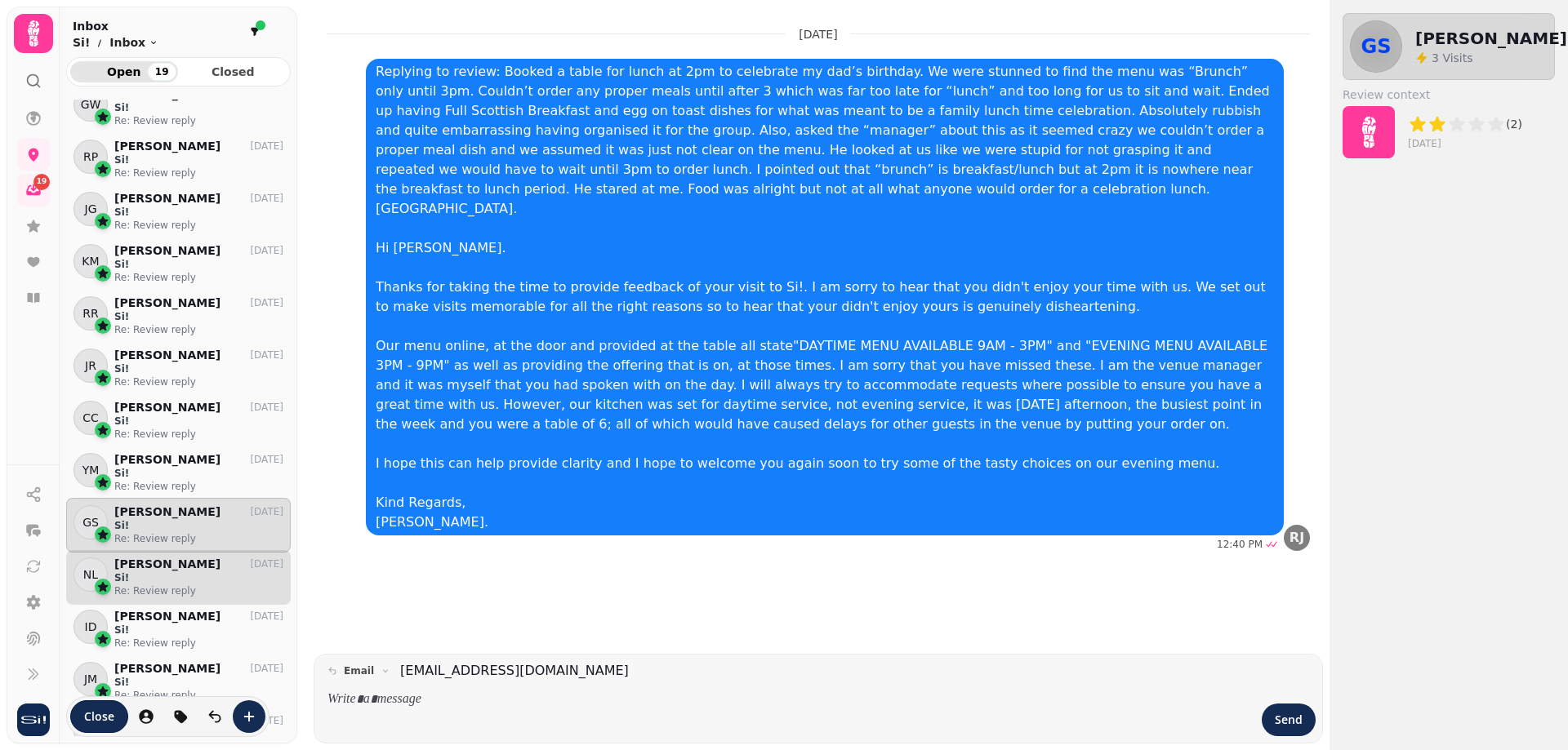
click at [161, 577] on p "Si!" at bounding box center [198, 578] width 169 height 13
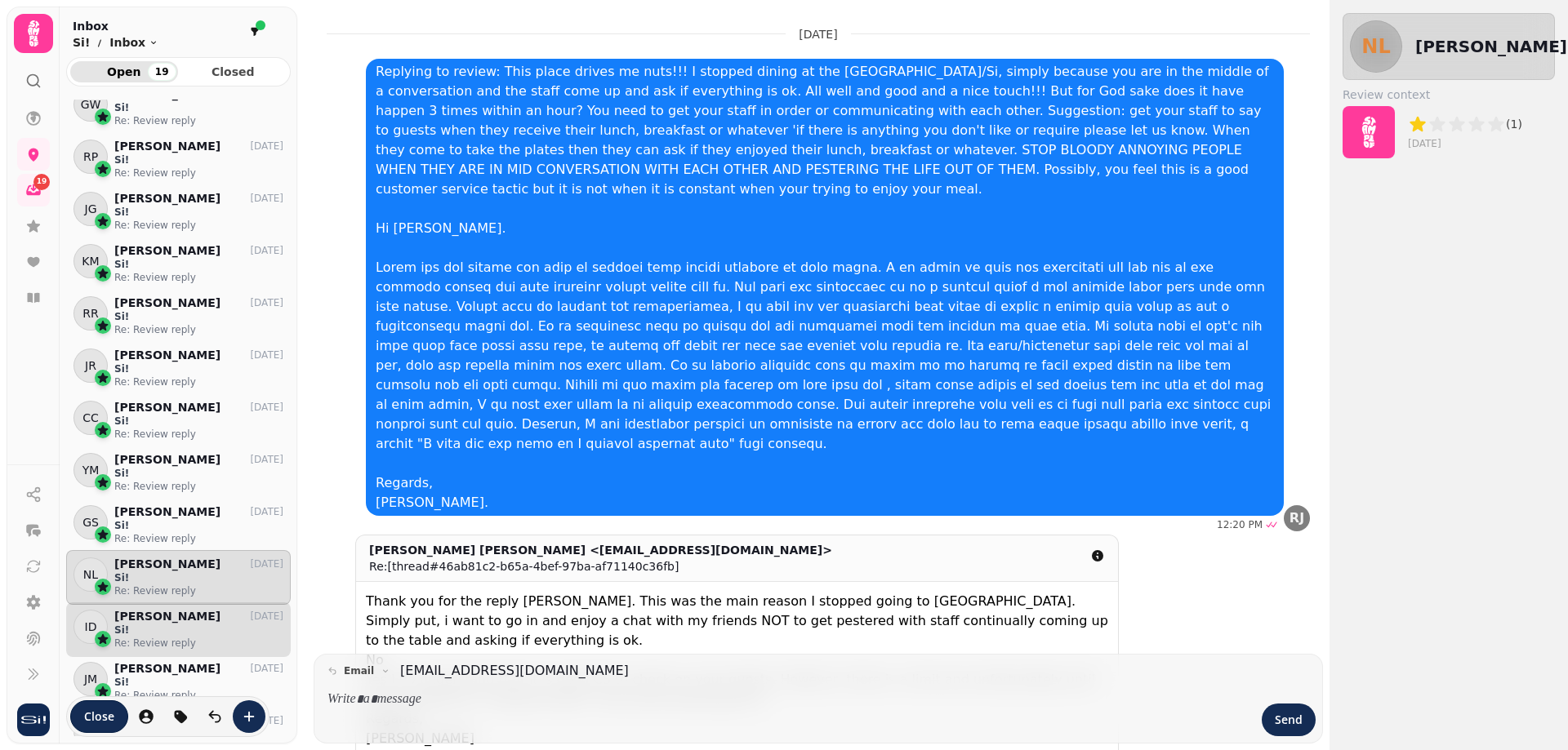
click at [168, 615] on p "Ian Darroch" at bounding box center [167, 617] width 106 height 14
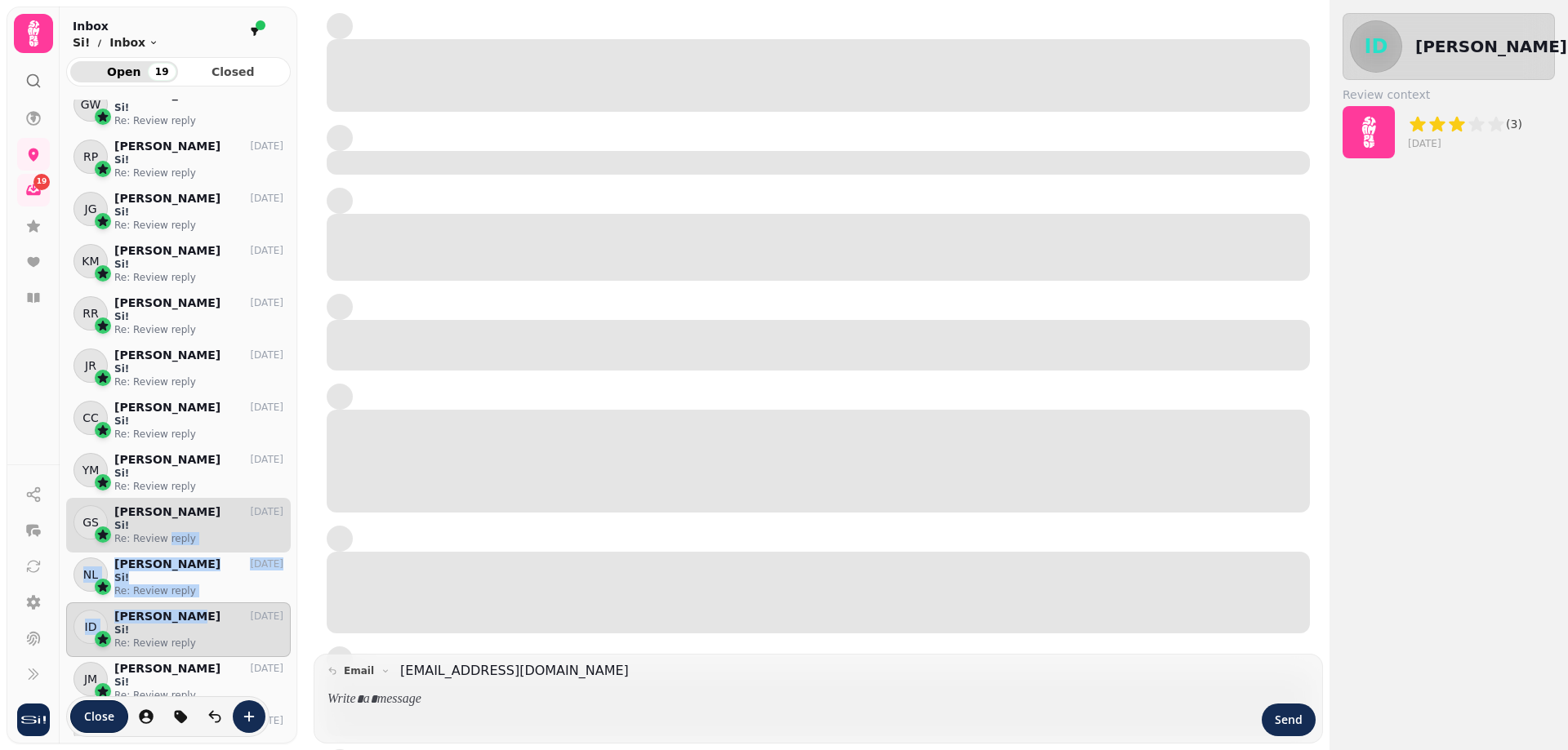
drag, startPoint x: 169, startPoint y: 617, endPoint x: 172, endPoint y: 545, distance: 72.1
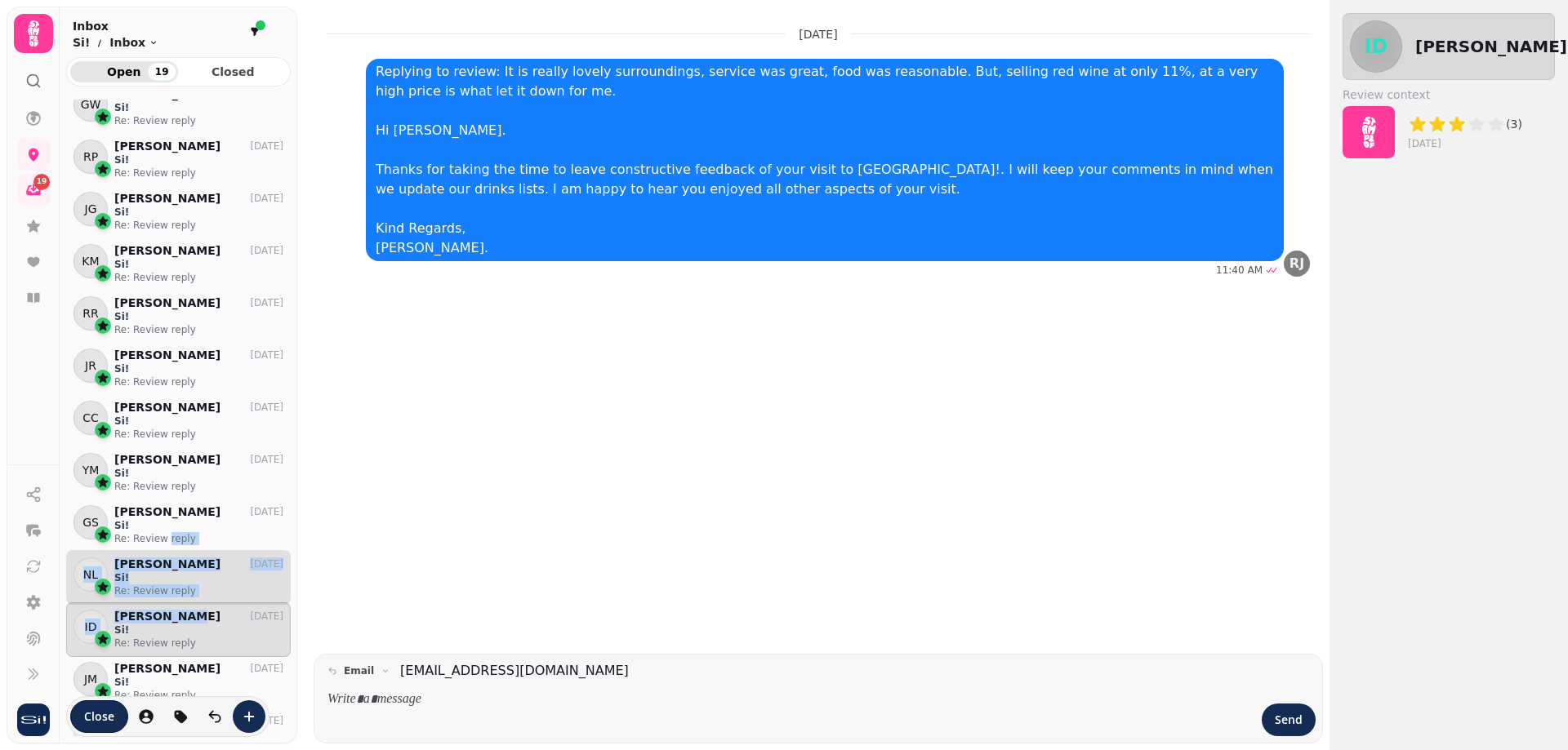
click at [170, 578] on p "Si!" at bounding box center [198, 578] width 169 height 13
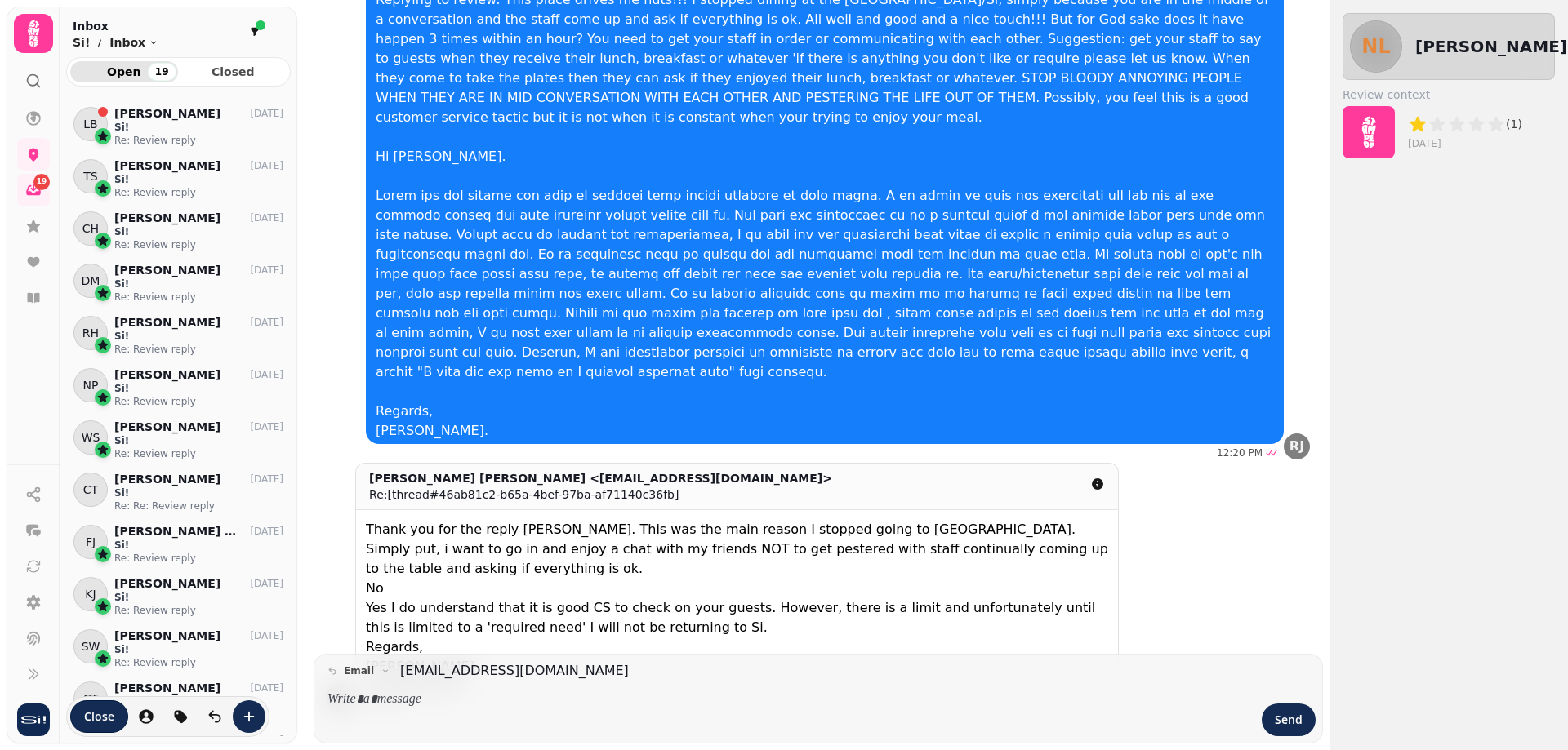
click at [152, 93] on div "Open 19 Closed LB Lizzie Bennett 1 Aug Si! Re: Review reply TS Teena Schildknec…" at bounding box center [178, 397] width 238 height 680
click at [155, 110] on p "Lizzie Bennett" at bounding box center [167, 114] width 106 height 14
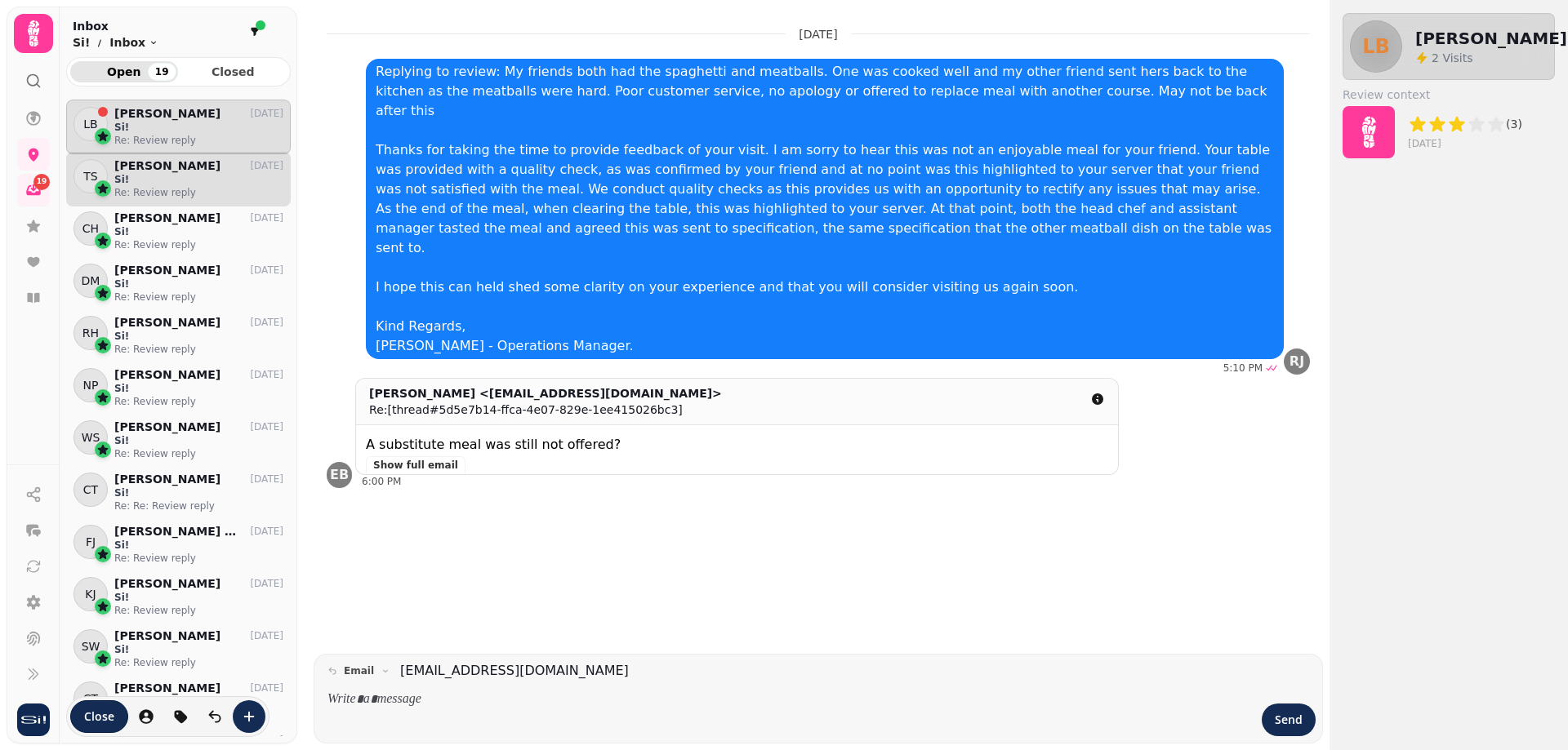
click at [127, 164] on p "Teena Schildknecht" at bounding box center [167, 166] width 106 height 14
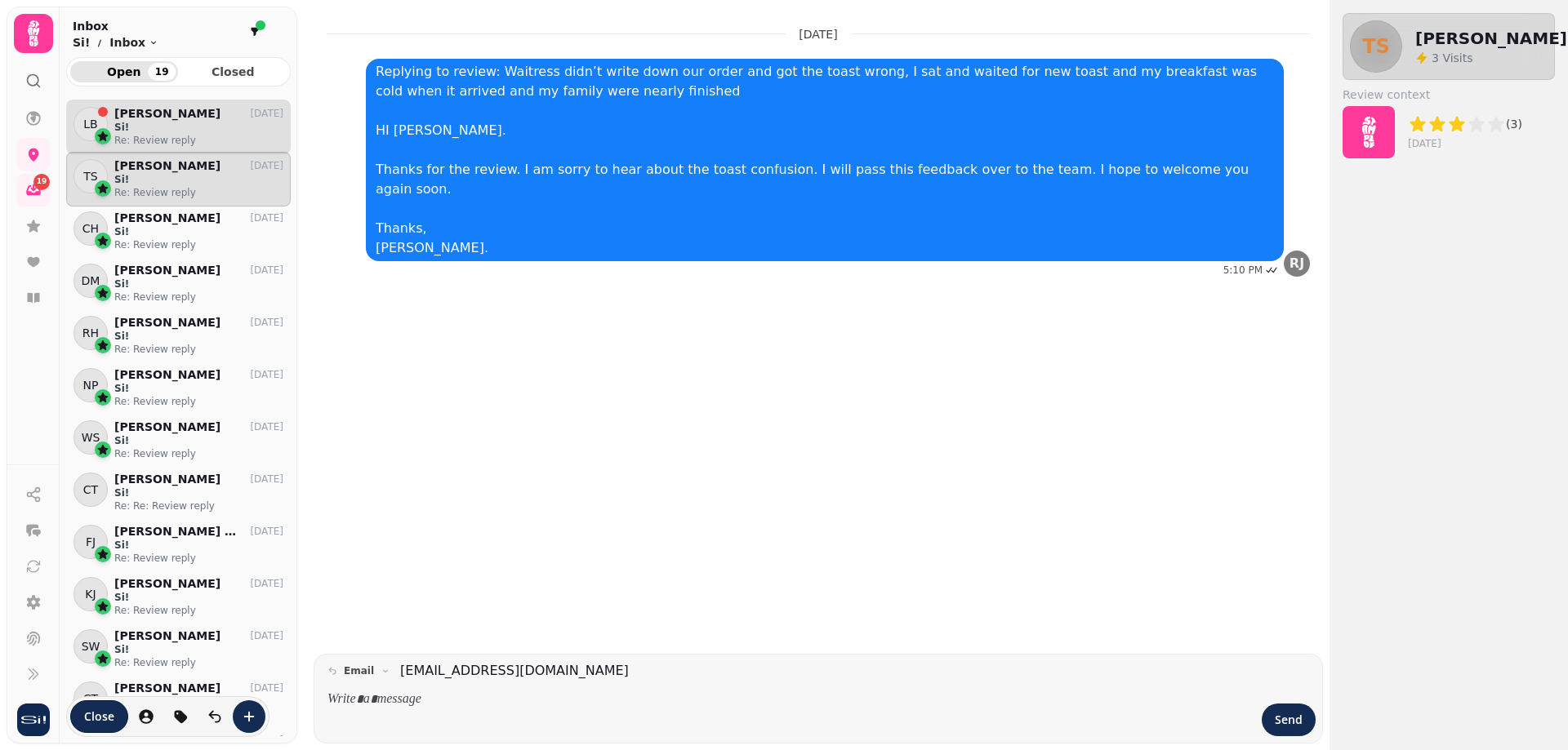
click at [161, 134] on p "Re: Review reply" at bounding box center [198, 140] width 169 height 13
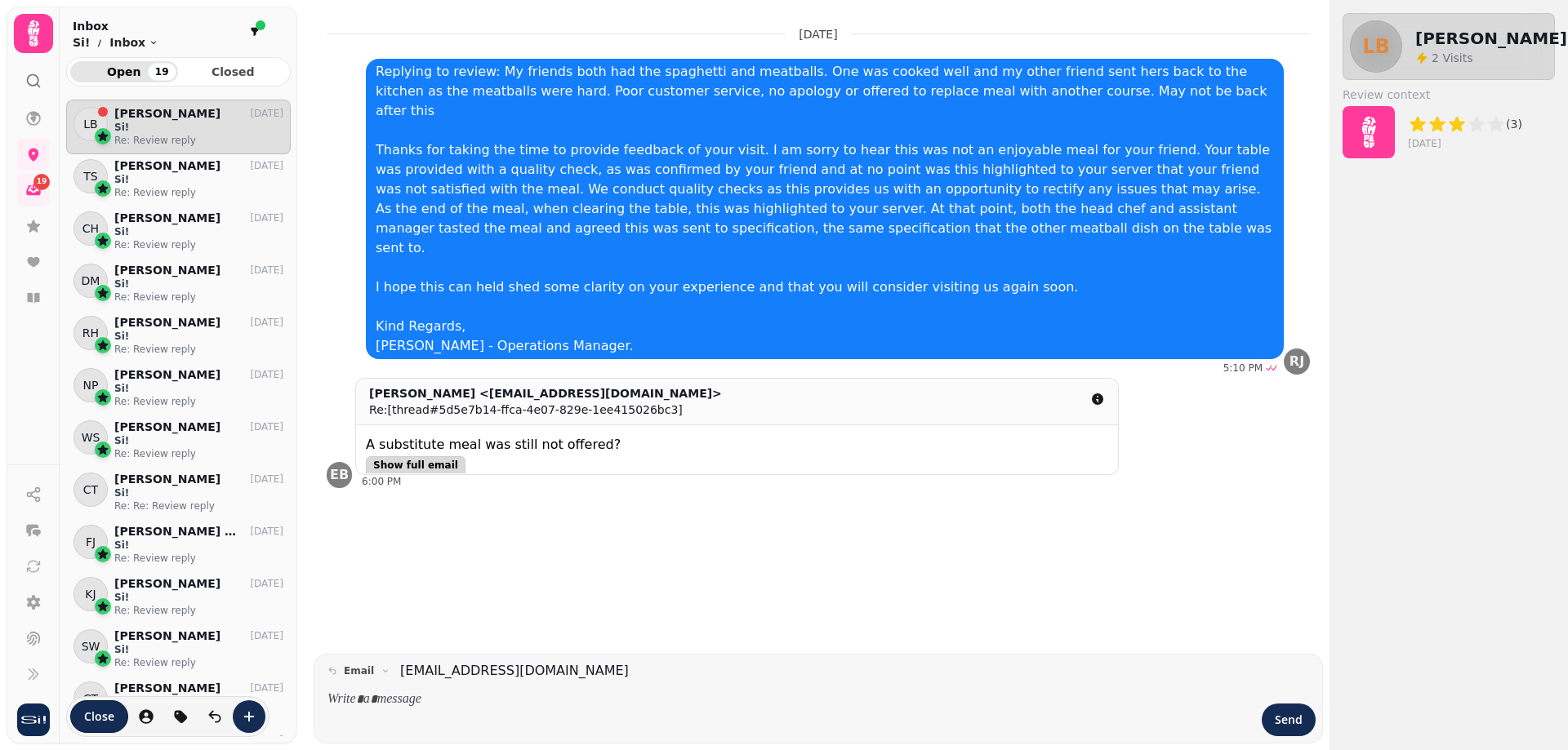
click at [400, 461] on span "Show full email" at bounding box center [416, 466] width 85 height 10
click at [133, 173] on p "Si!" at bounding box center [198, 179] width 169 height 13
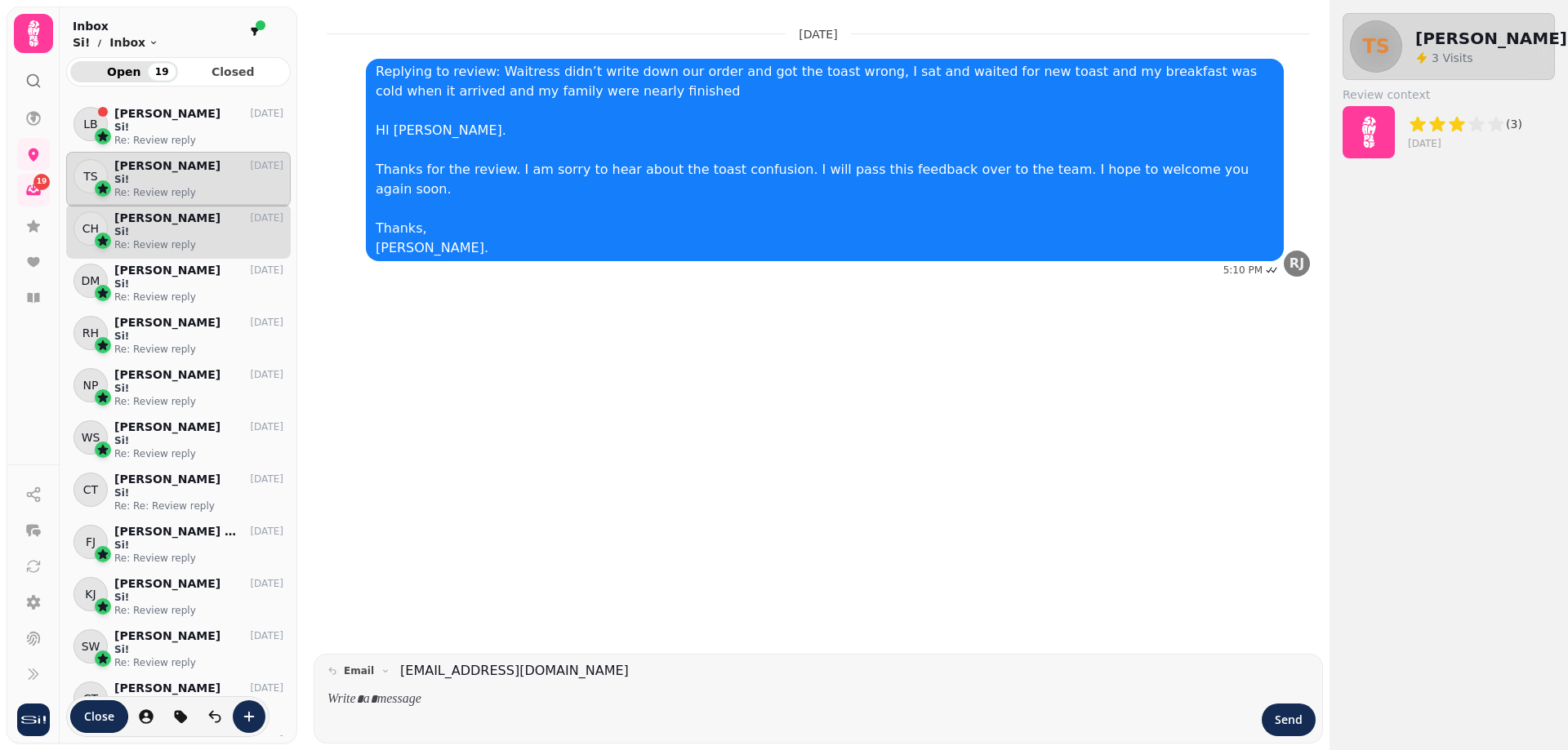
click at [135, 232] on p "Si!" at bounding box center [198, 231] width 169 height 13
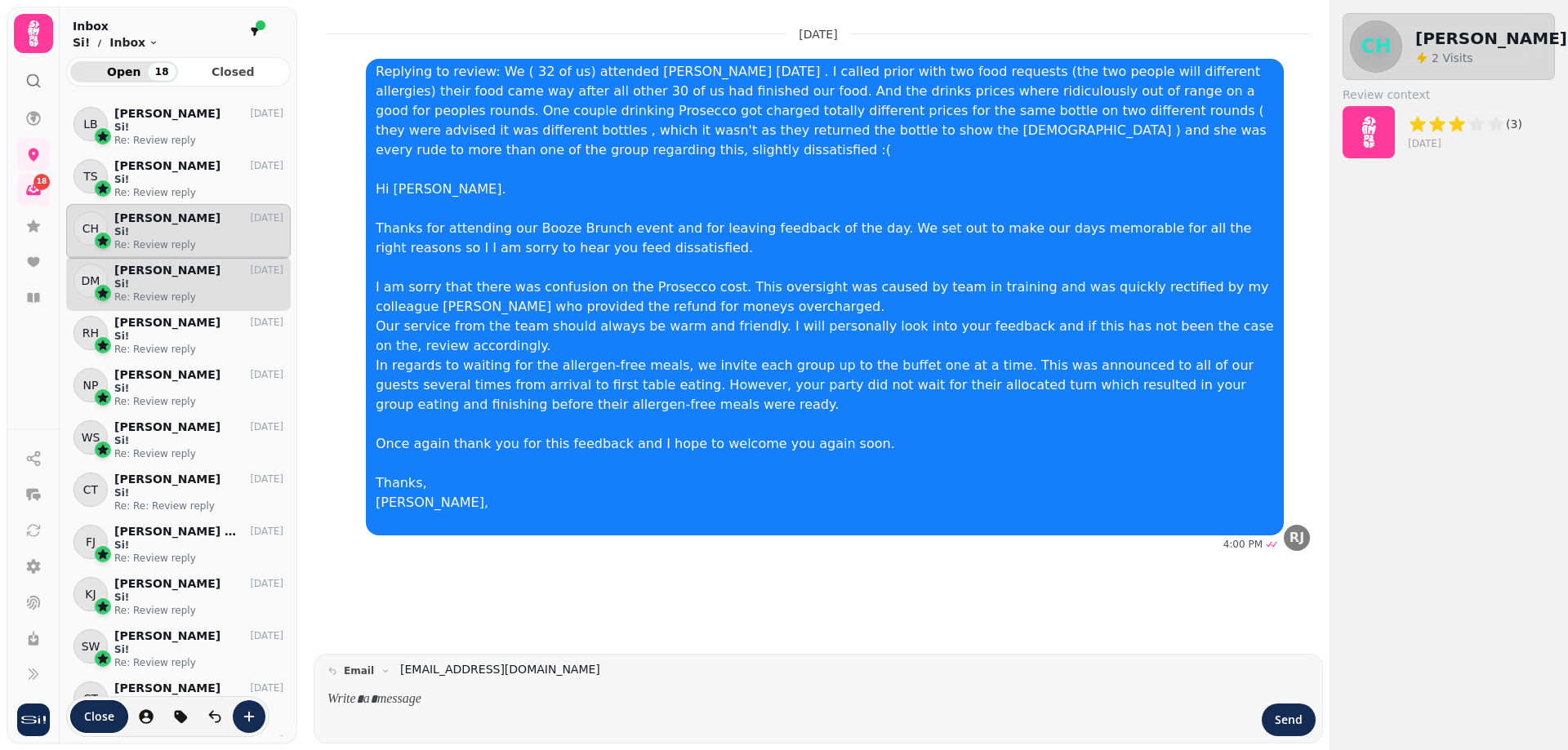
click at [197, 285] on p "Si!" at bounding box center [198, 283] width 169 height 13
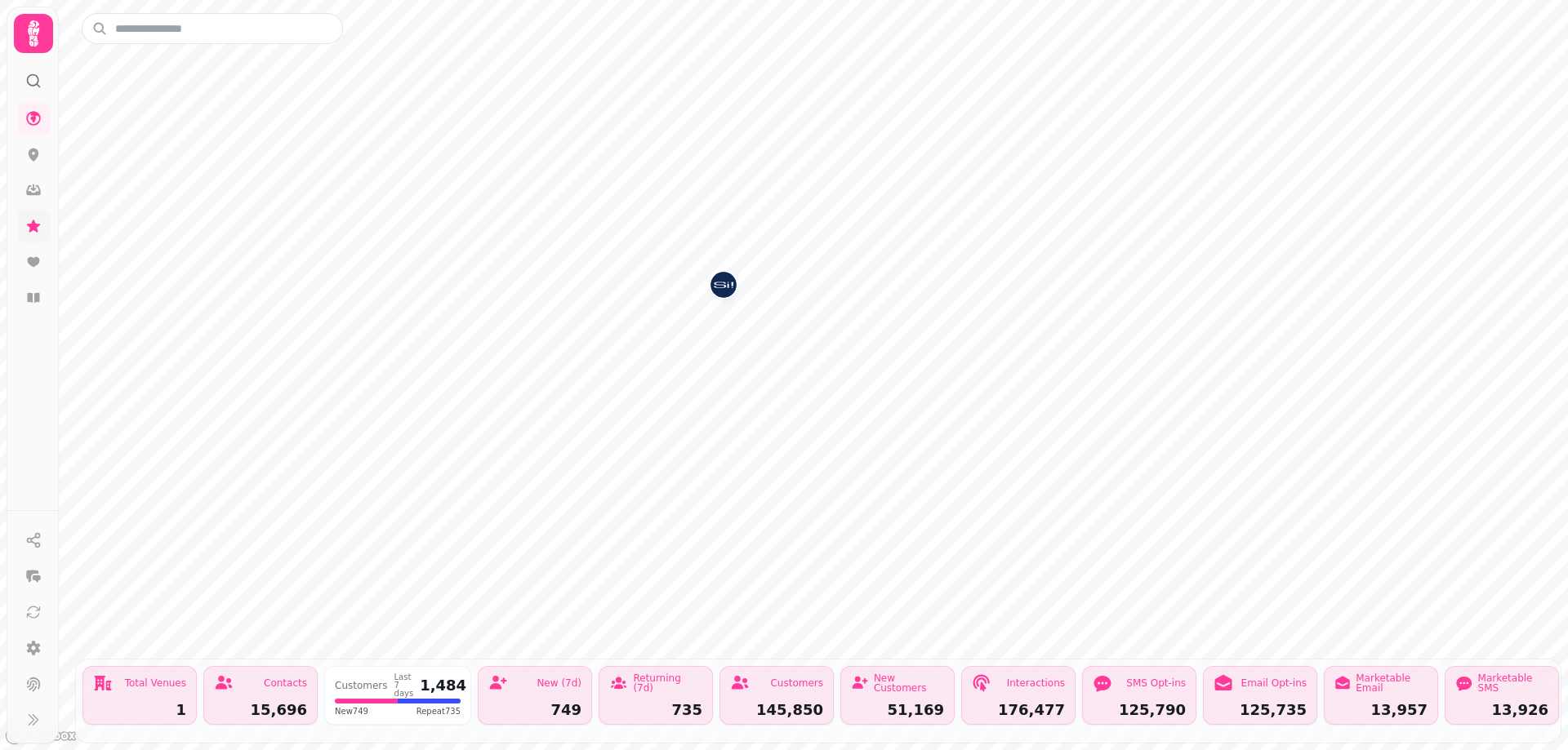
click at [35, 220] on icon at bounding box center [34, 226] width 16 height 16
